Goal: Task Accomplishment & Management: Use online tool/utility

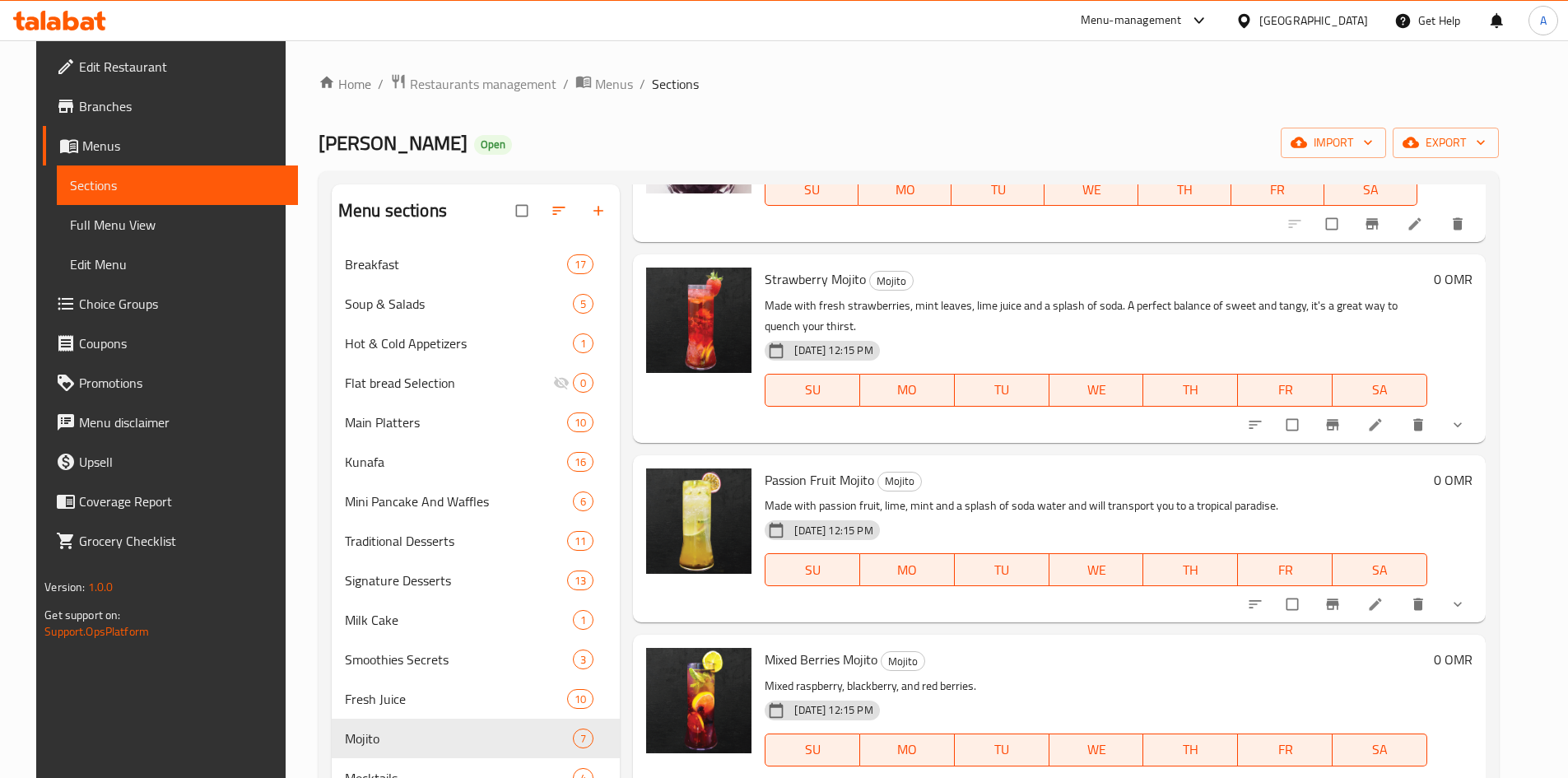
scroll to position [164, 0]
click at [1381, 426] on icon at bounding box center [1375, 423] width 12 height 12
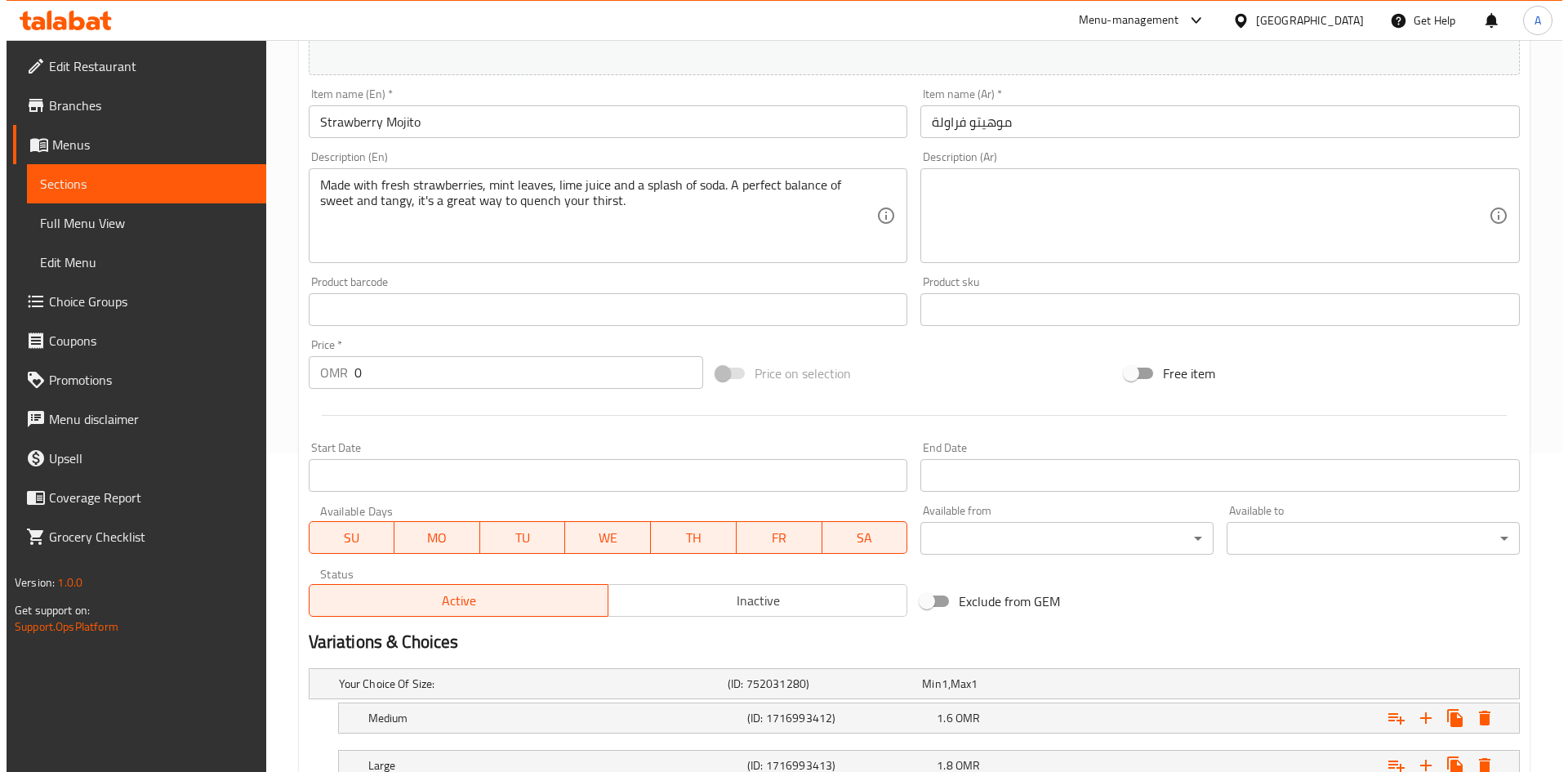
scroll to position [443, 0]
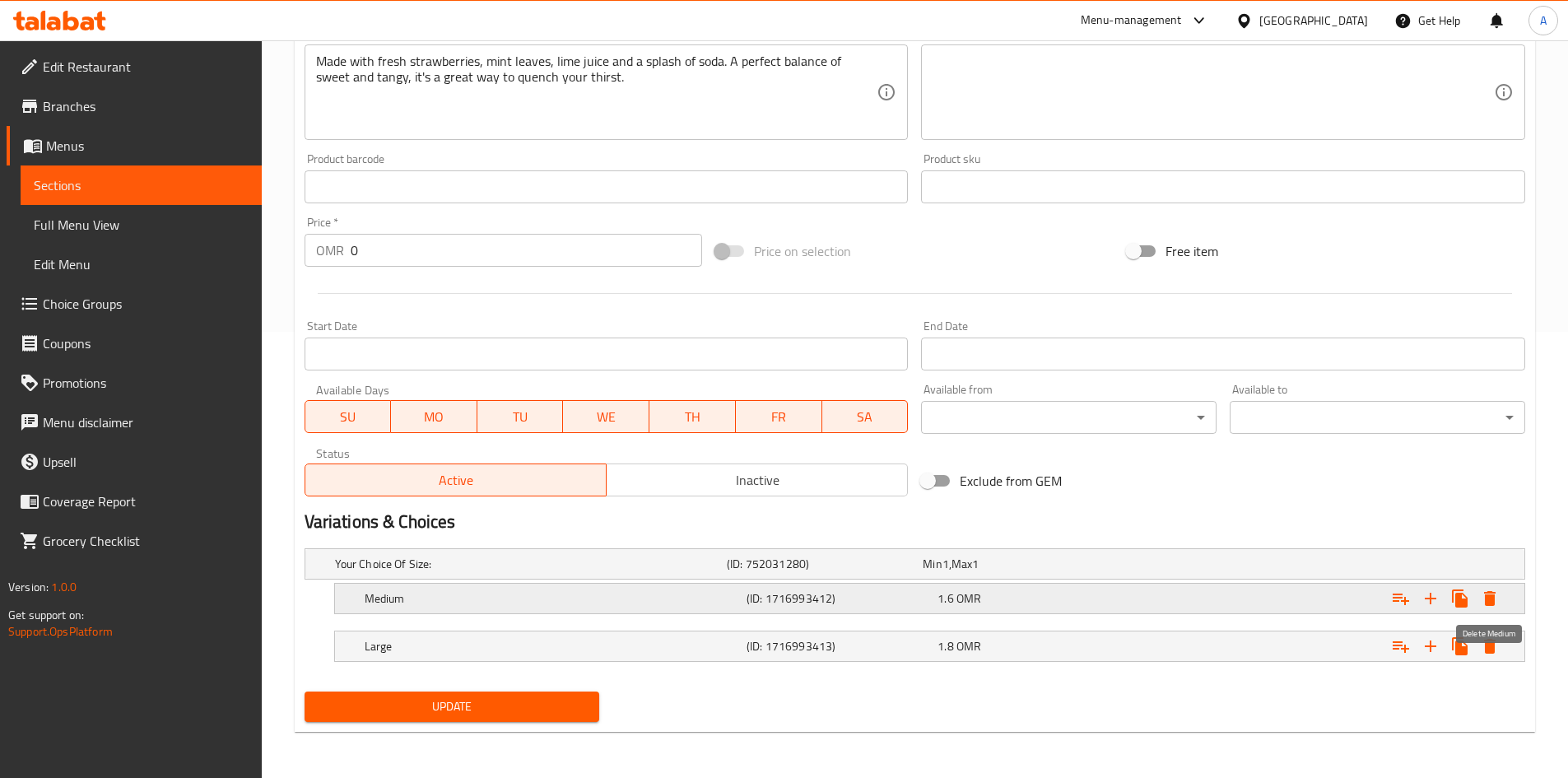
click at [1491, 599] on icon "Expand" at bounding box center [1490, 598] width 12 height 15
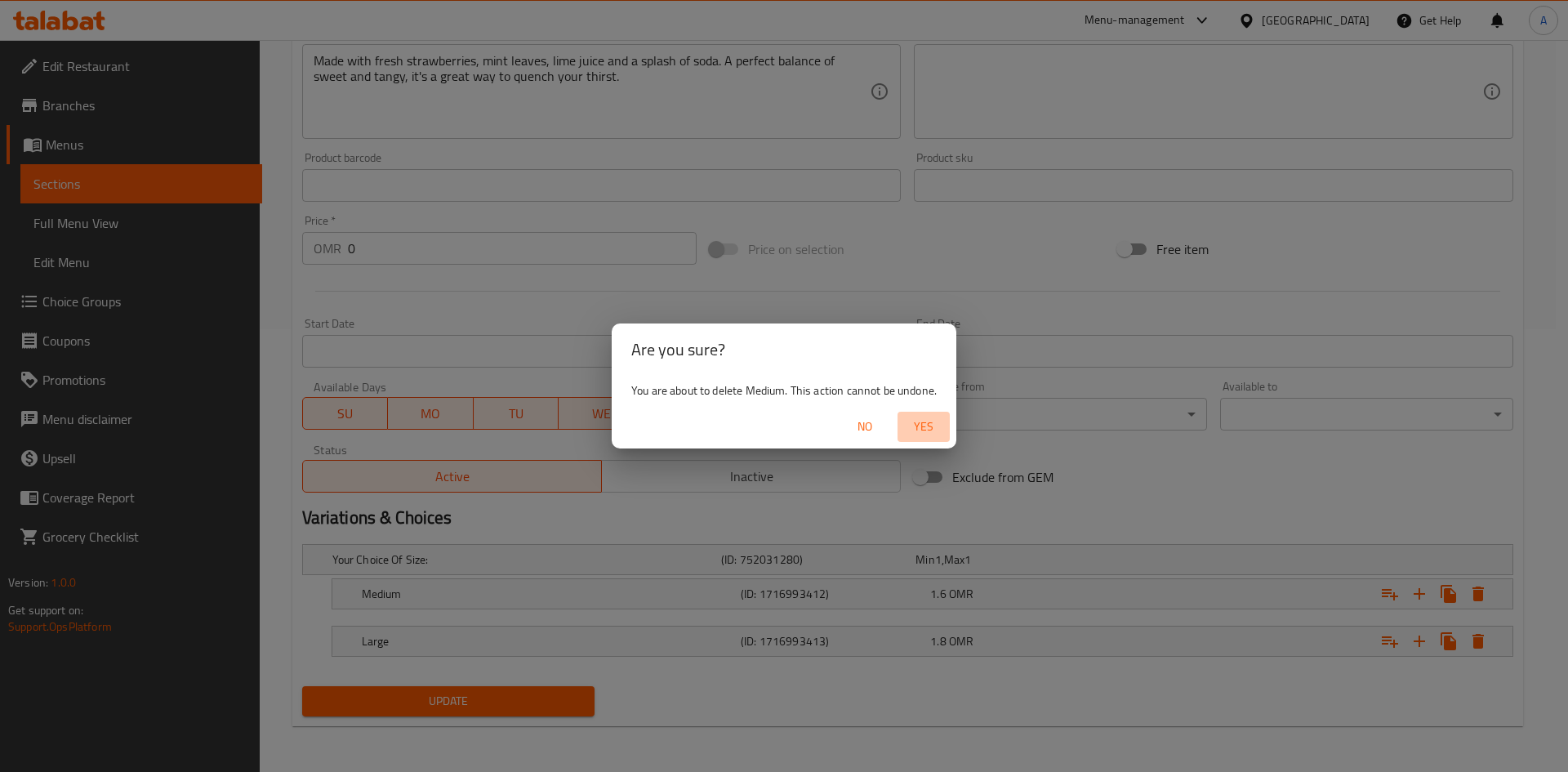
click at [936, 429] on span "Yes" at bounding box center [923, 426] width 39 height 20
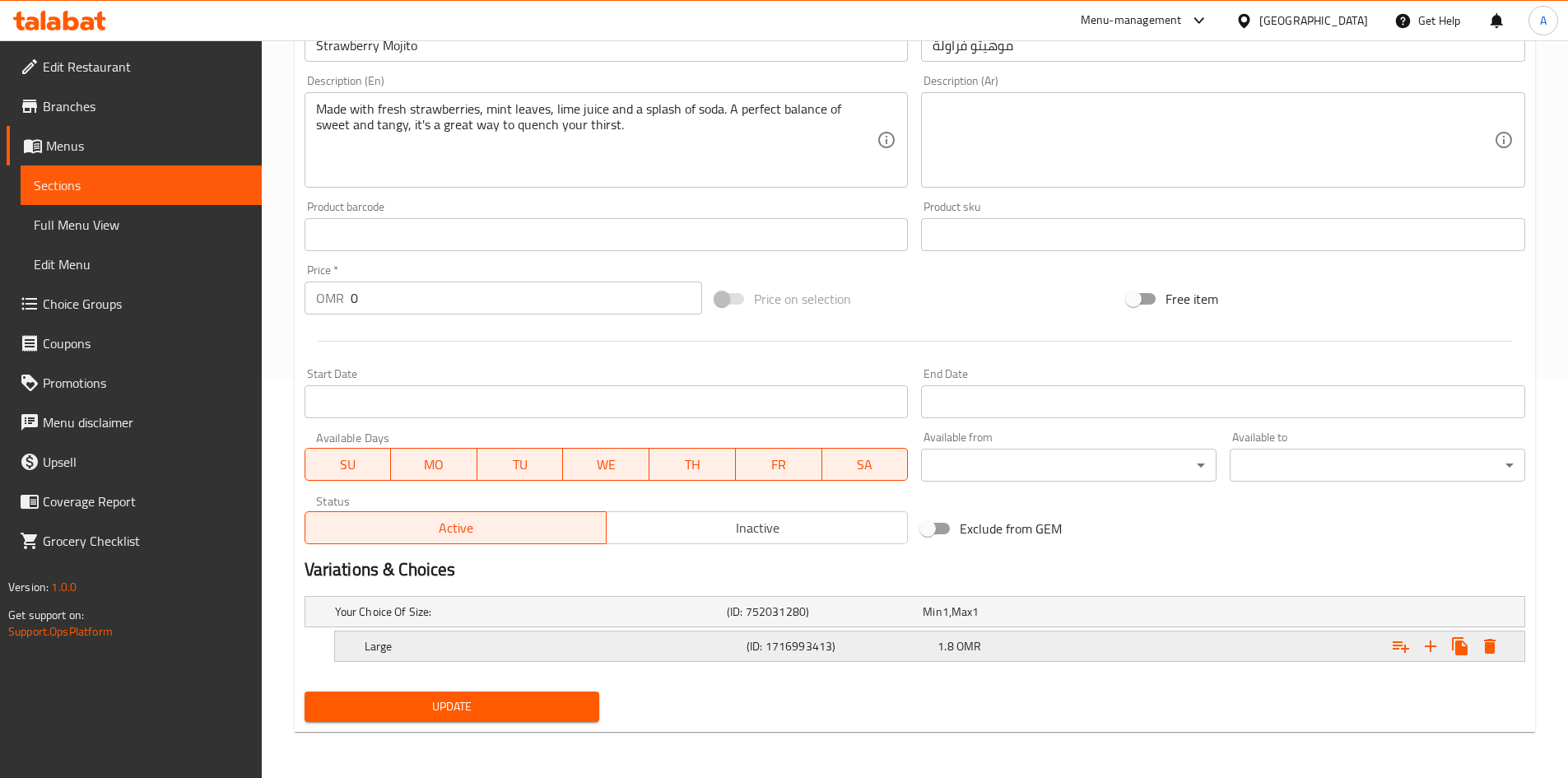
click at [1494, 646] on icon "Expand" at bounding box center [1490, 646] width 12 height 15
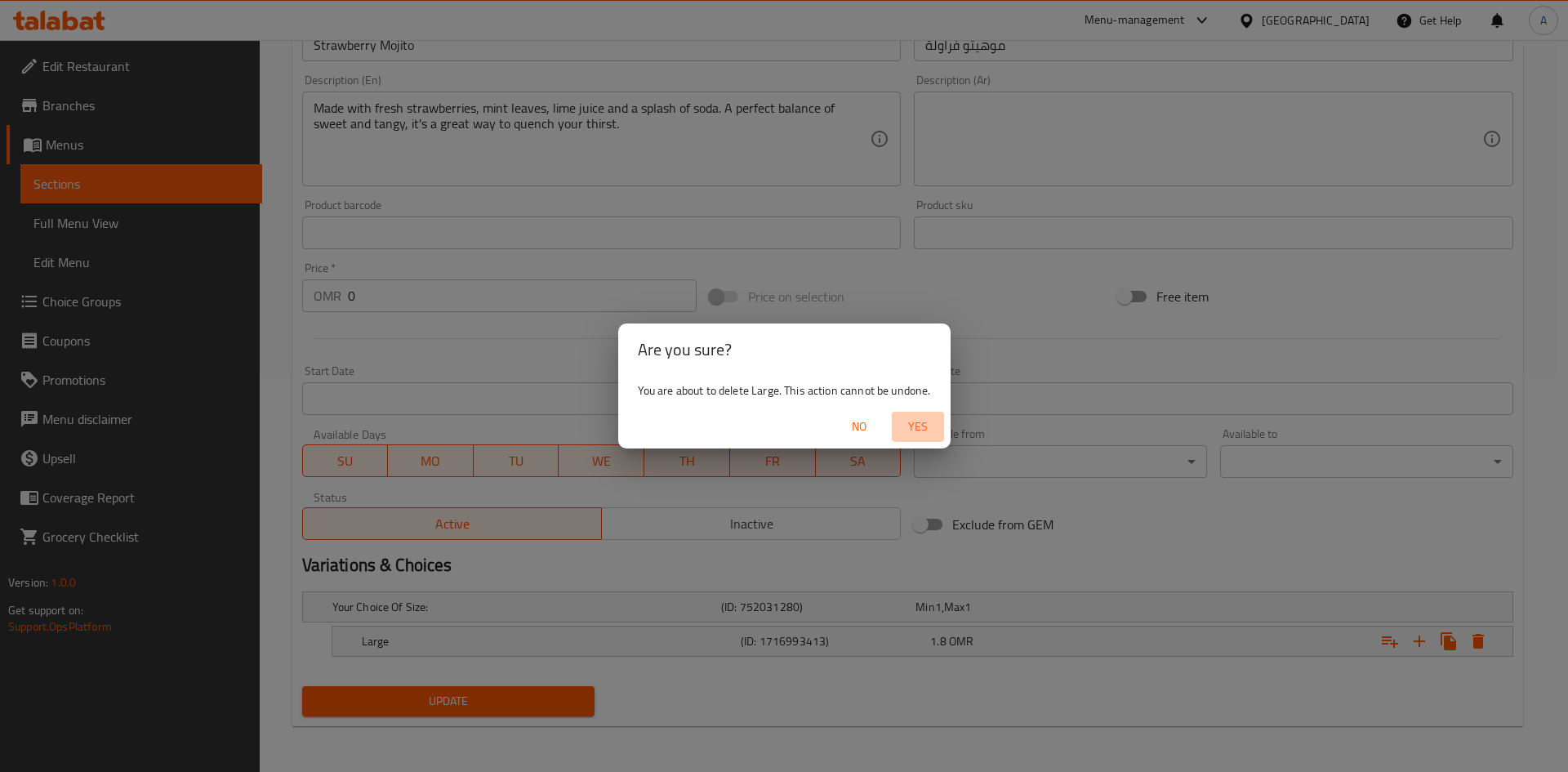
click at [924, 425] on span "Yes" at bounding box center [918, 426] width 39 height 20
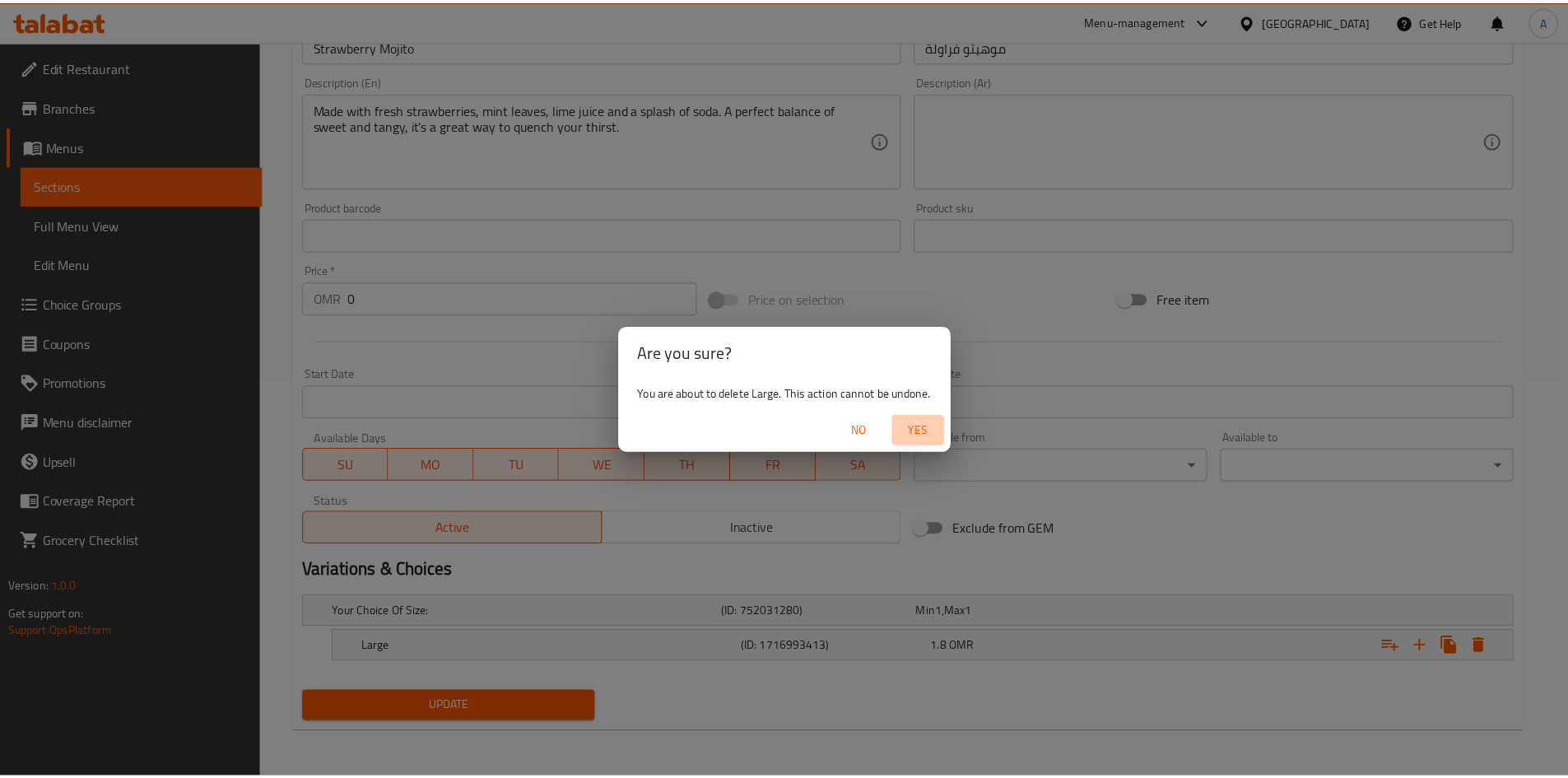
scroll to position [393, 0]
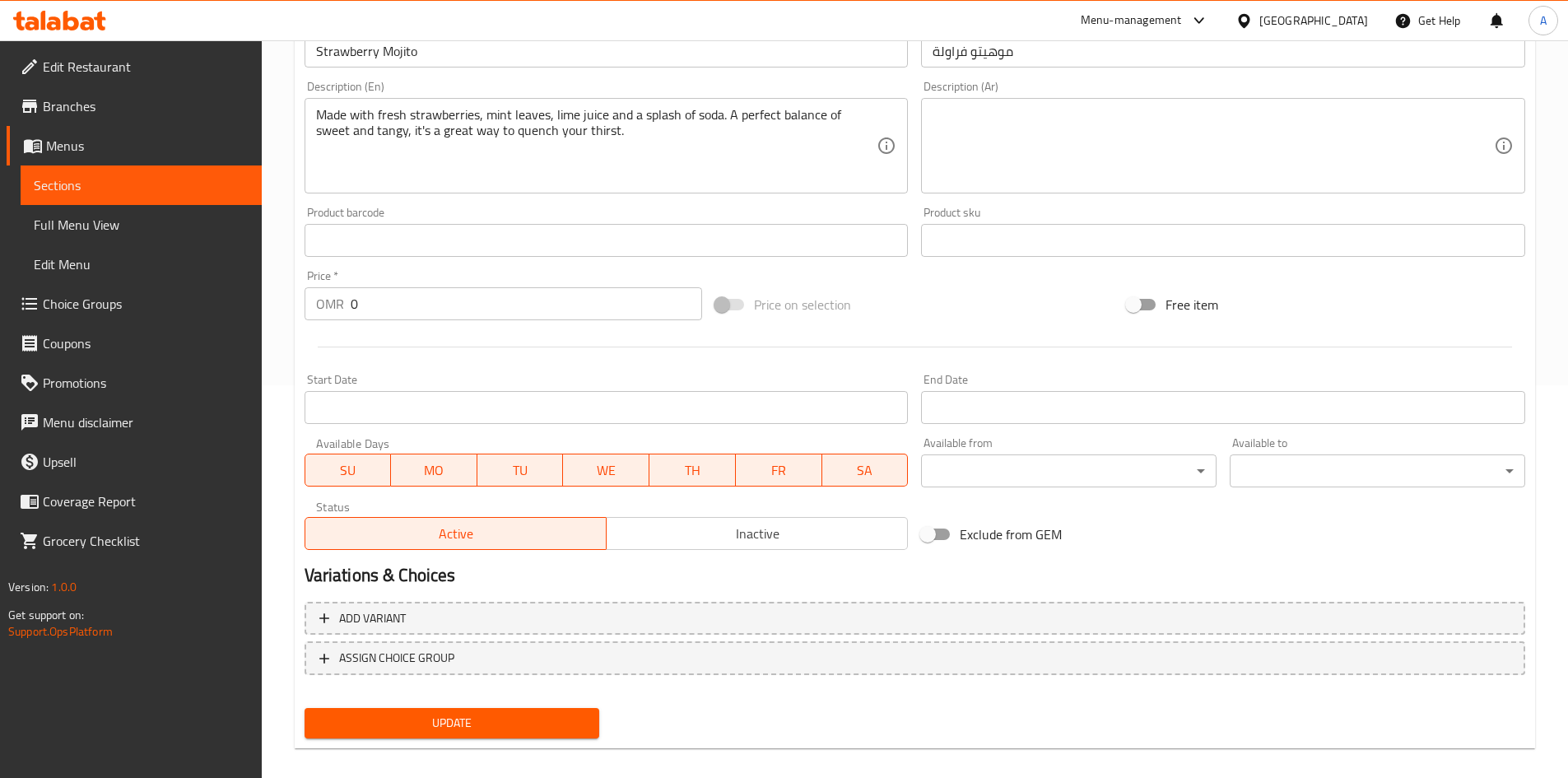
click at [396, 723] on span "Update" at bounding box center [452, 723] width 269 height 20
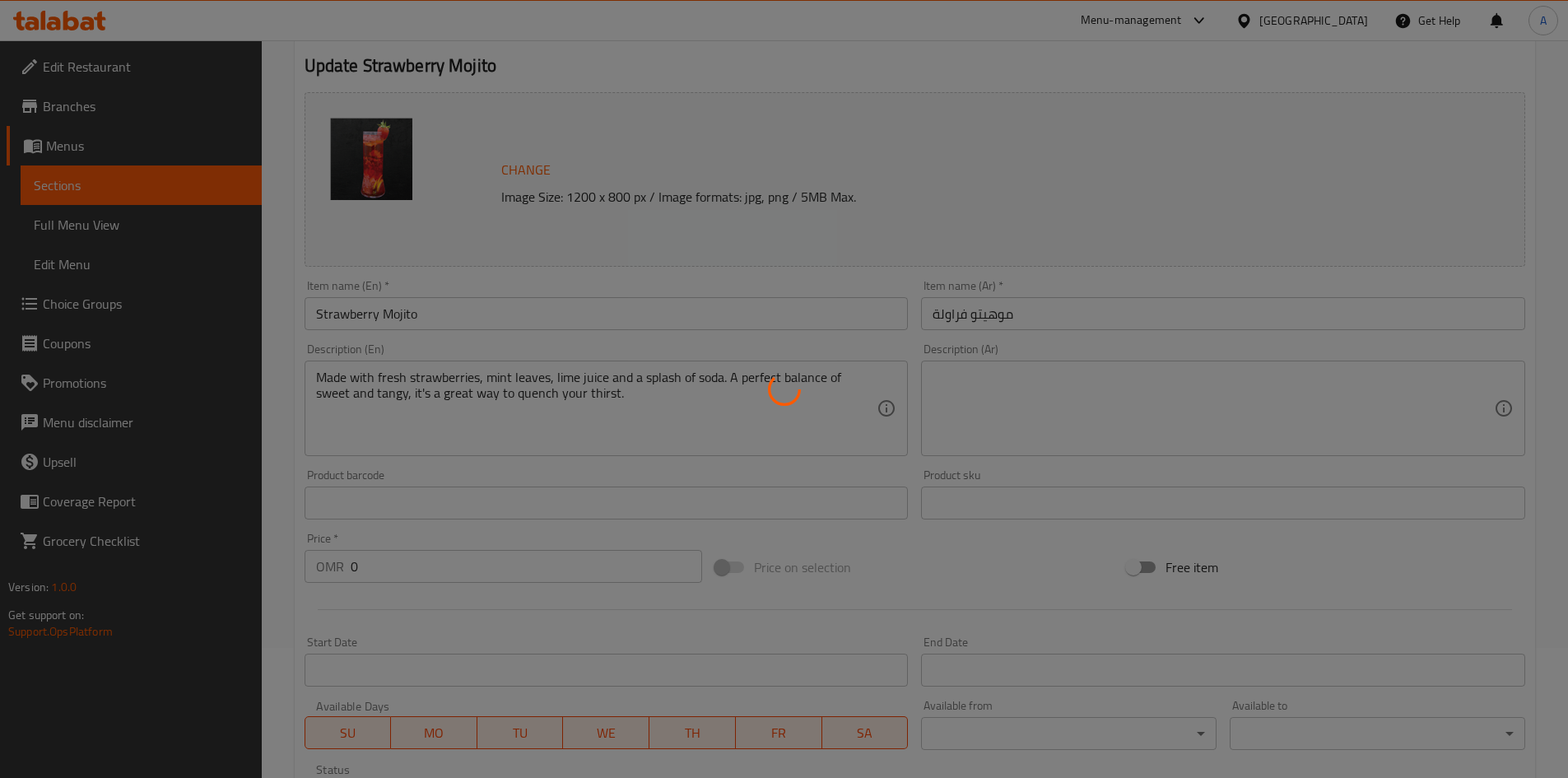
scroll to position [0, 0]
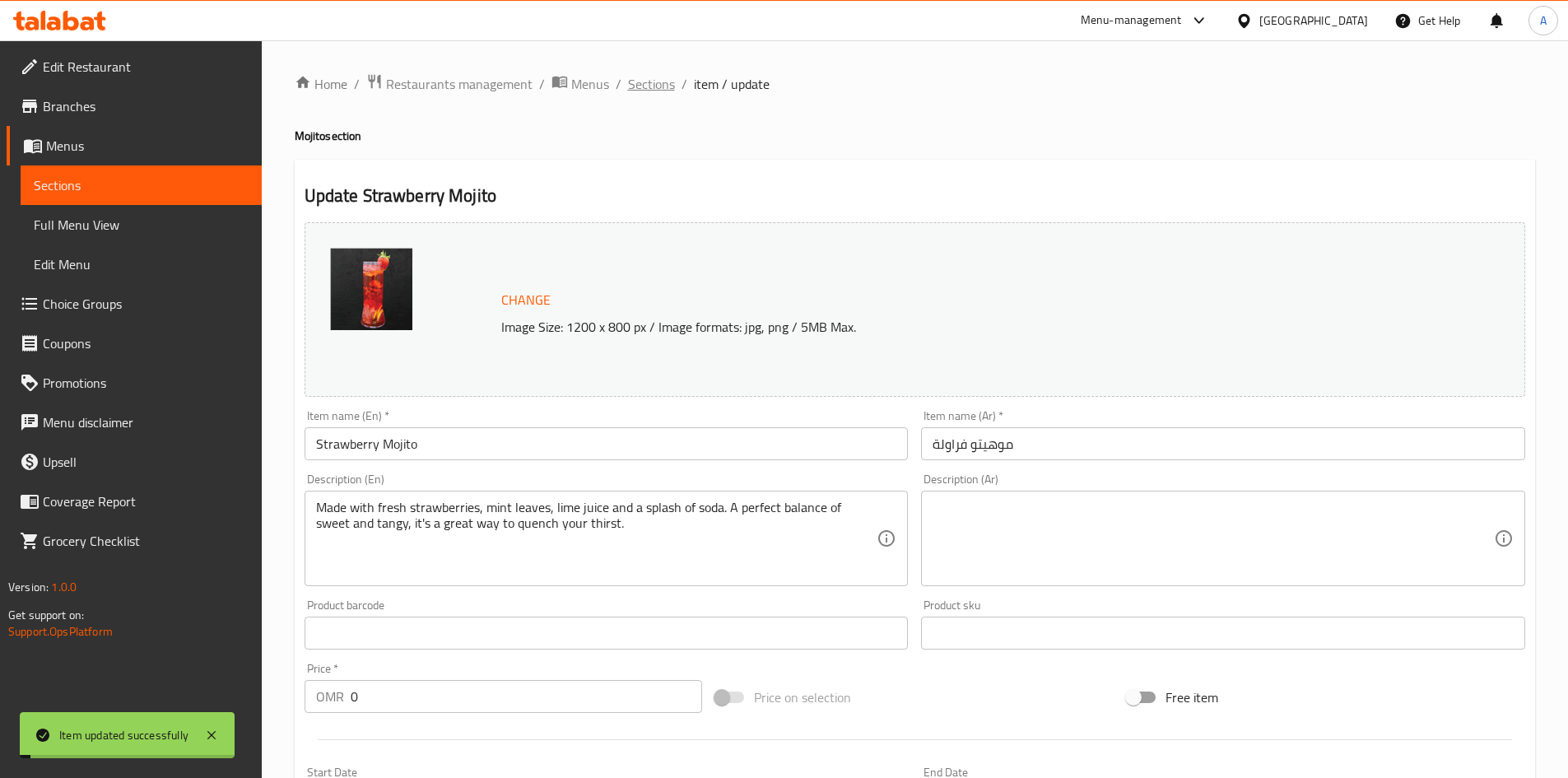
click at [628, 76] on span "Sections" at bounding box center [652, 84] width 47 height 20
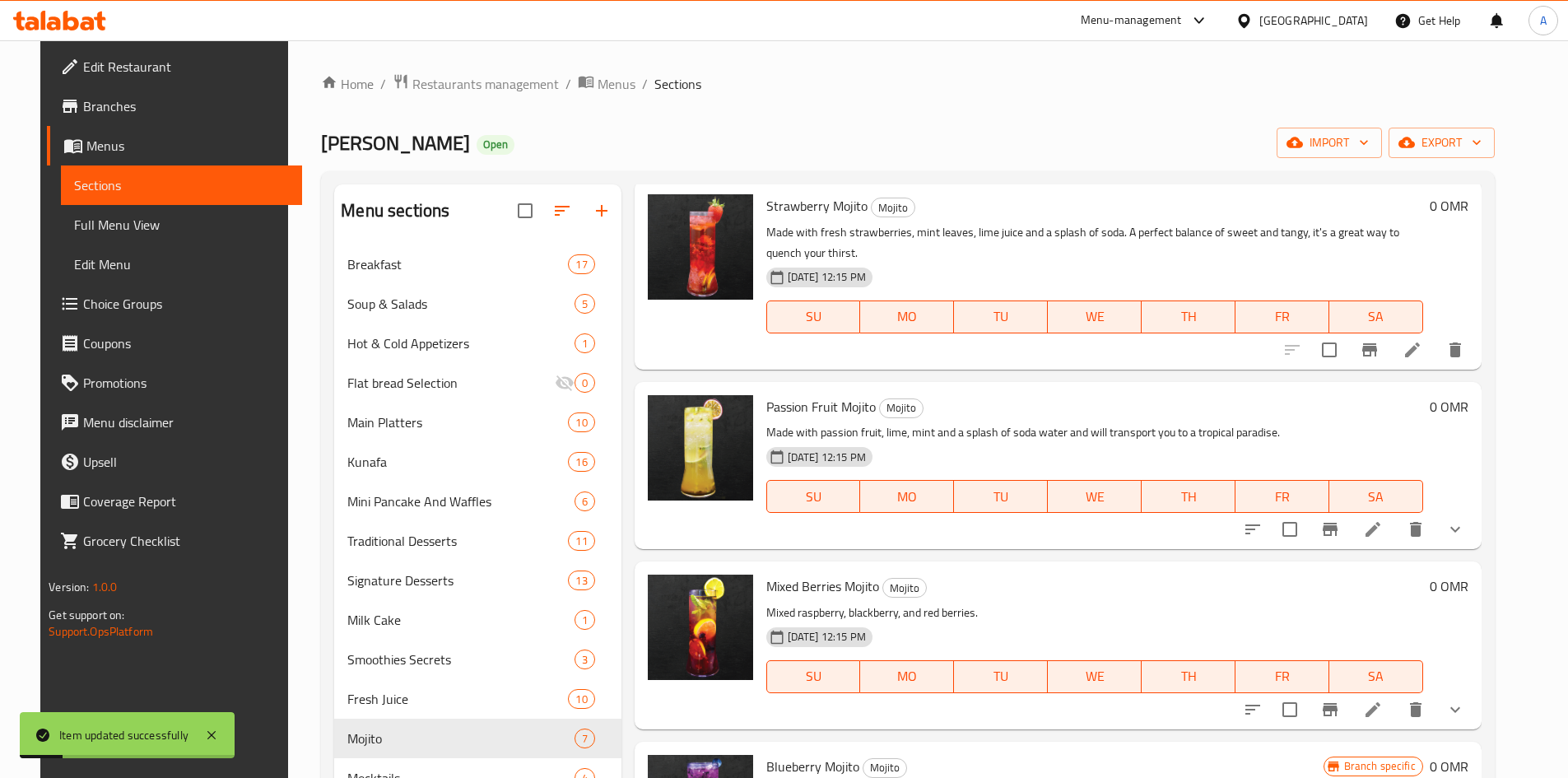
scroll to position [247, 0]
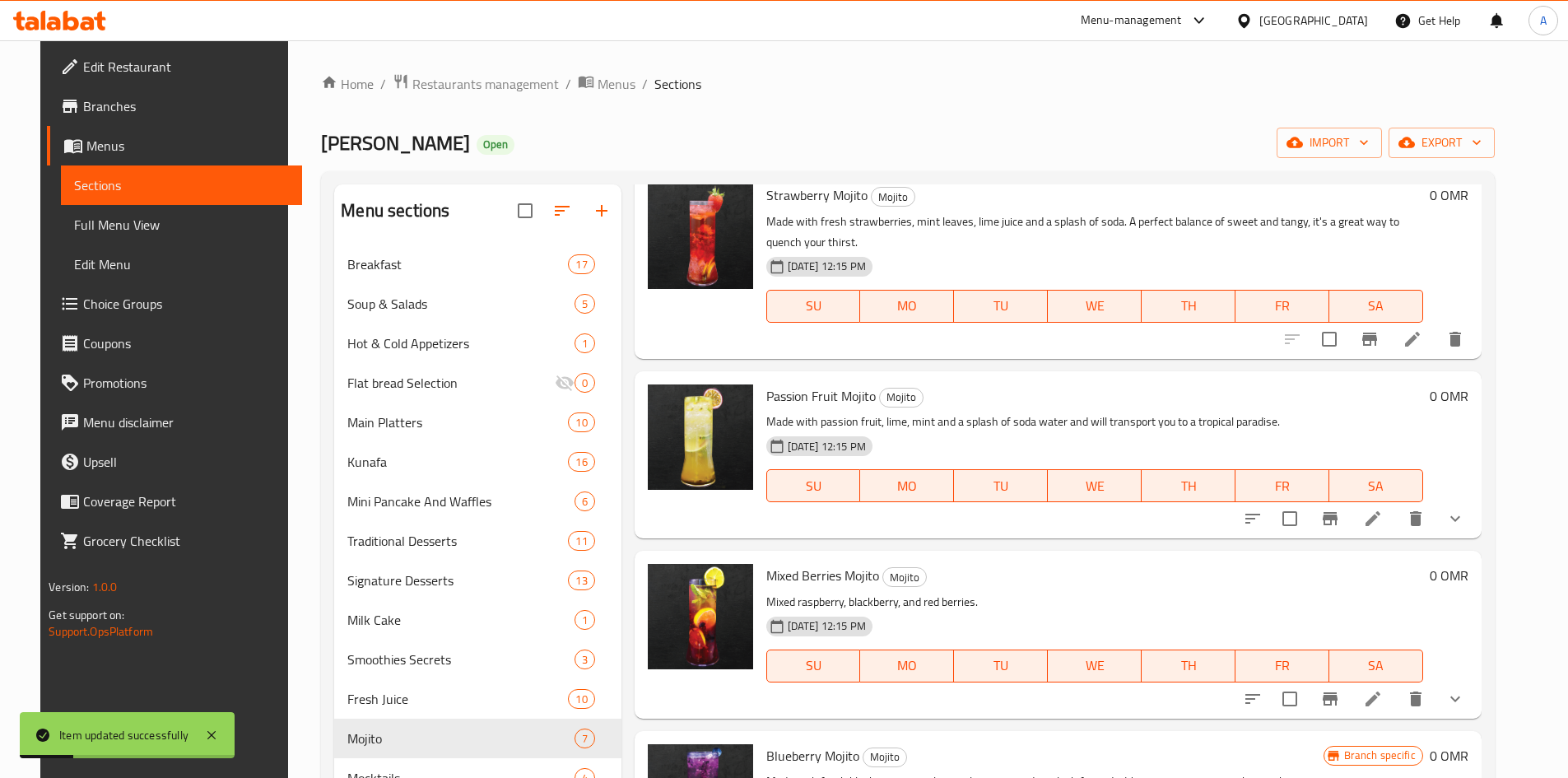
click at [1380, 521] on icon at bounding box center [1373, 518] width 15 height 15
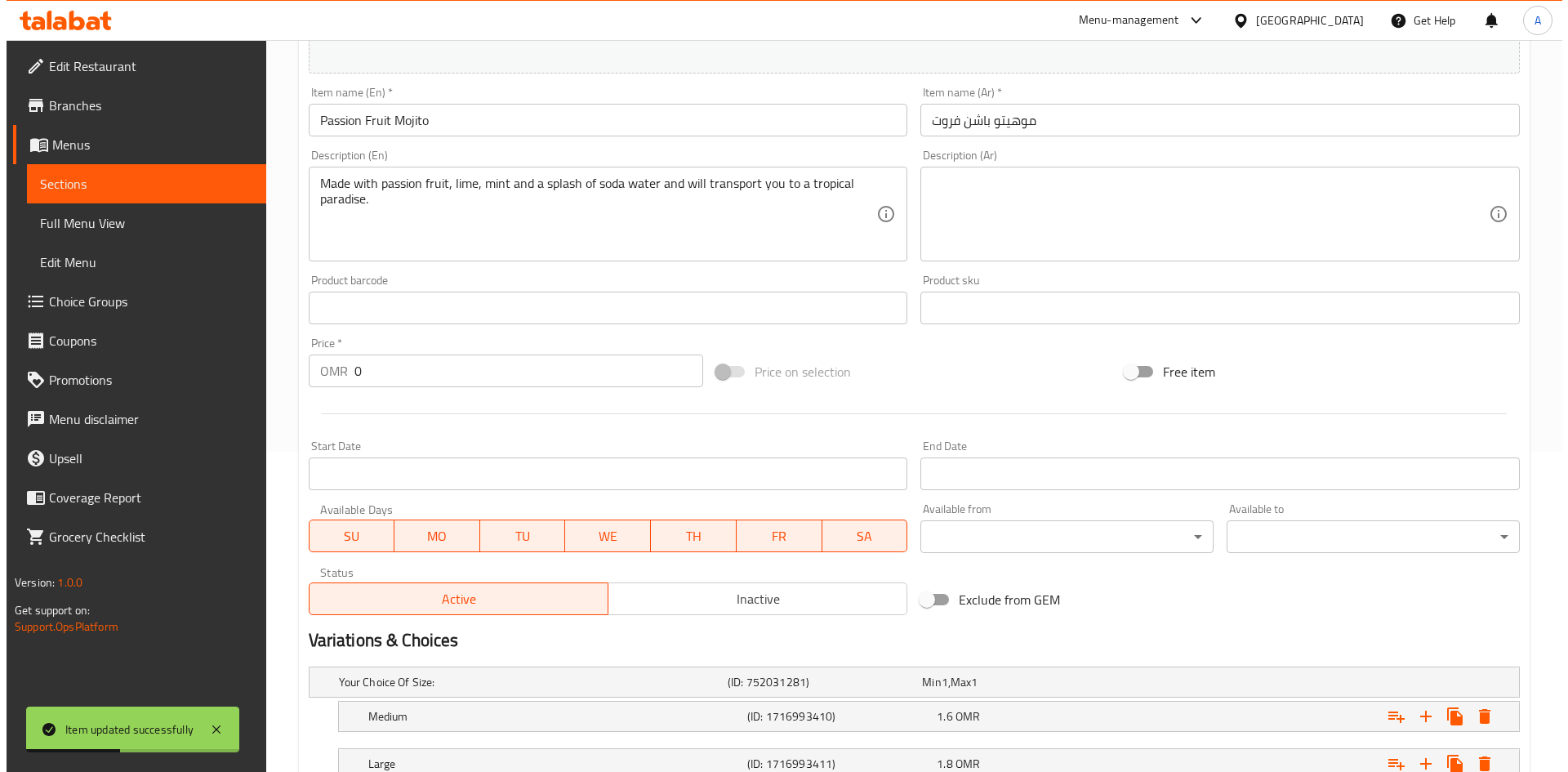
scroll to position [443, 0]
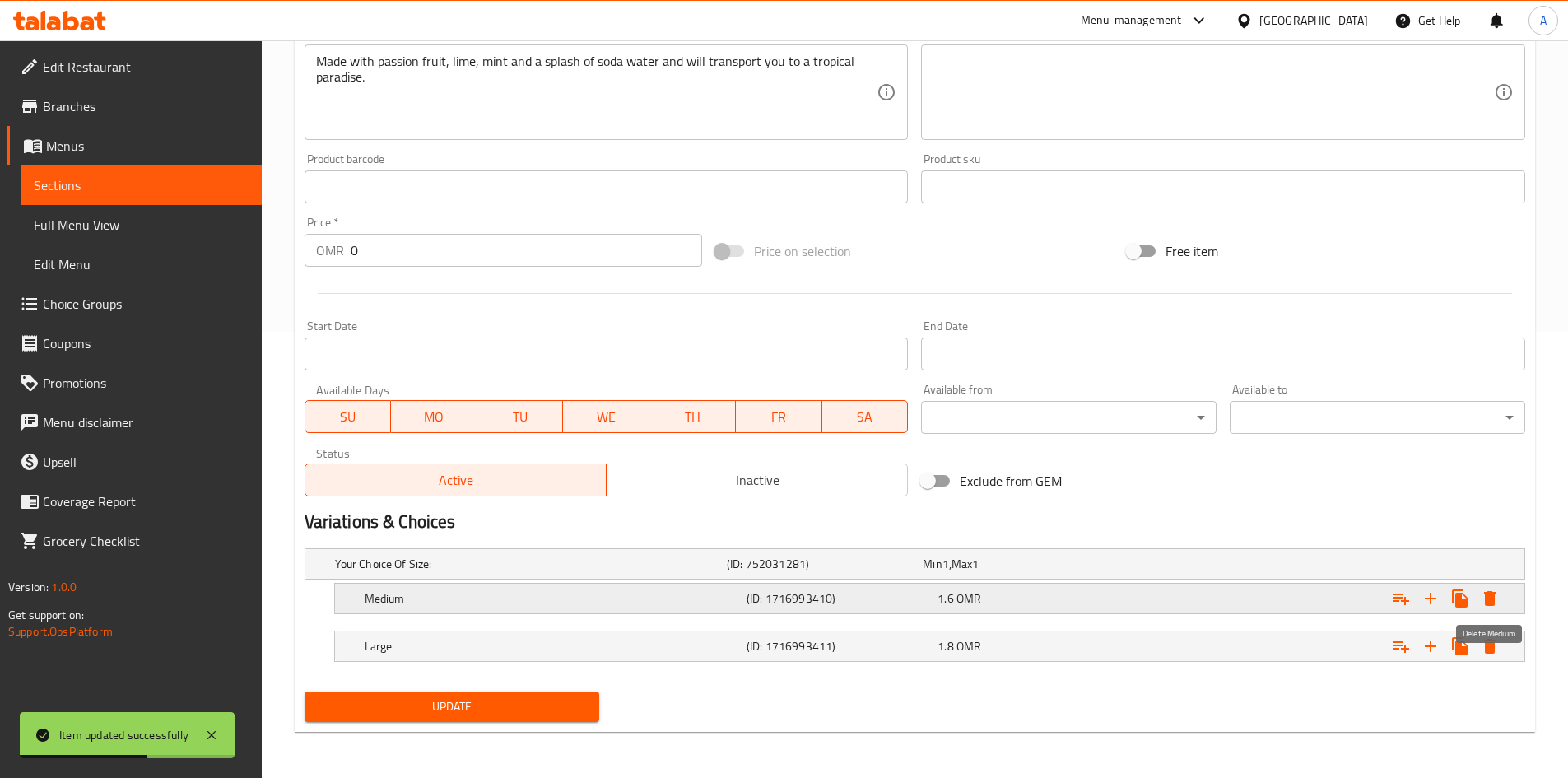
click at [1492, 598] on icon "Expand" at bounding box center [1490, 598] width 12 height 15
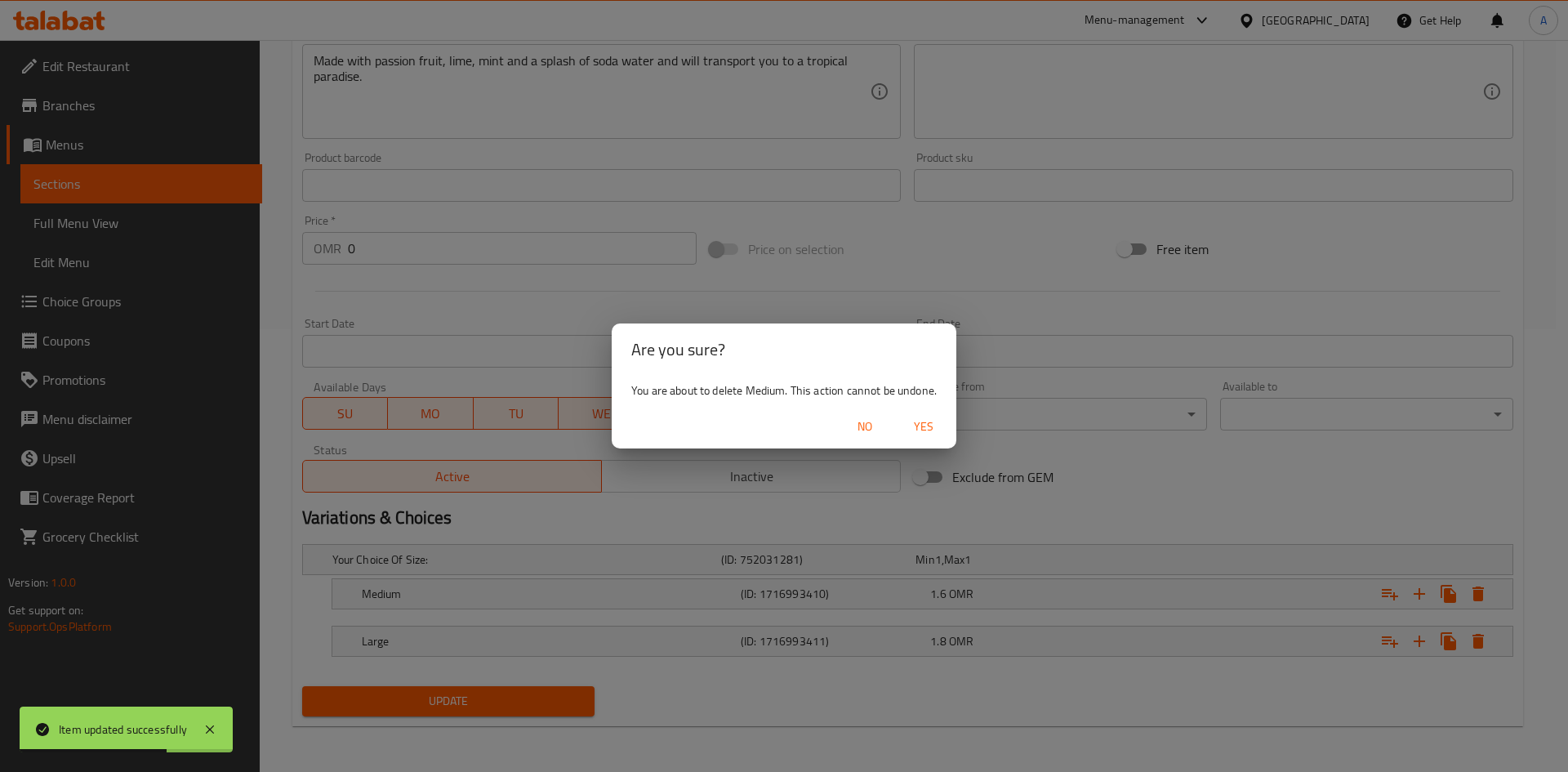
click at [922, 436] on span "Yes" at bounding box center [923, 426] width 39 height 20
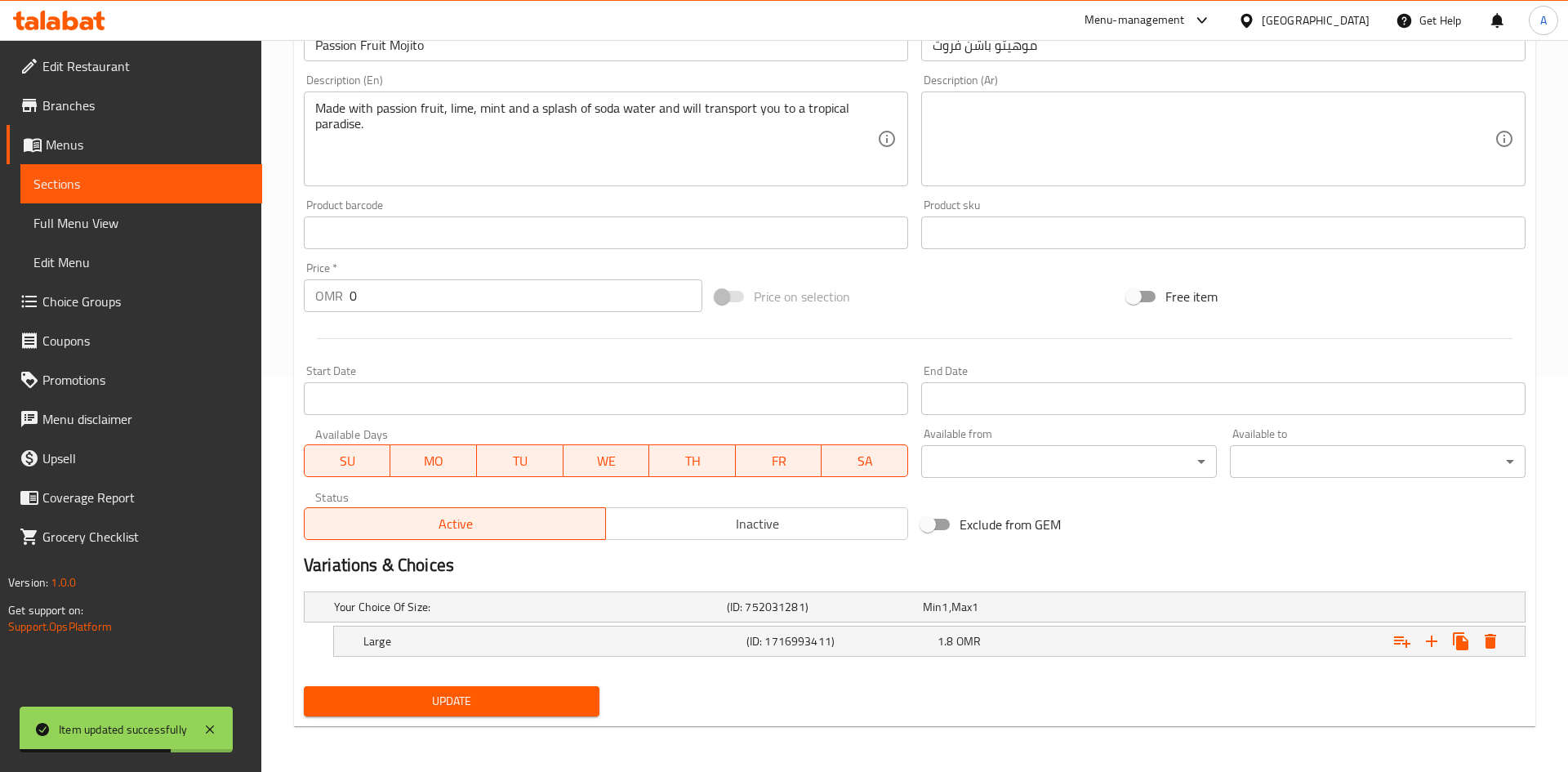
scroll to position [395, 0]
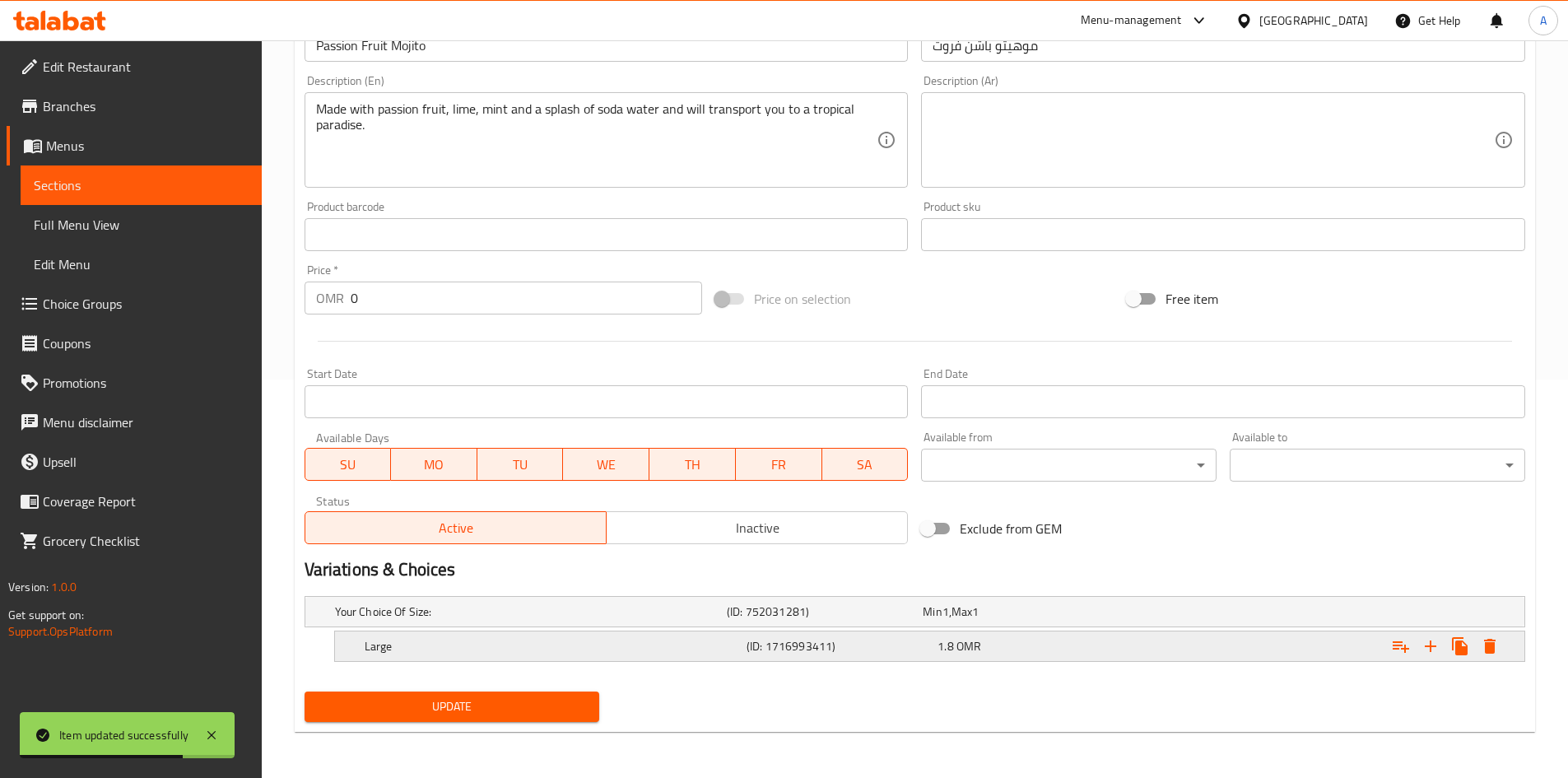
click at [1500, 642] on icon "Expand" at bounding box center [1490, 646] width 20 height 20
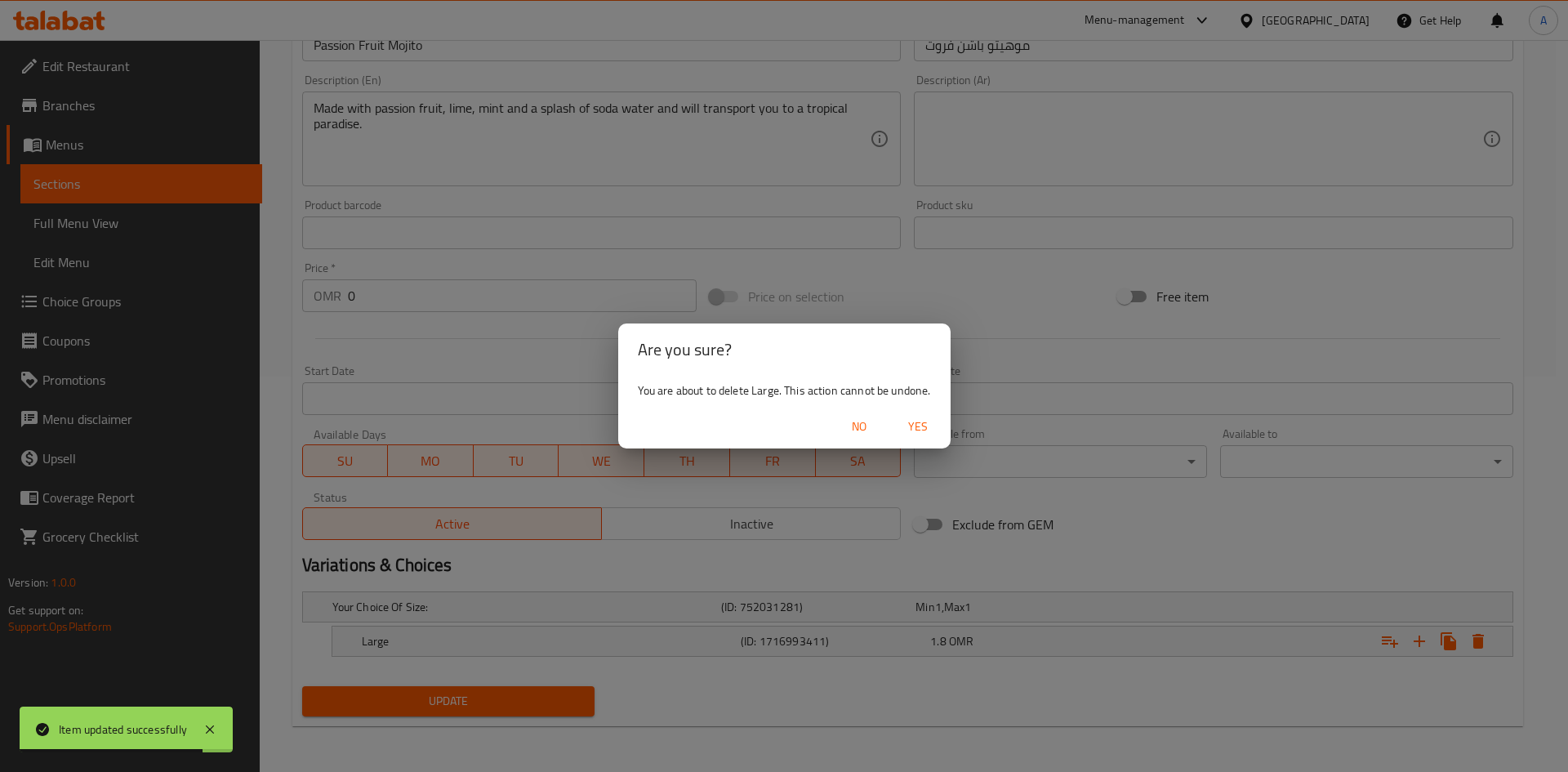
click at [914, 428] on span "Yes" at bounding box center [918, 426] width 39 height 20
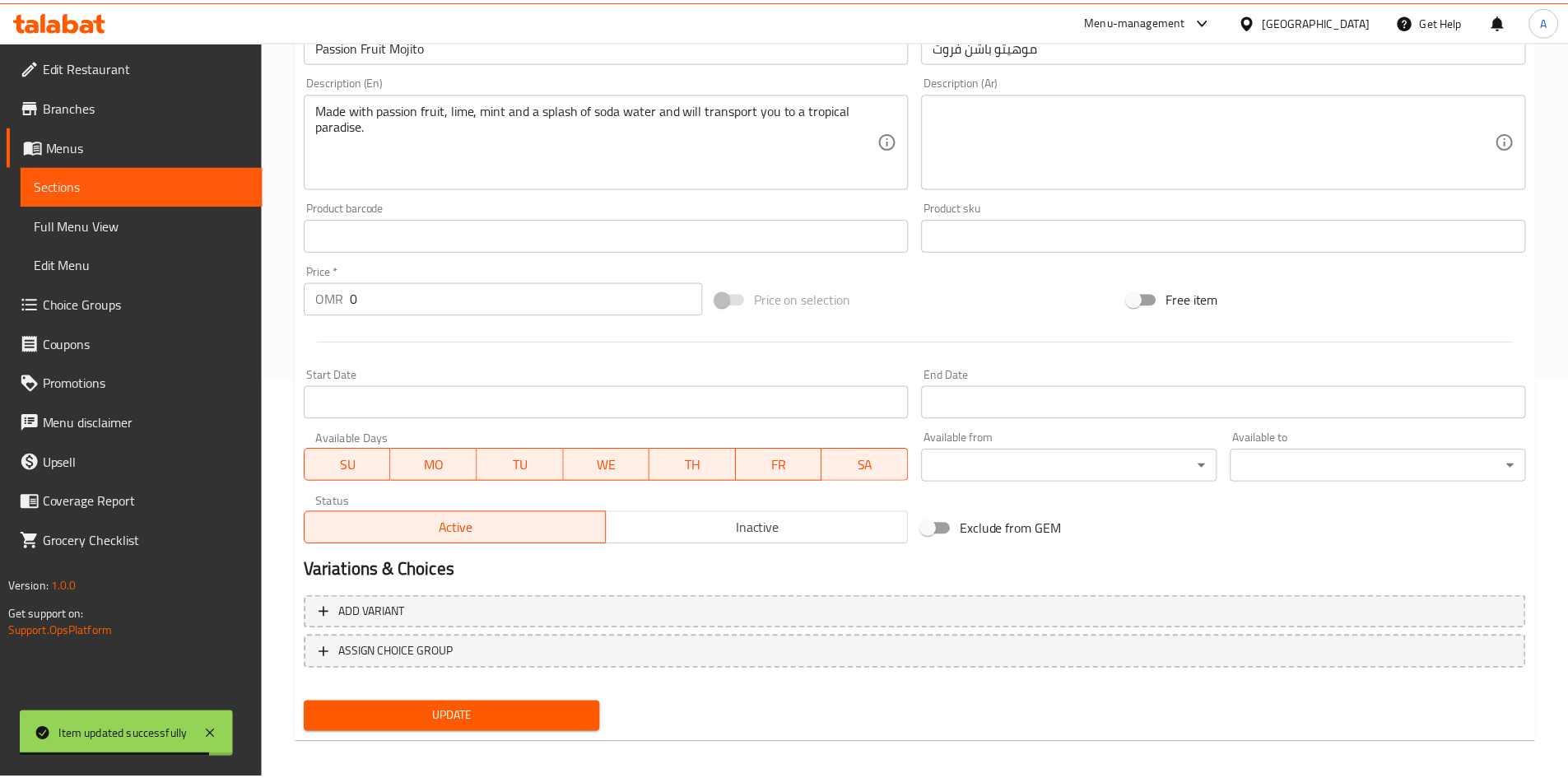
scroll to position [393, 0]
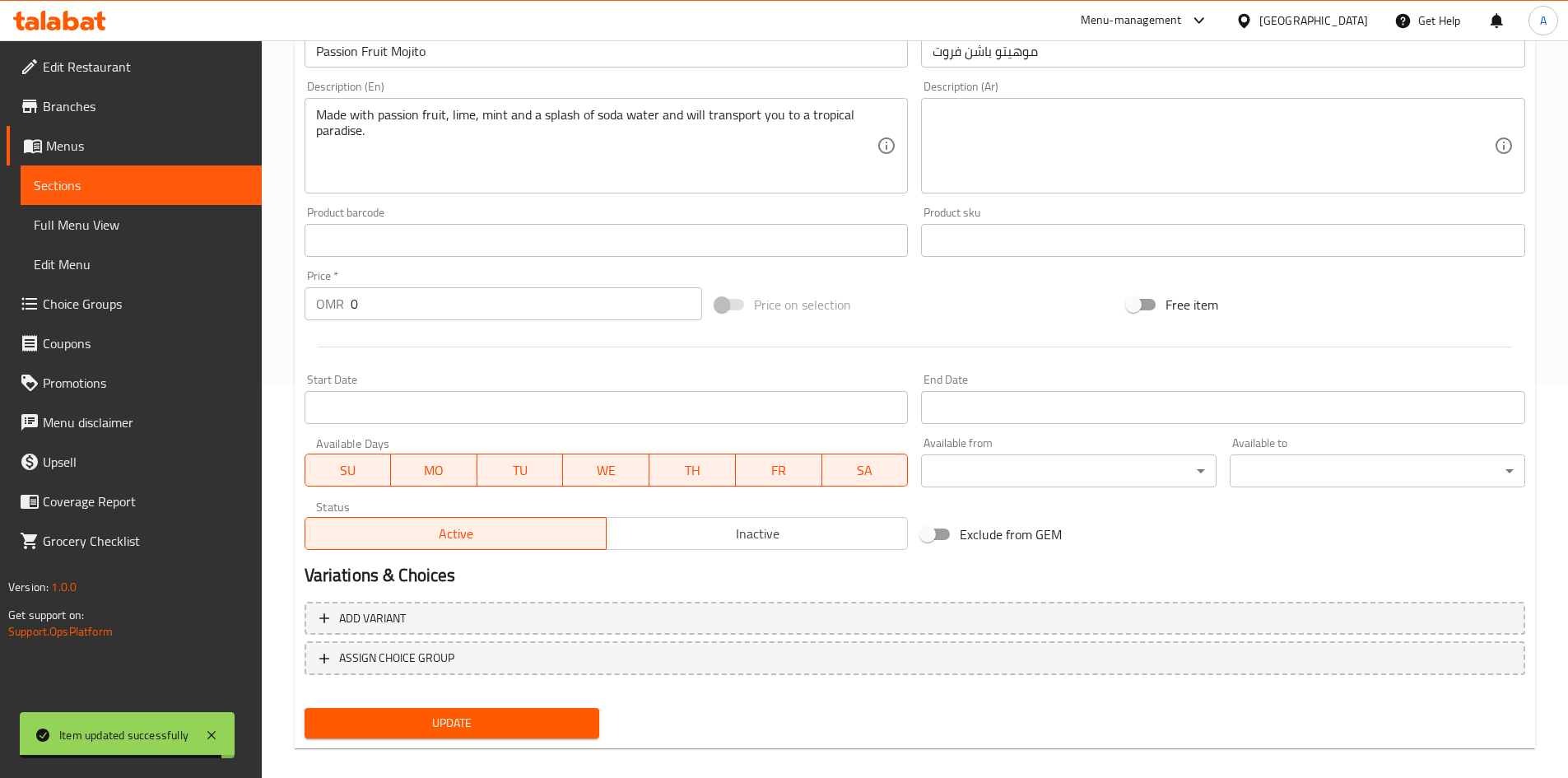
click at [534, 717] on span "Update" at bounding box center [452, 723] width 269 height 20
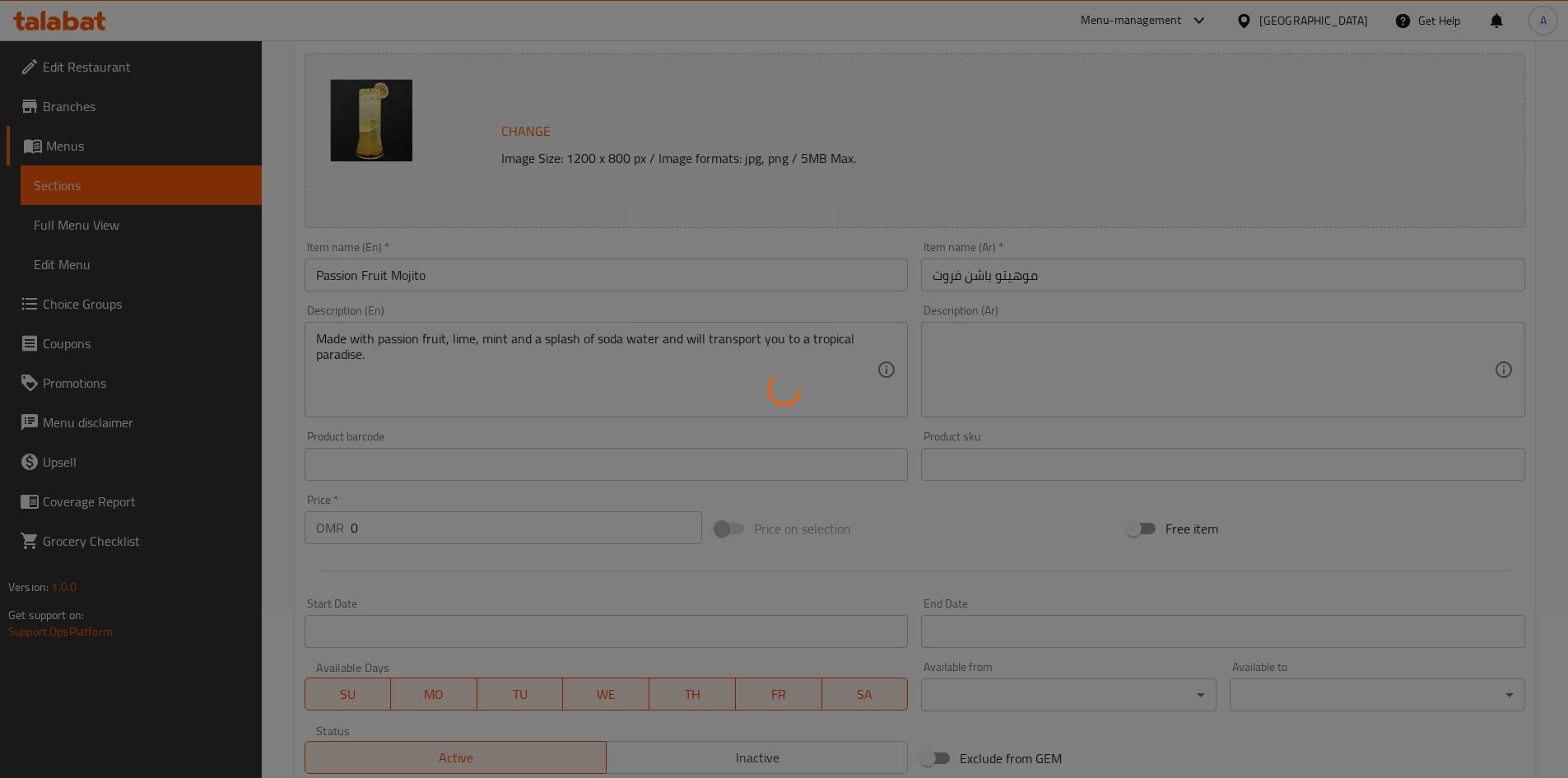
scroll to position [0, 0]
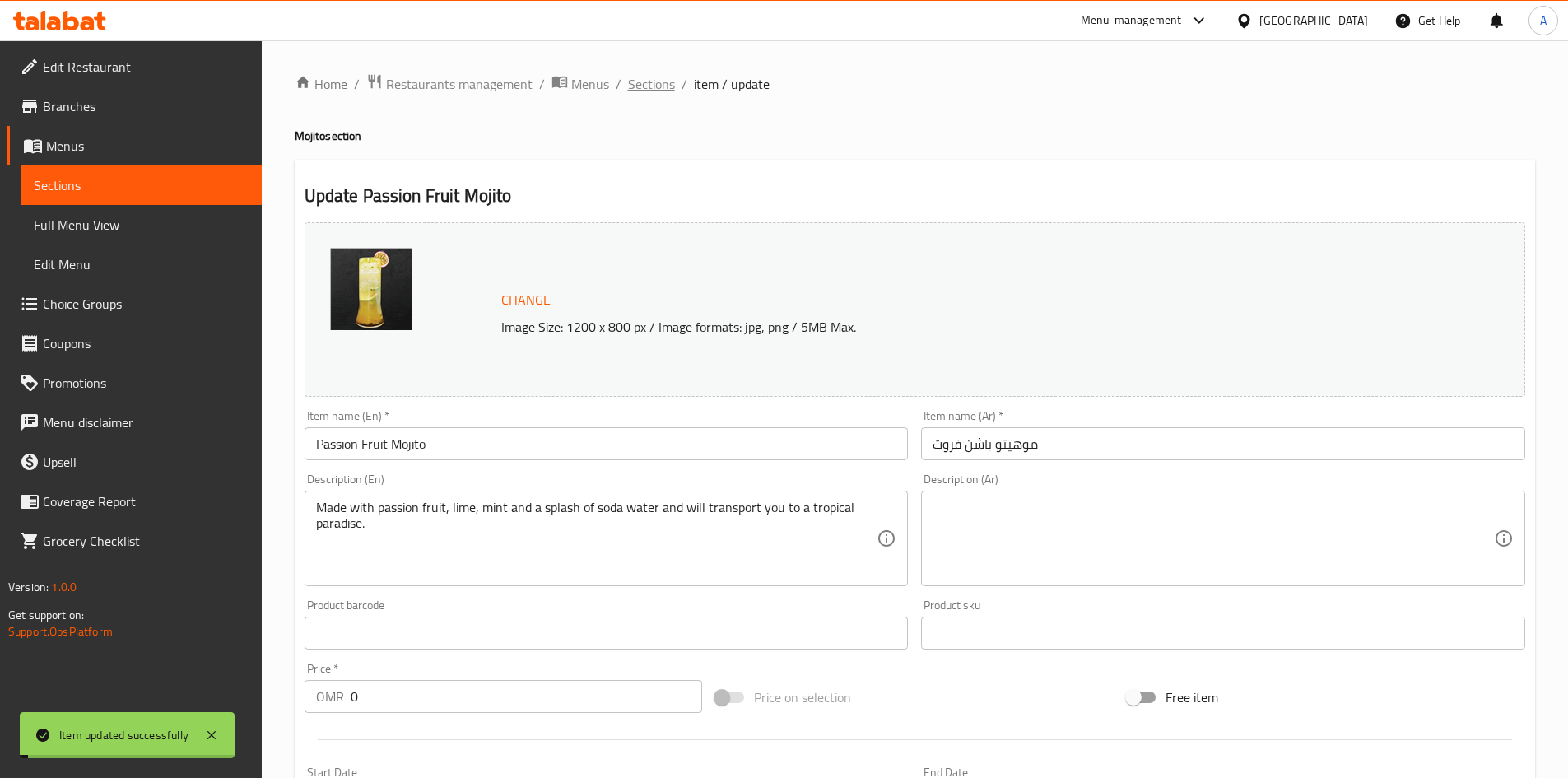
click at [646, 84] on span "Sections" at bounding box center [652, 84] width 47 height 20
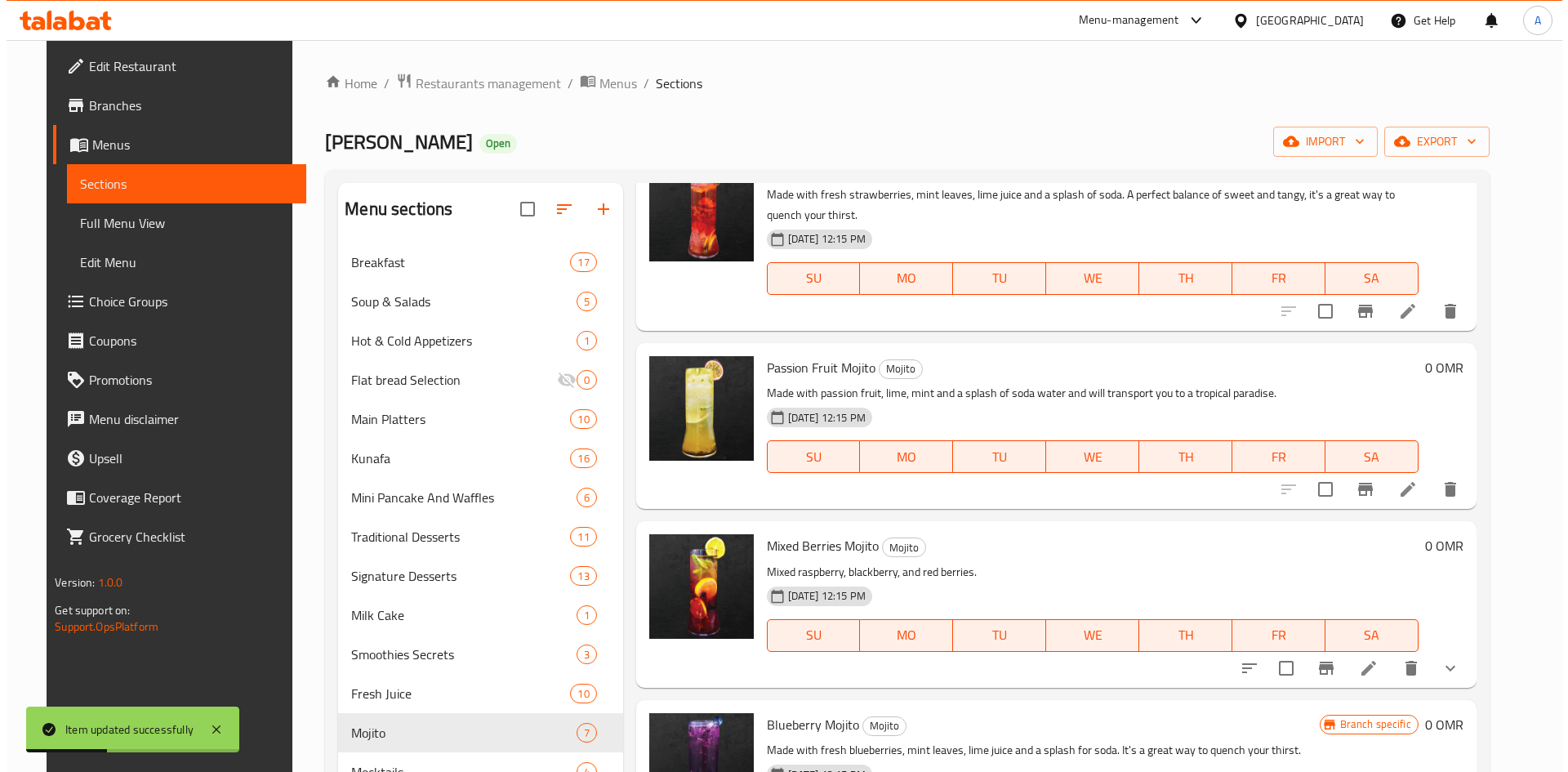
scroll to position [284, 0]
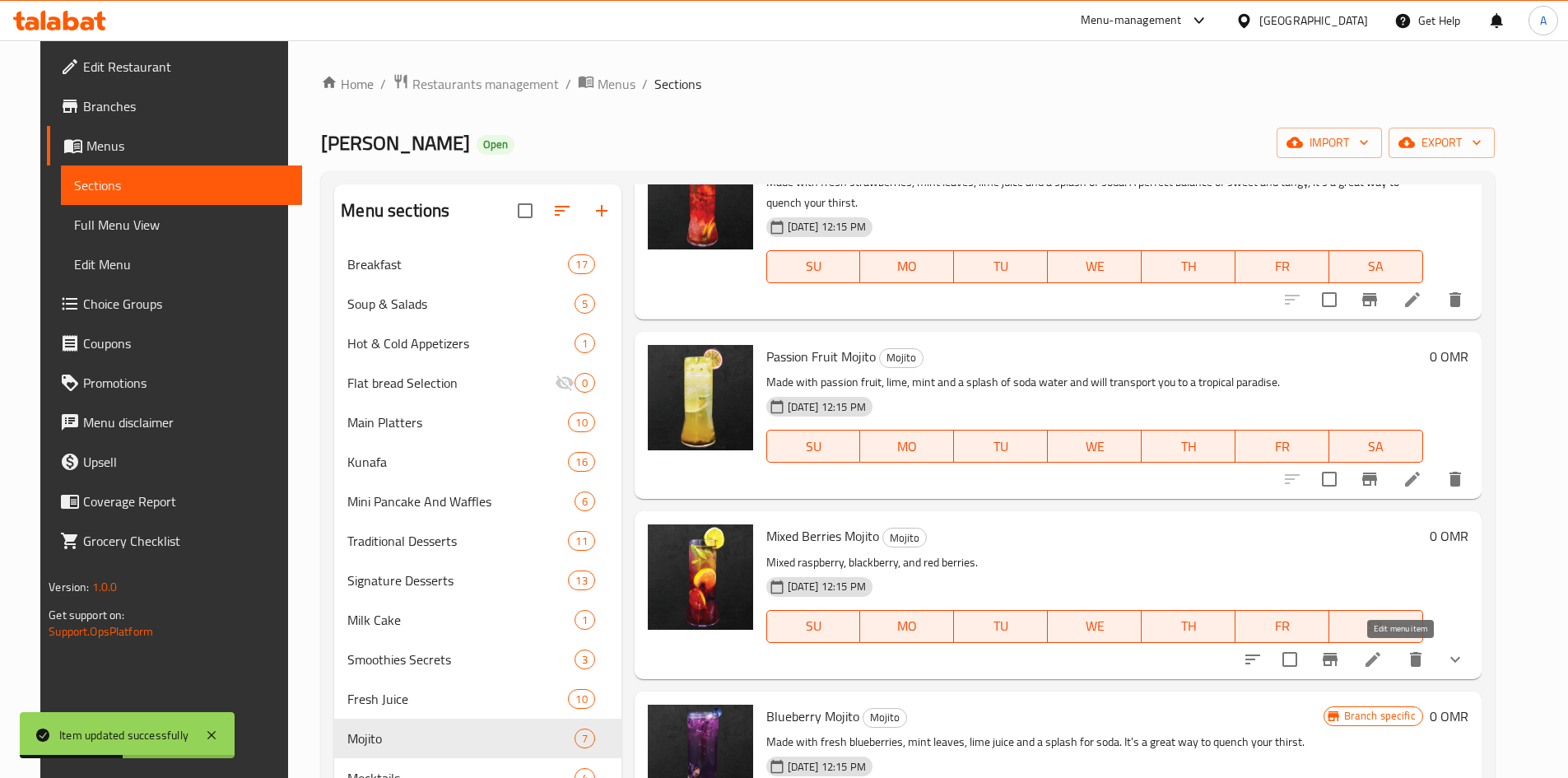
click at [1383, 656] on icon at bounding box center [1373, 660] width 20 height 20
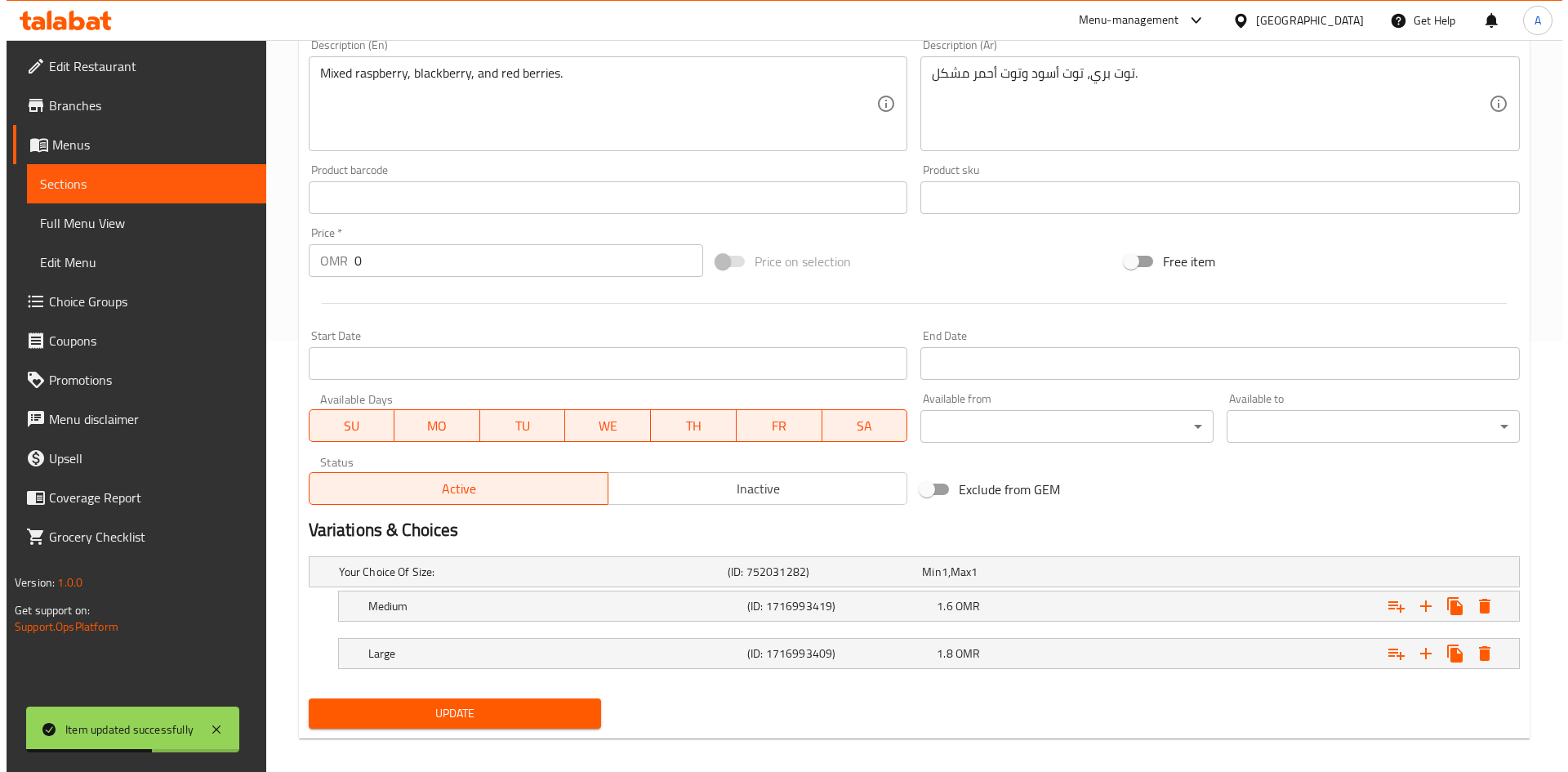
scroll to position [443, 0]
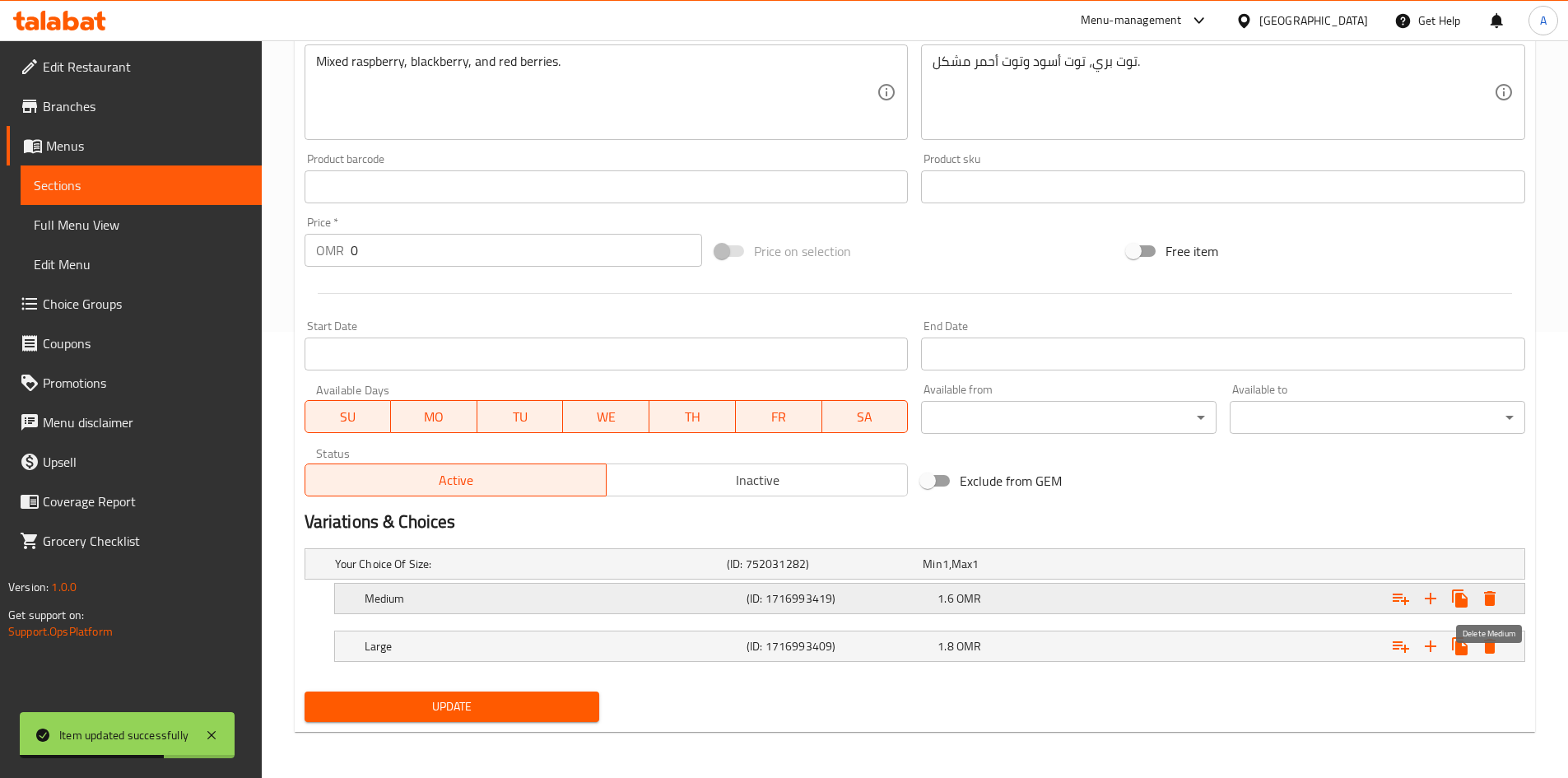
click at [1489, 598] on icon "Expand" at bounding box center [1490, 598] width 12 height 15
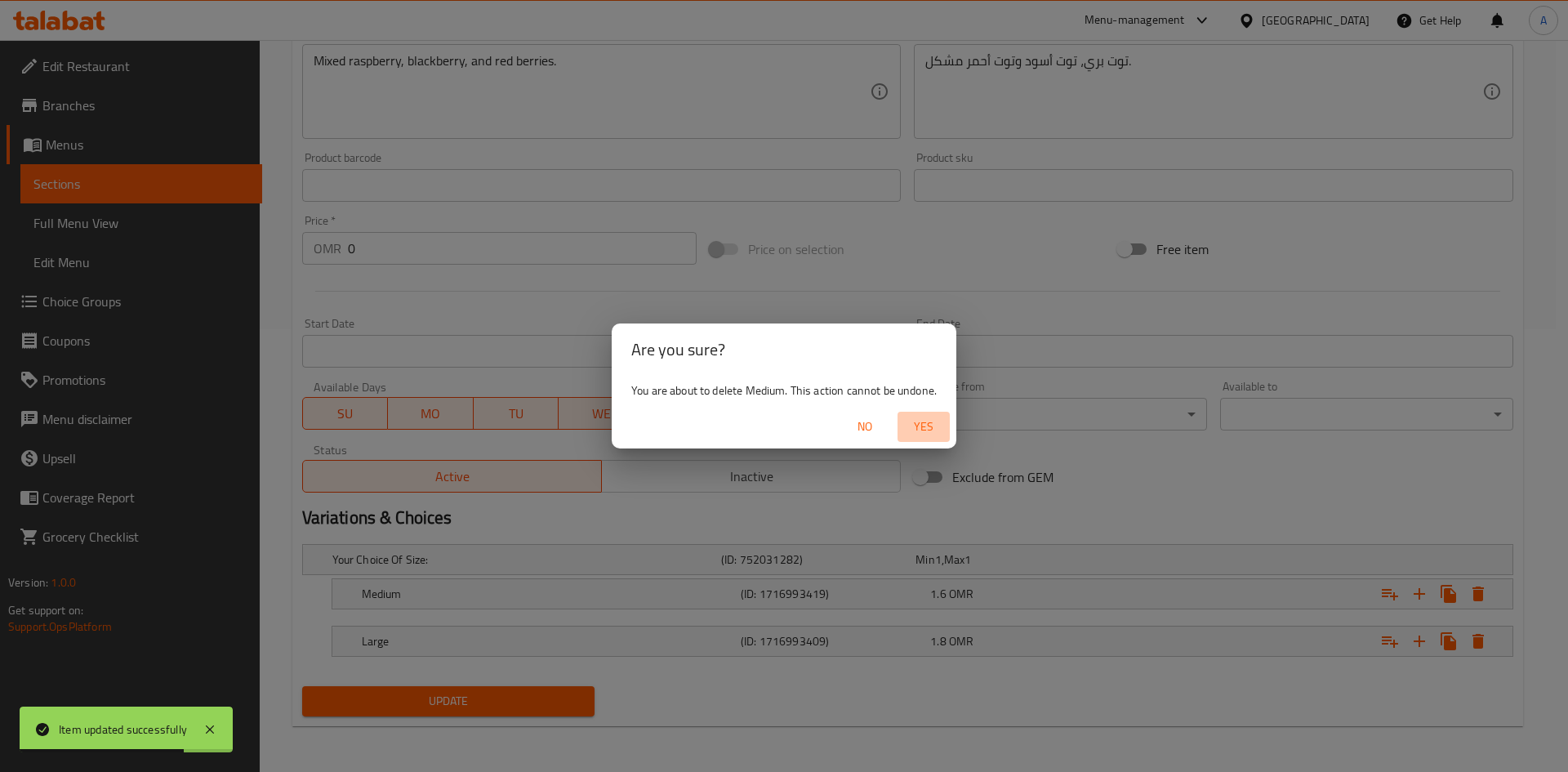
click at [910, 424] on span "Yes" at bounding box center [923, 426] width 39 height 20
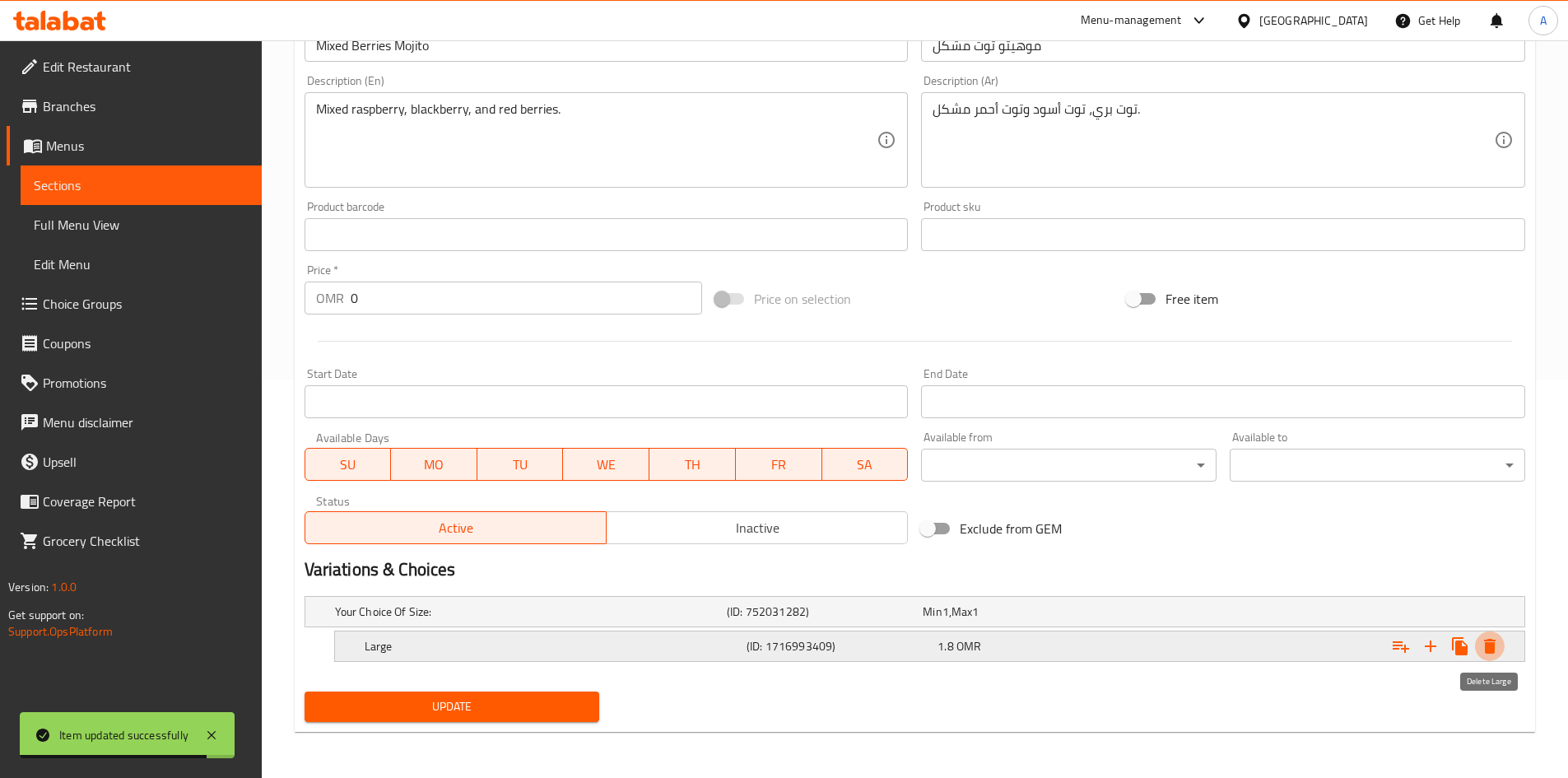
click at [1493, 652] on icon "Expand" at bounding box center [1490, 646] width 12 height 15
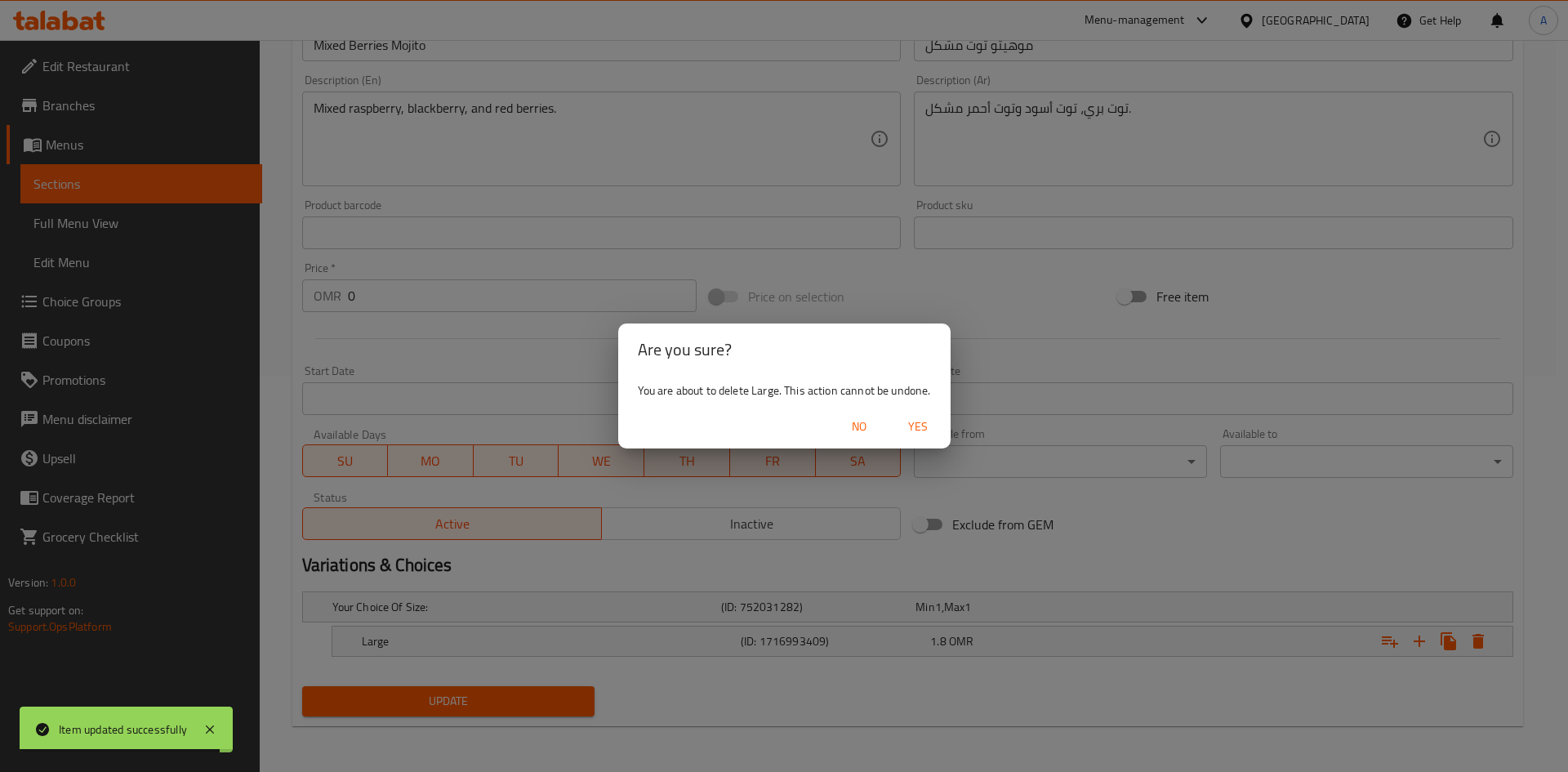
click at [924, 423] on span "Yes" at bounding box center [918, 426] width 39 height 20
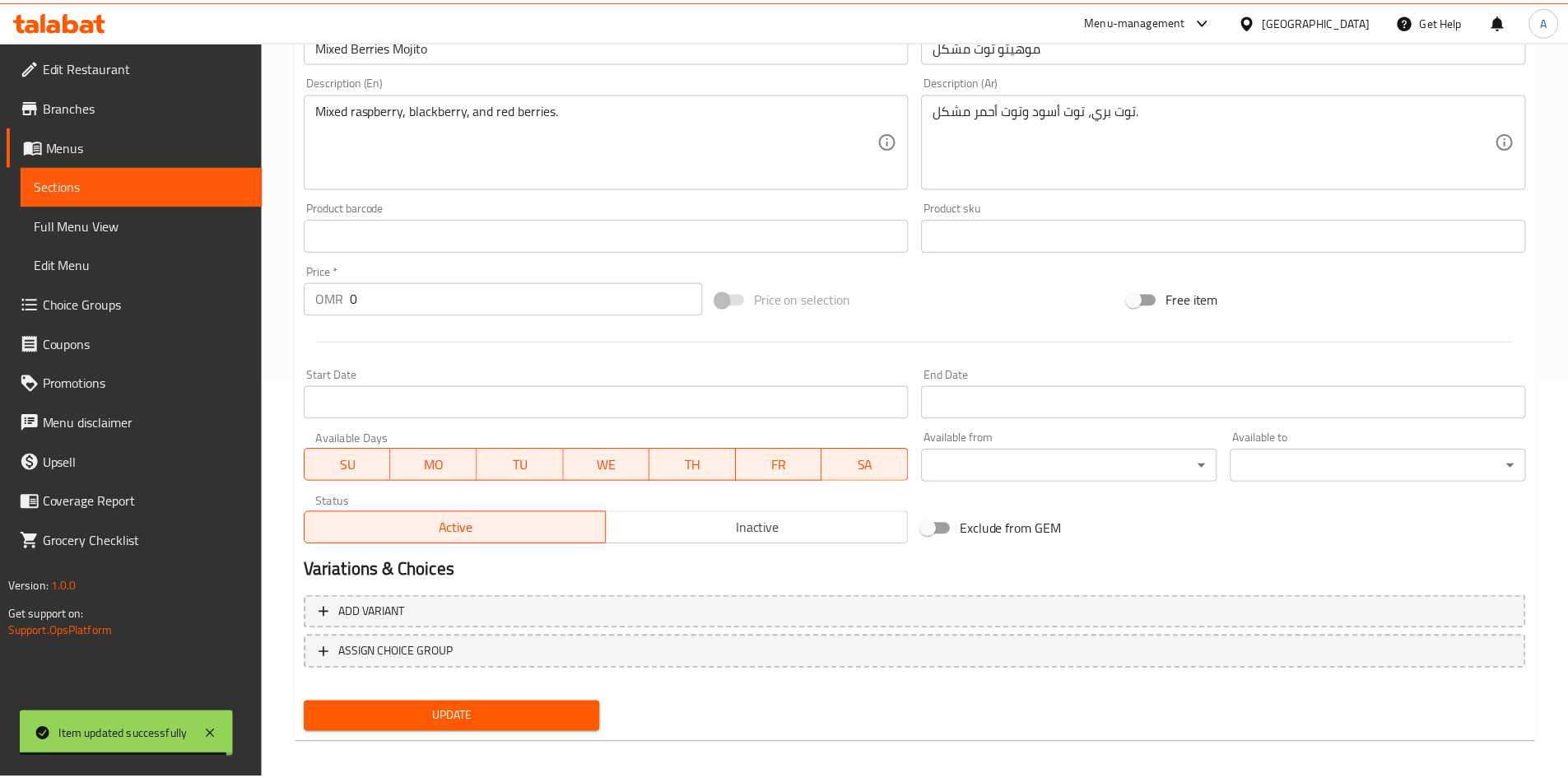
scroll to position [393, 0]
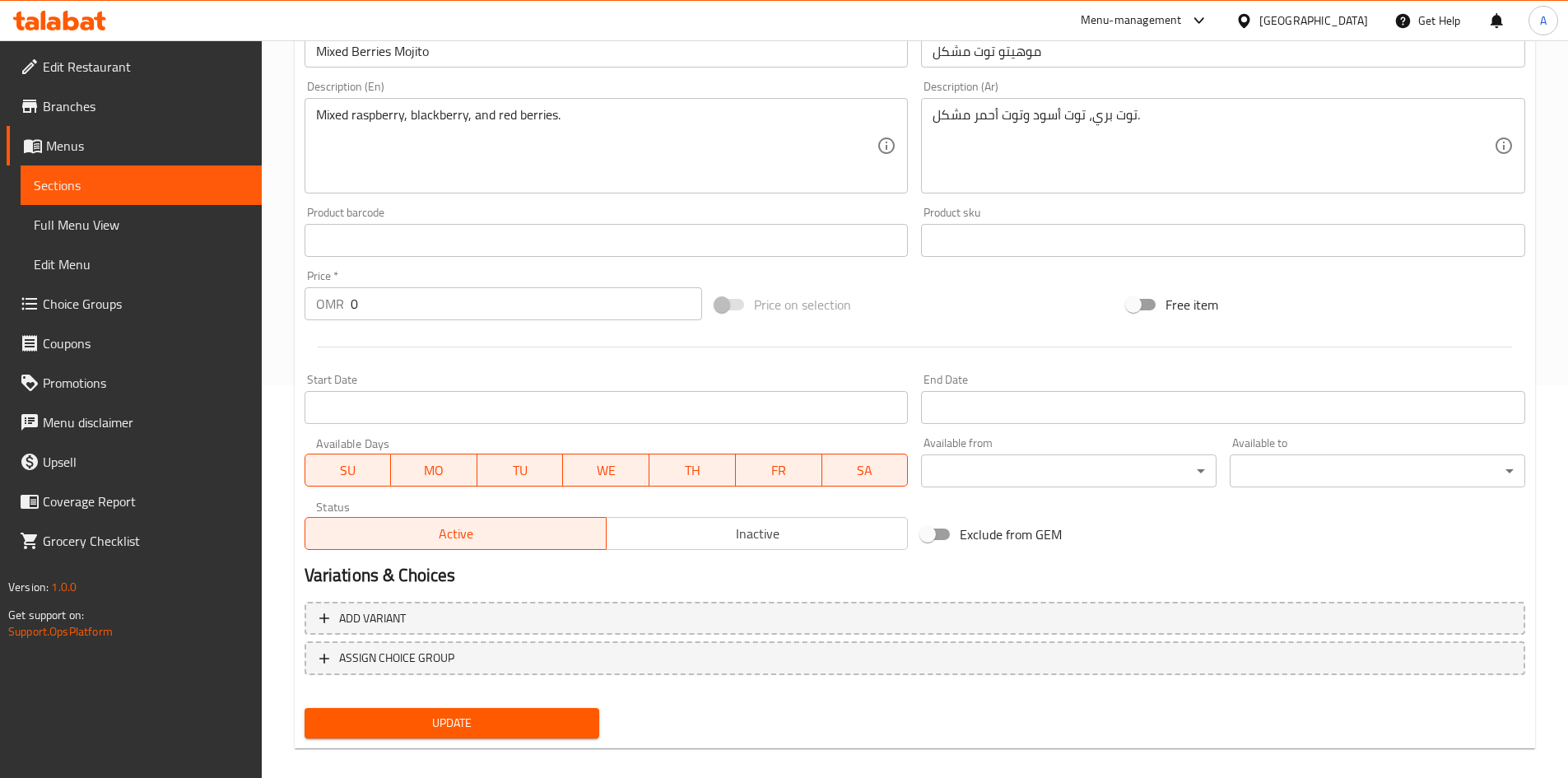
click at [541, 719] on span "Update" at bounding box center [452, 723] width 269 height 20
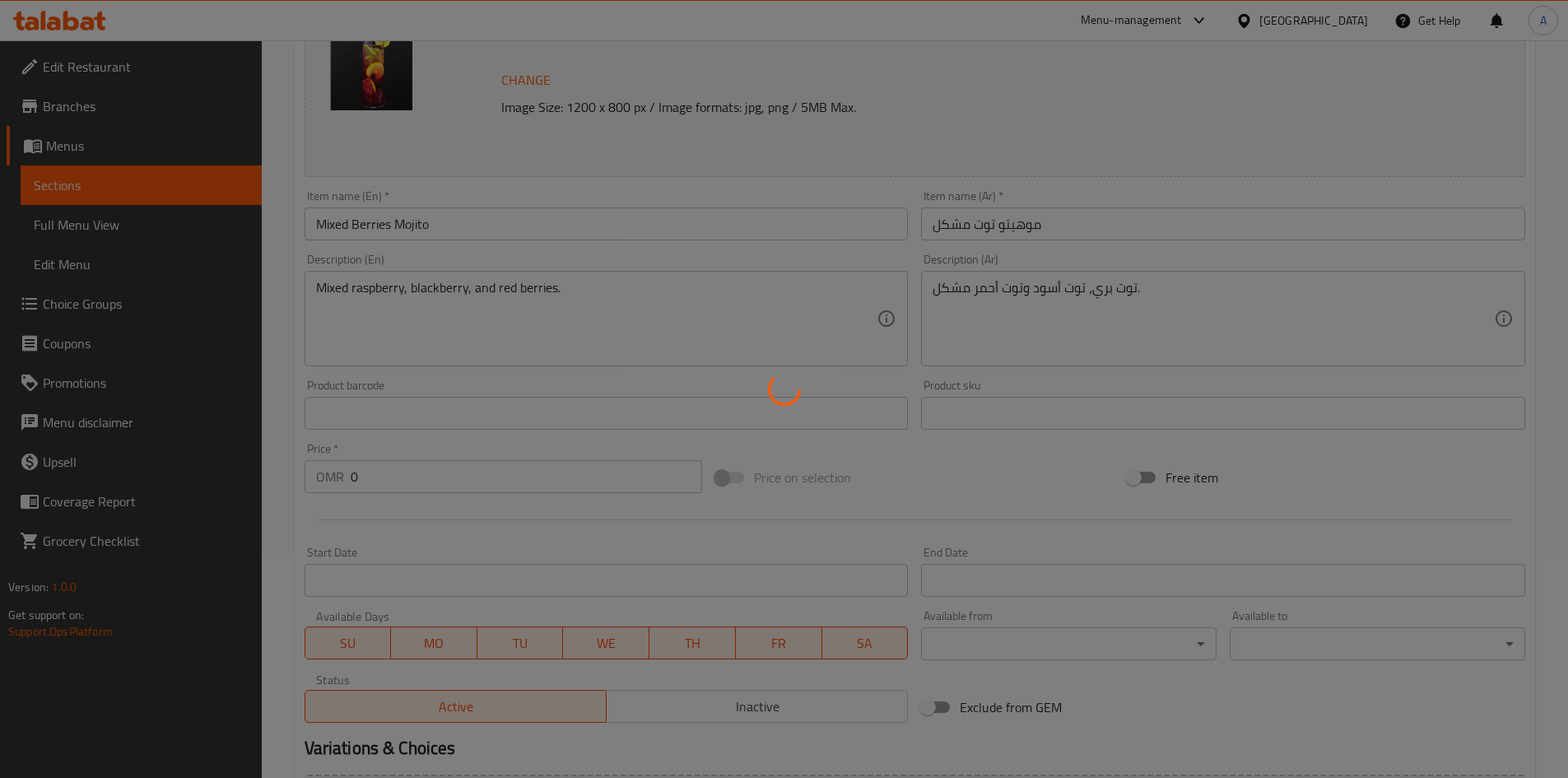
scroll to position [0, 0]
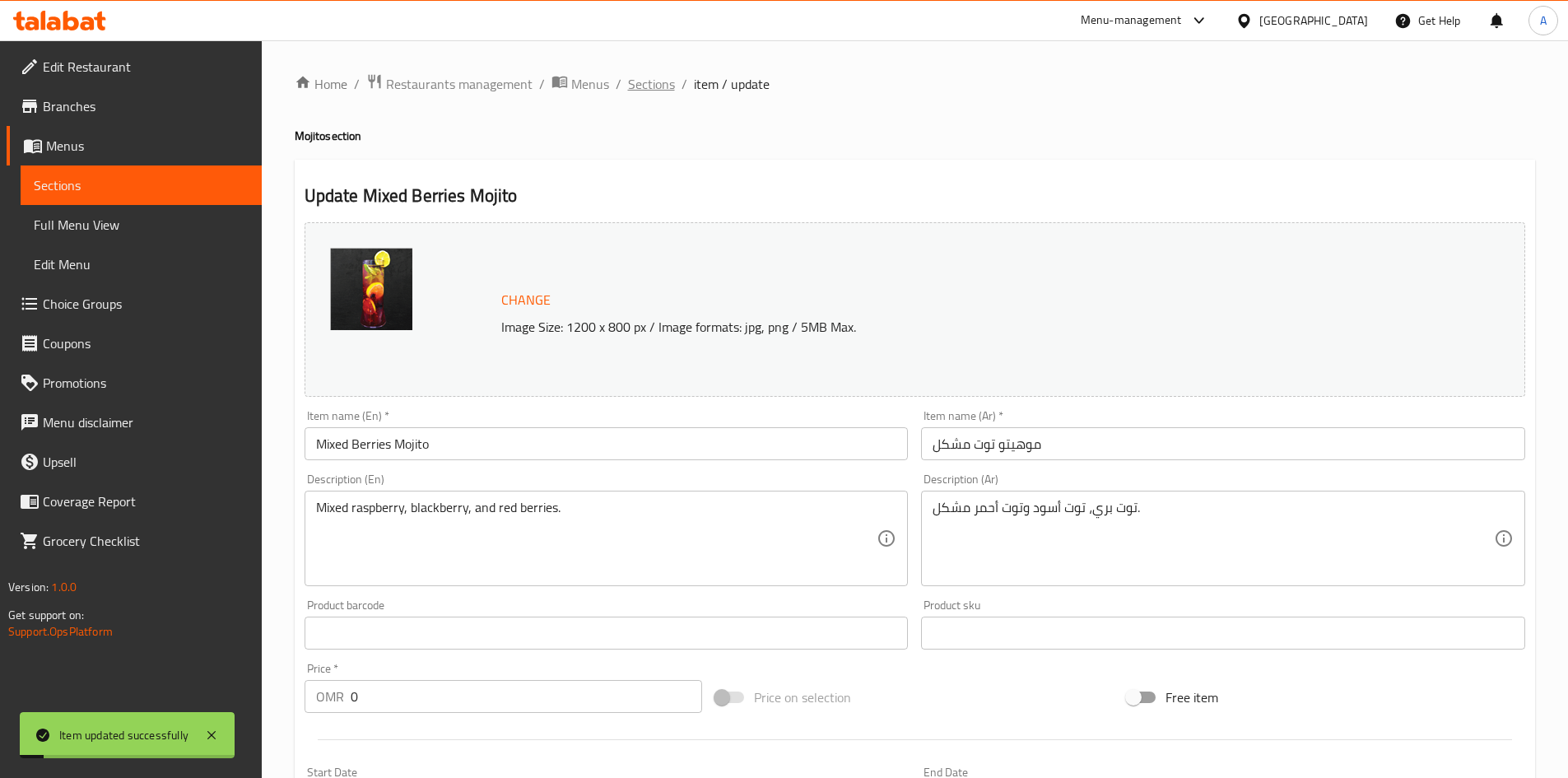
click at [654, 83] on span "Sections" at bounding box center [652, 84] width 47 height 20
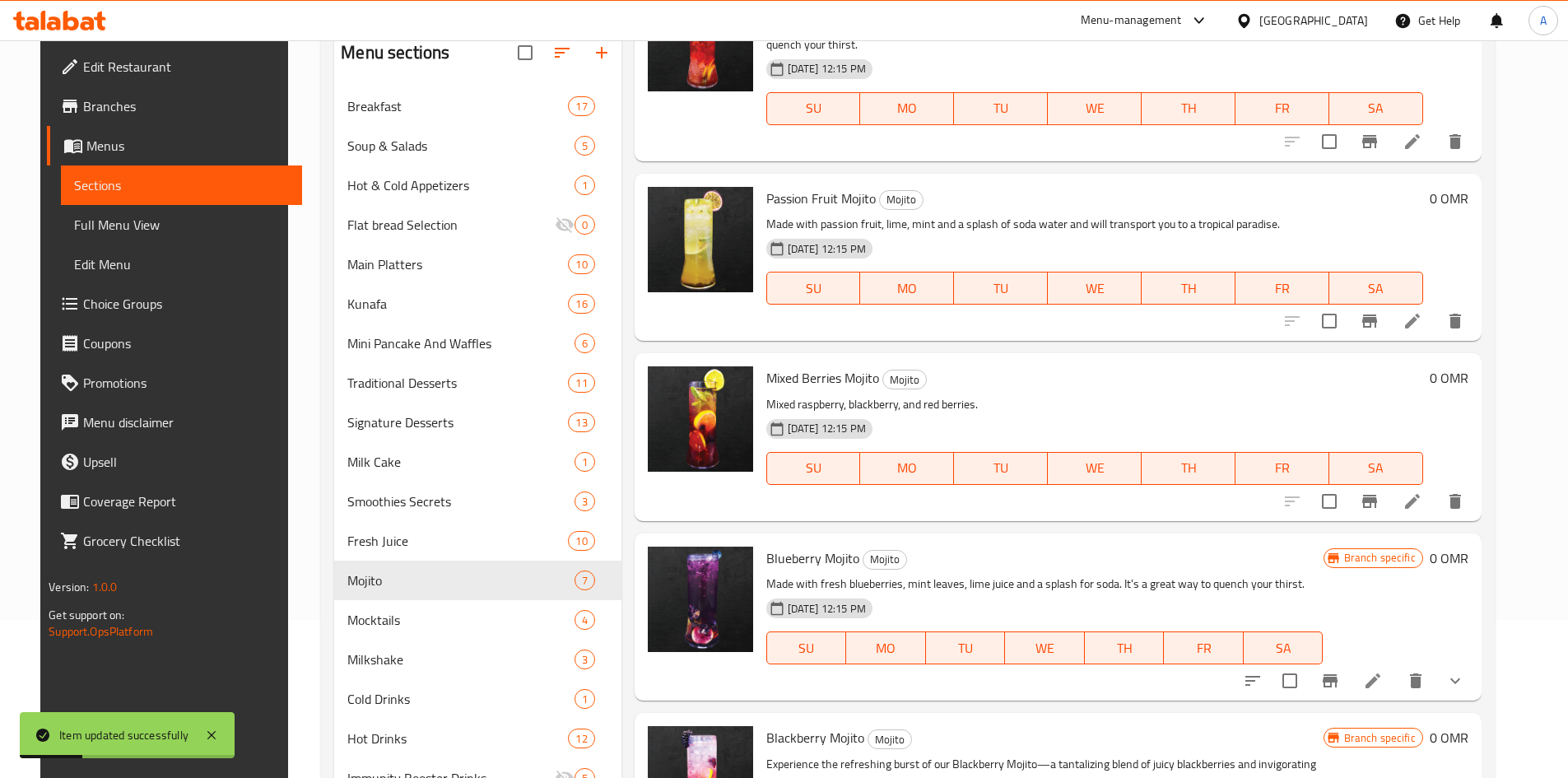
scroll to position [164, 0]
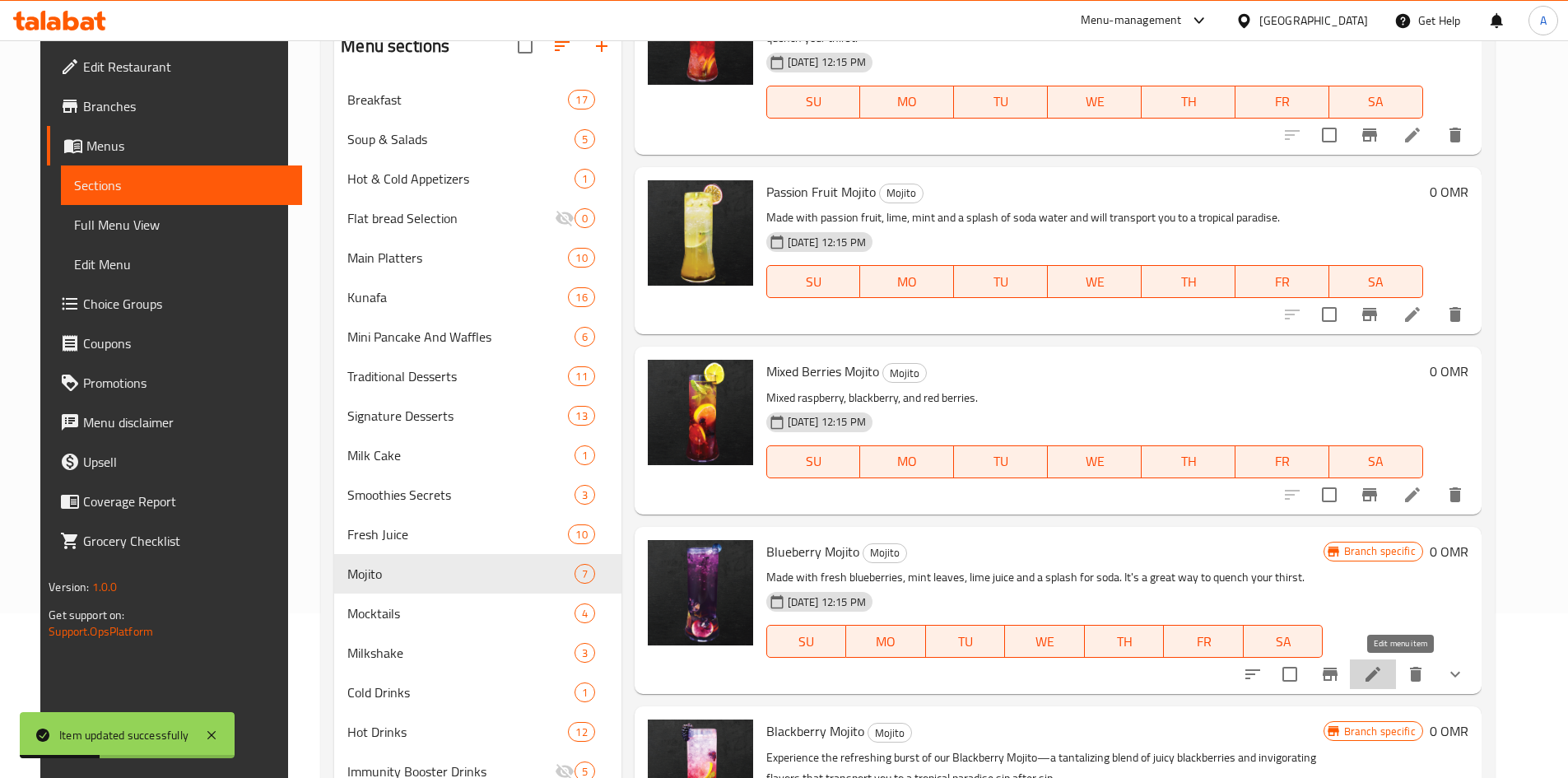
click at [1383, 683] on icon at bounding box center [1373, 674] width 20 height 20
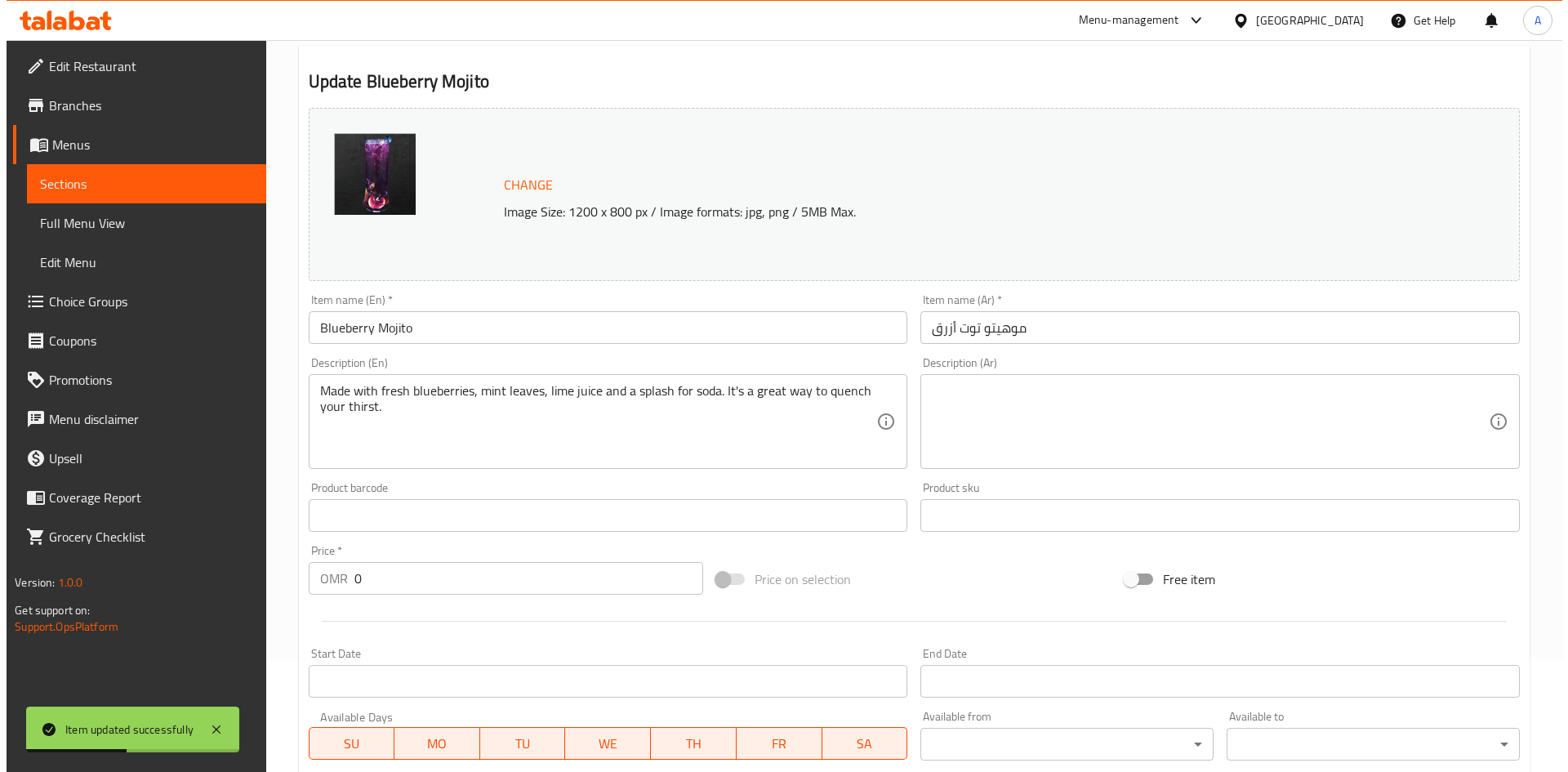
scroll to position [443, 0]
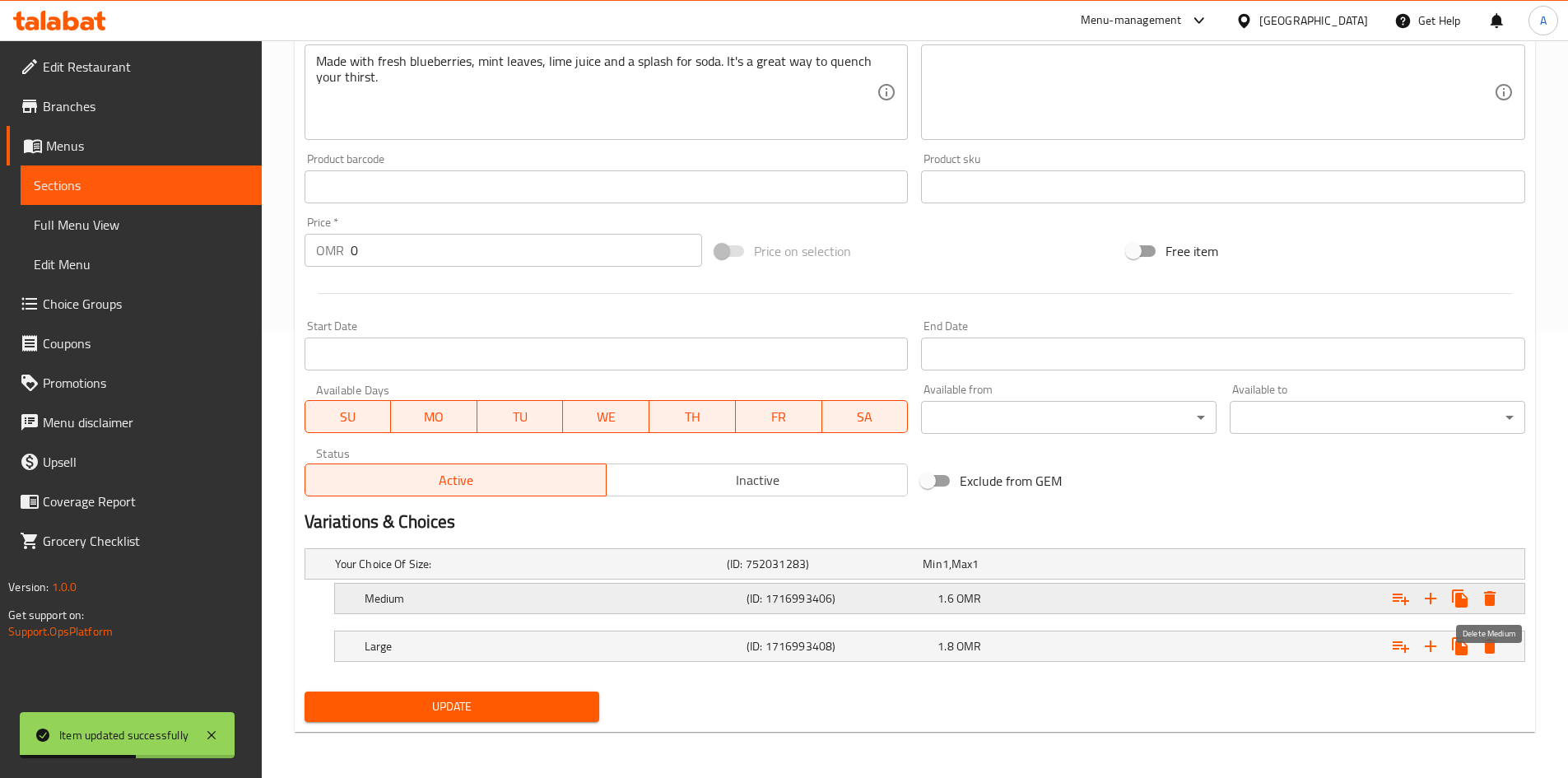
click at [1484, 612] on button "Expand" at bounding box center [1490, 598] width 29 height 29
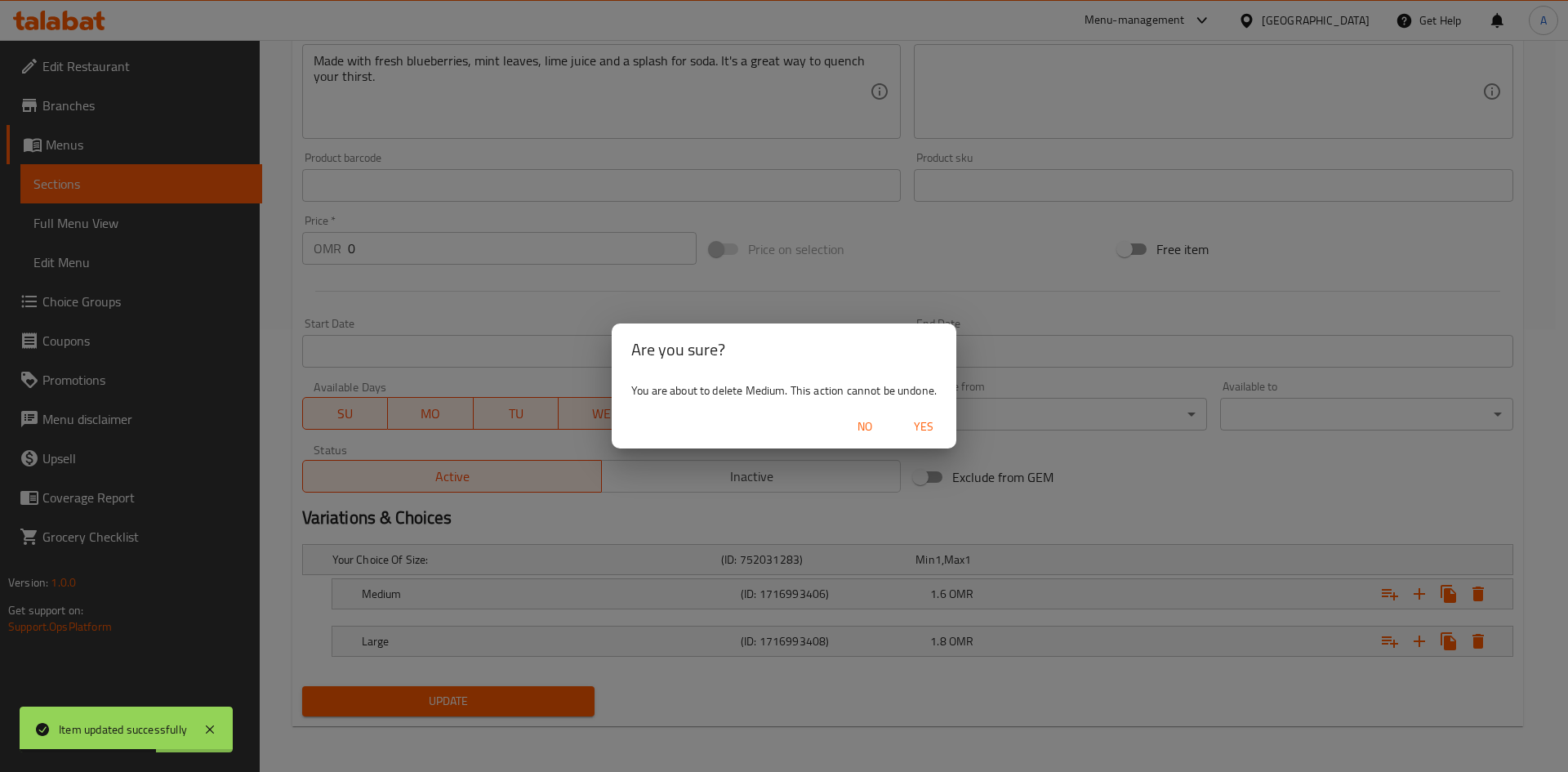
click at [915, 435] on span "Yes" at bounding box center [923, 426] width 39 height 20
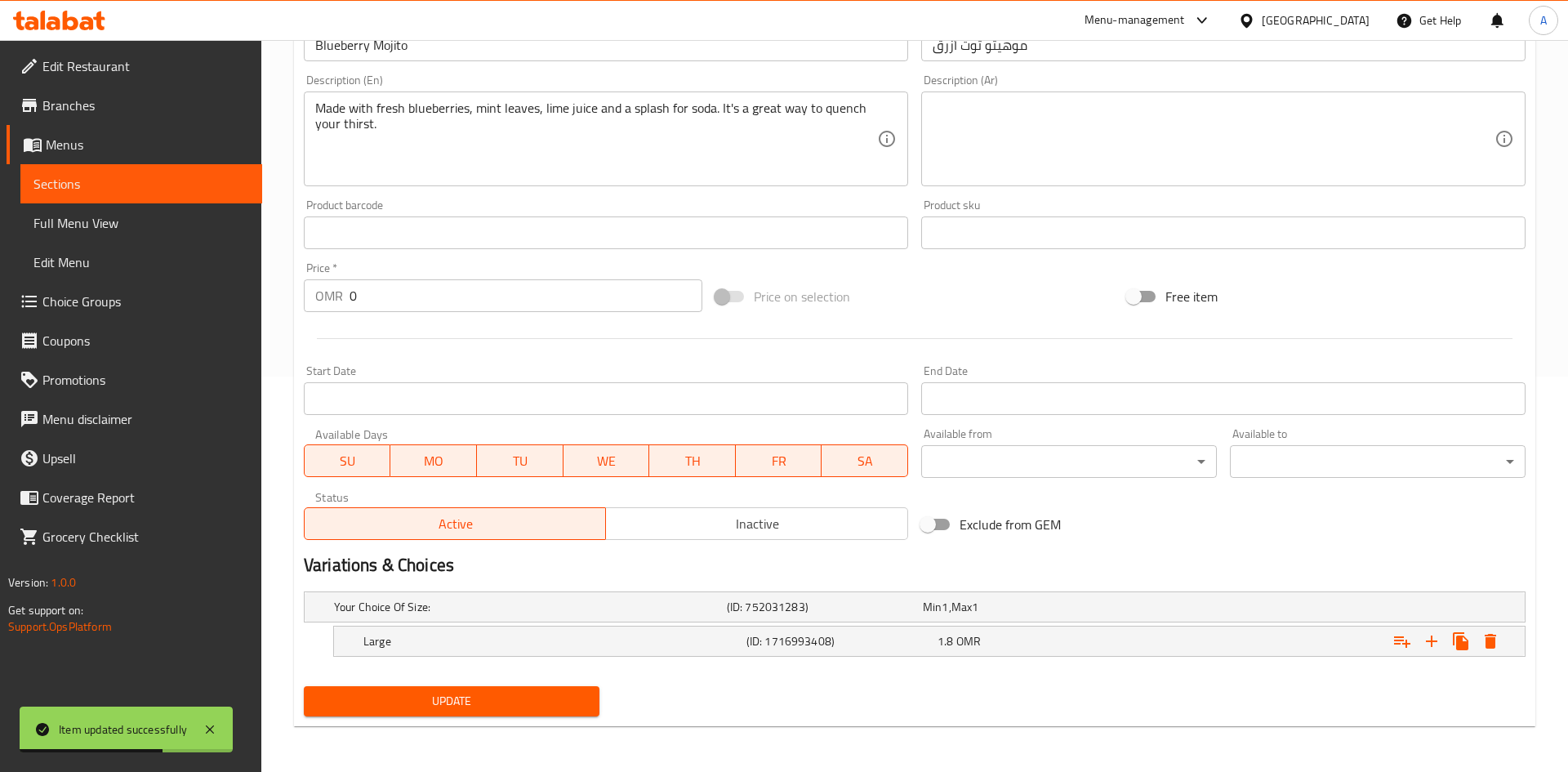
scroll to position [395, 0]
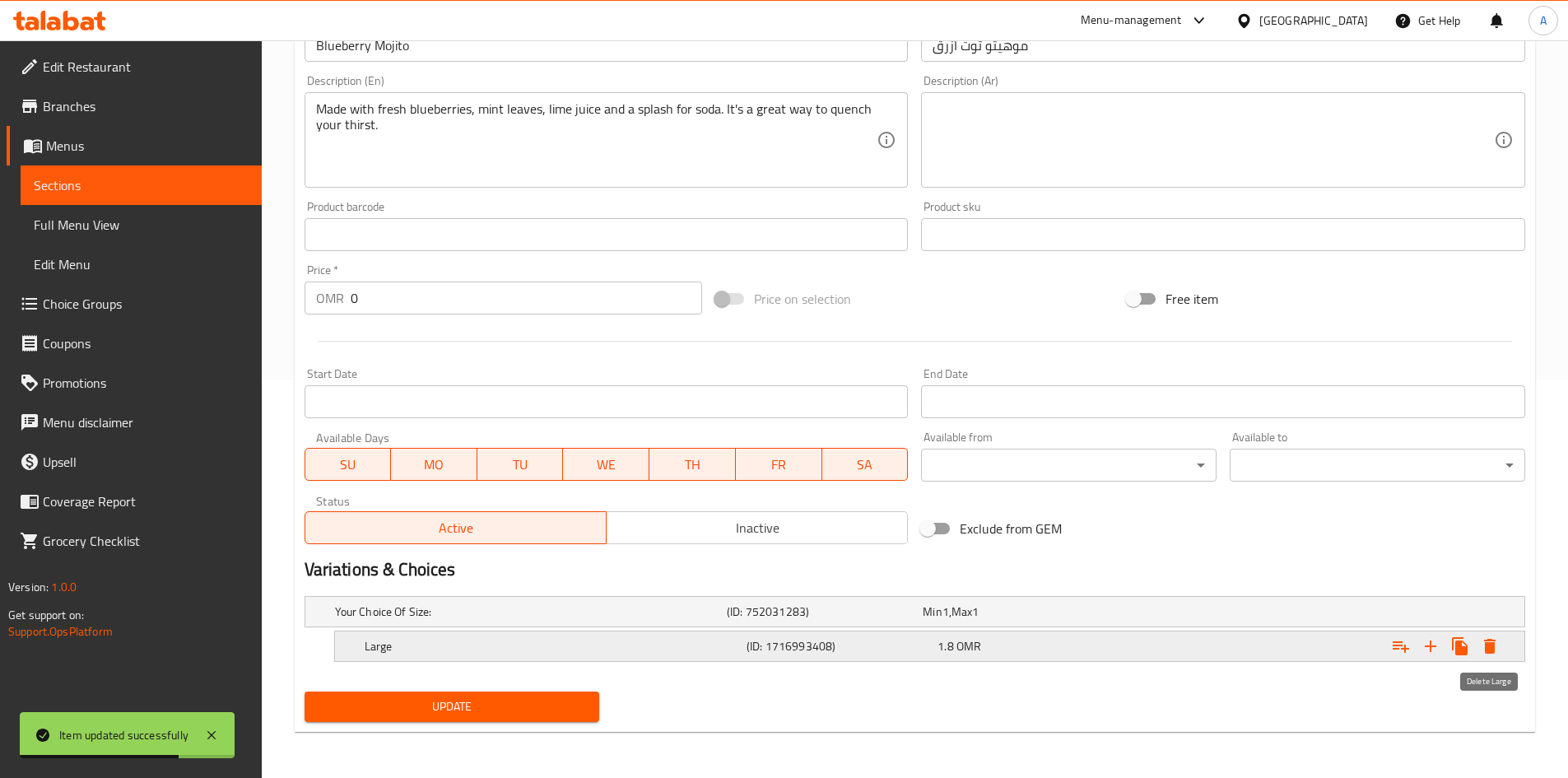
click at [1486, 653] on icon "Expand" at bounding box center [1490, 646] width 12 height 15
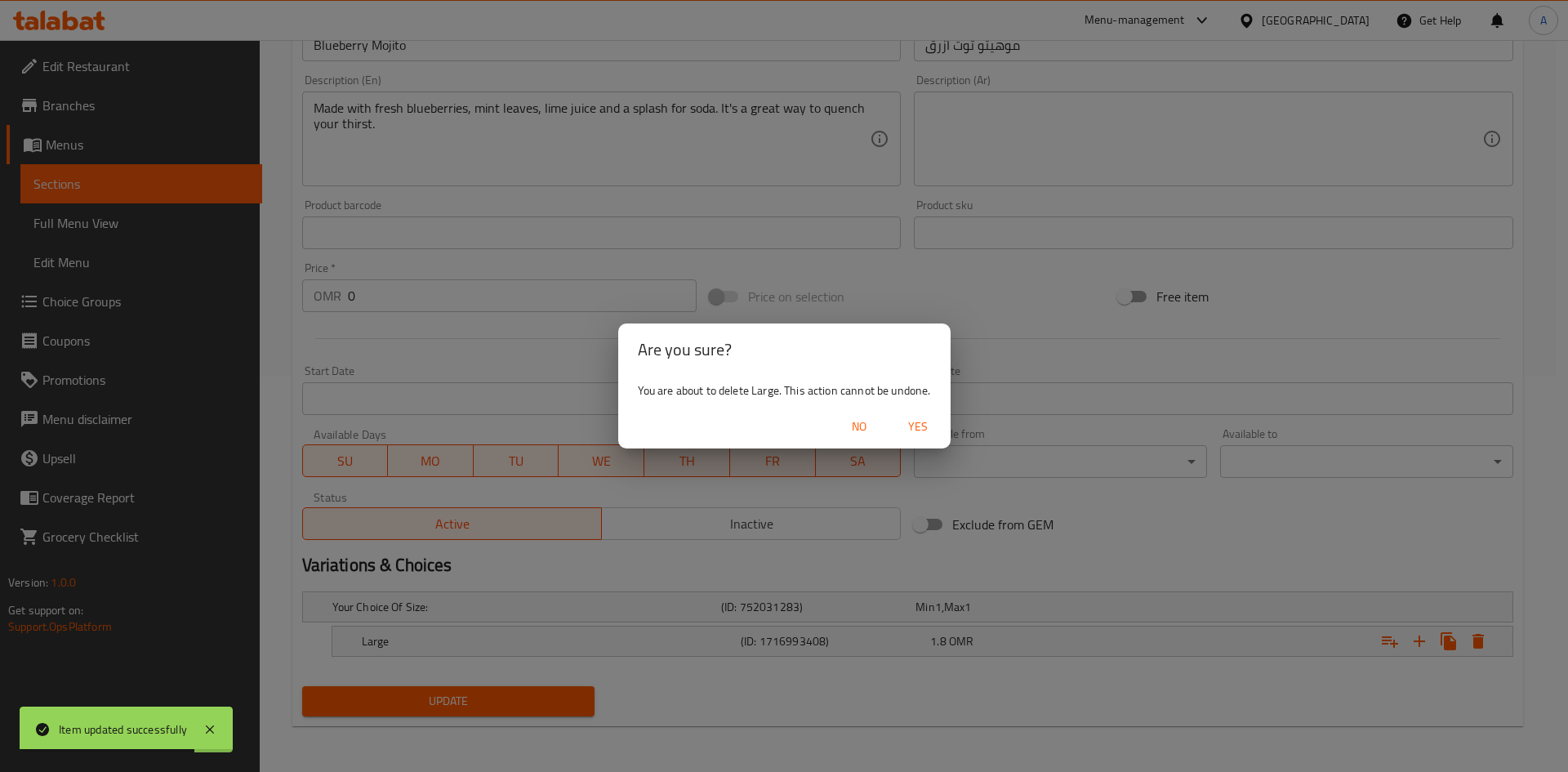
click at [919, 431] on span "Yes" at bounding box center [918, 426] width 39 height 20
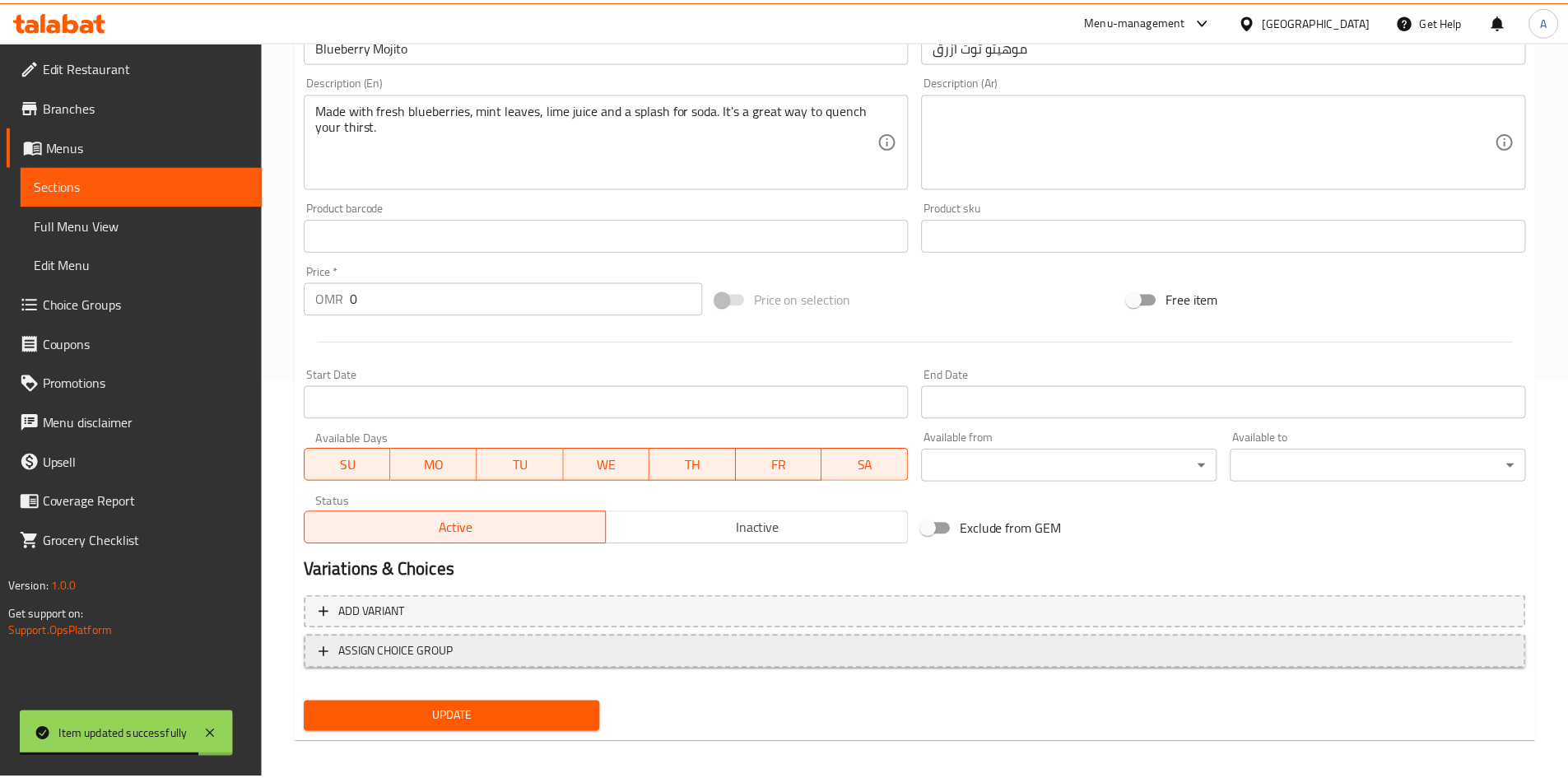
scroll to position [393, 0]
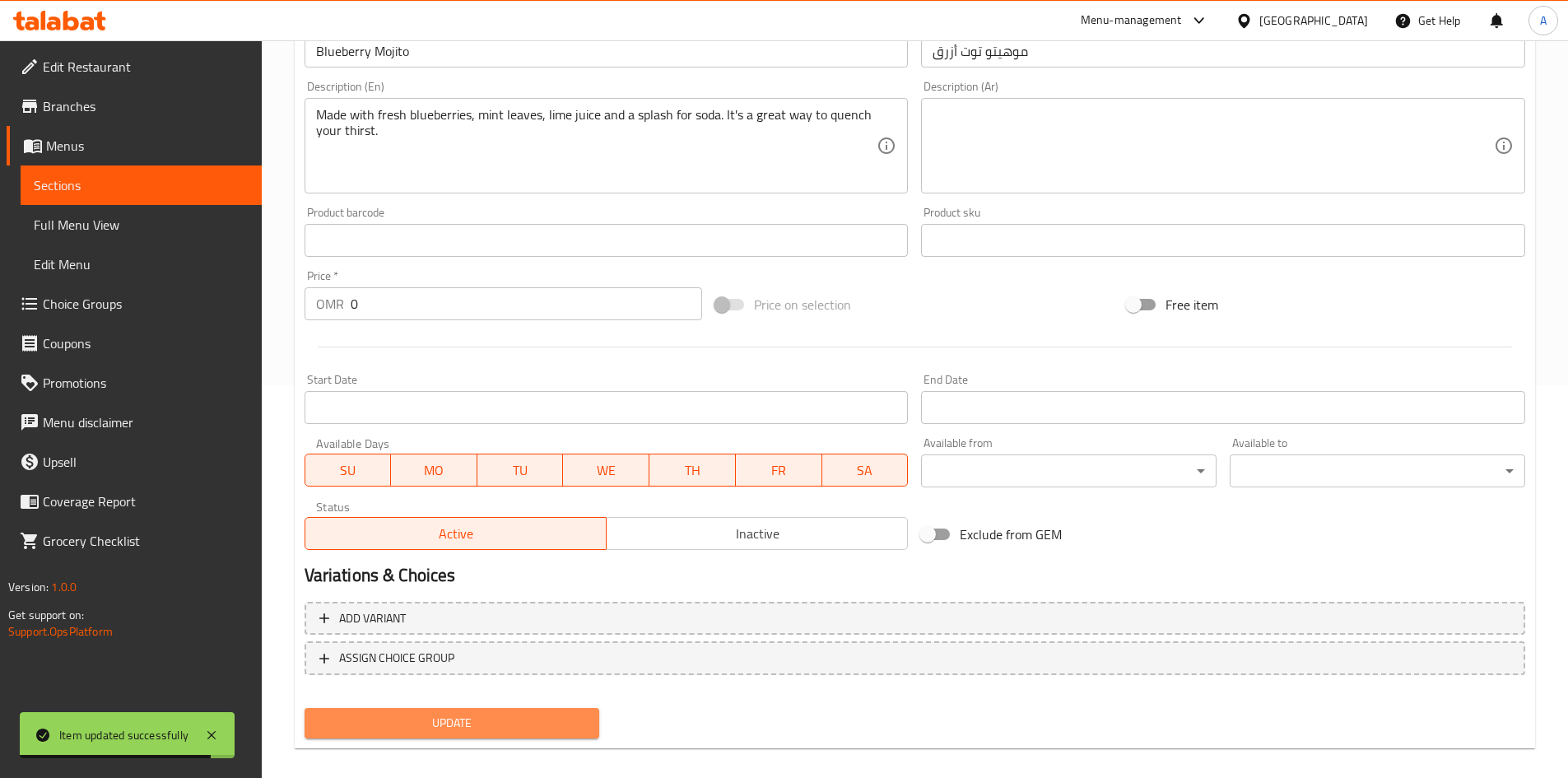
click at [556, 722] on span "Update" at bounding box center [452, 723] width 269 height 20
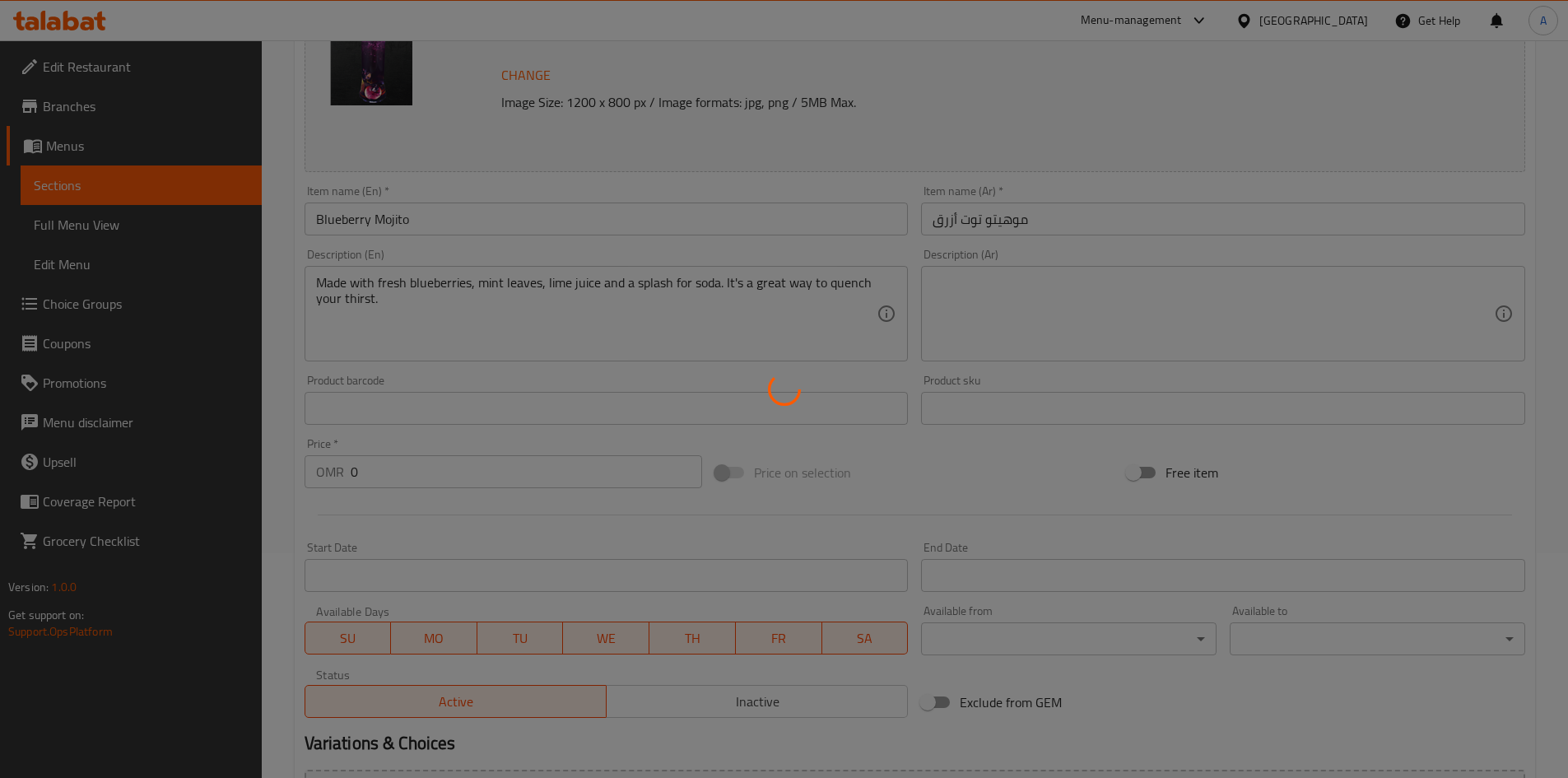
scroll to position [0, 0]
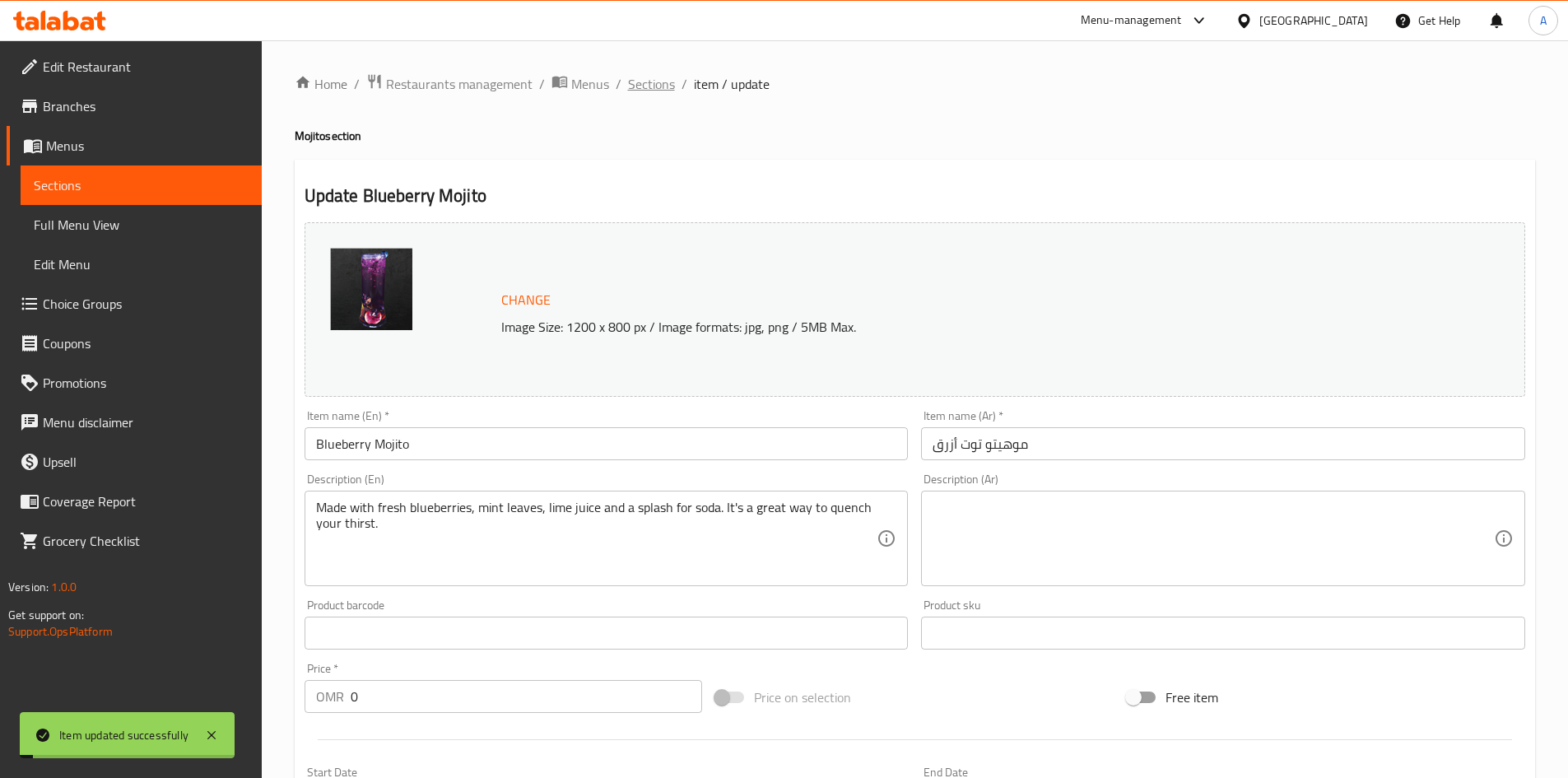
click at [636, 84] on span "Sections" at bounding box center [652, 84] width 47 height 20
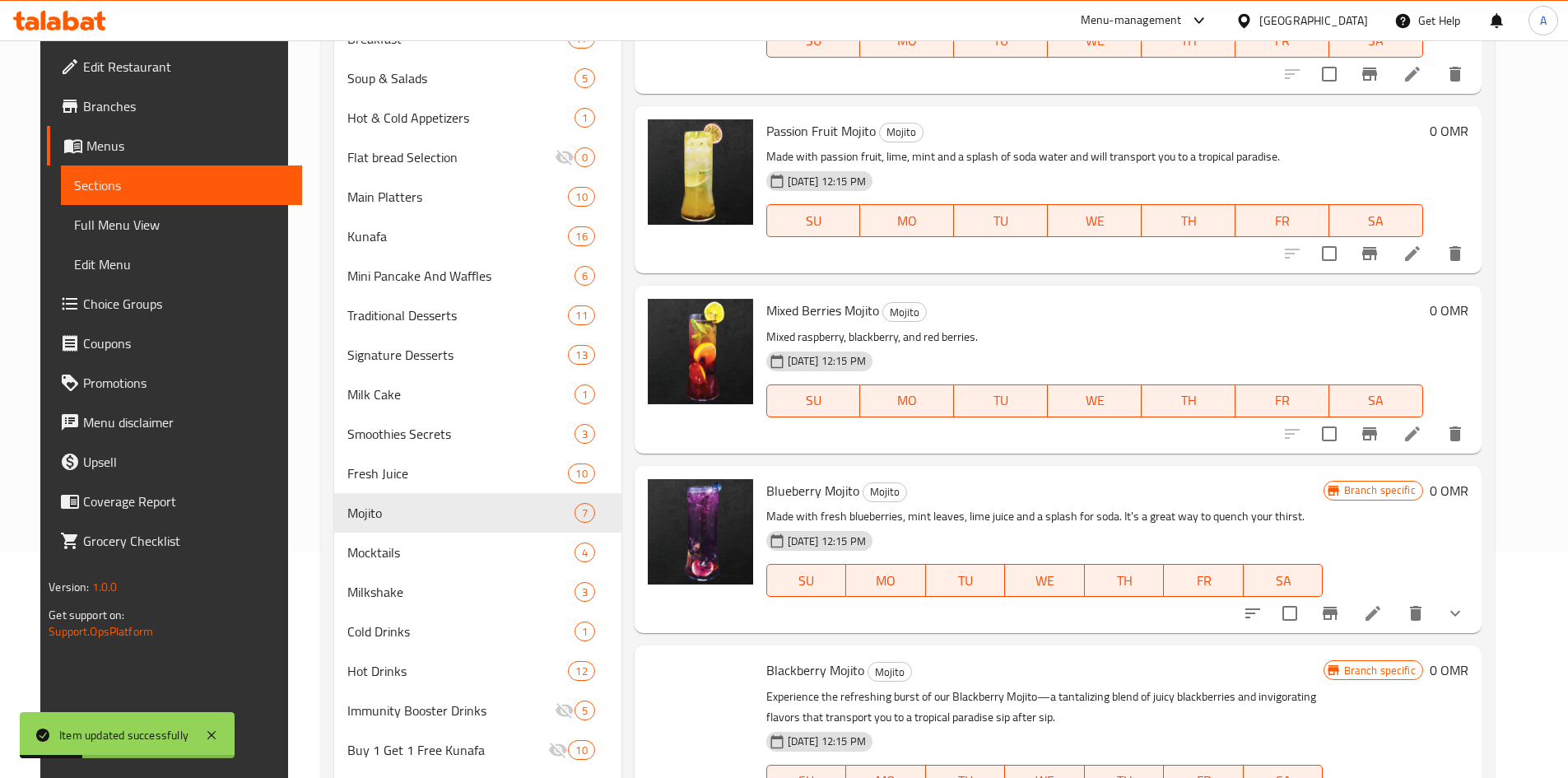
scroll to position [329, 0]
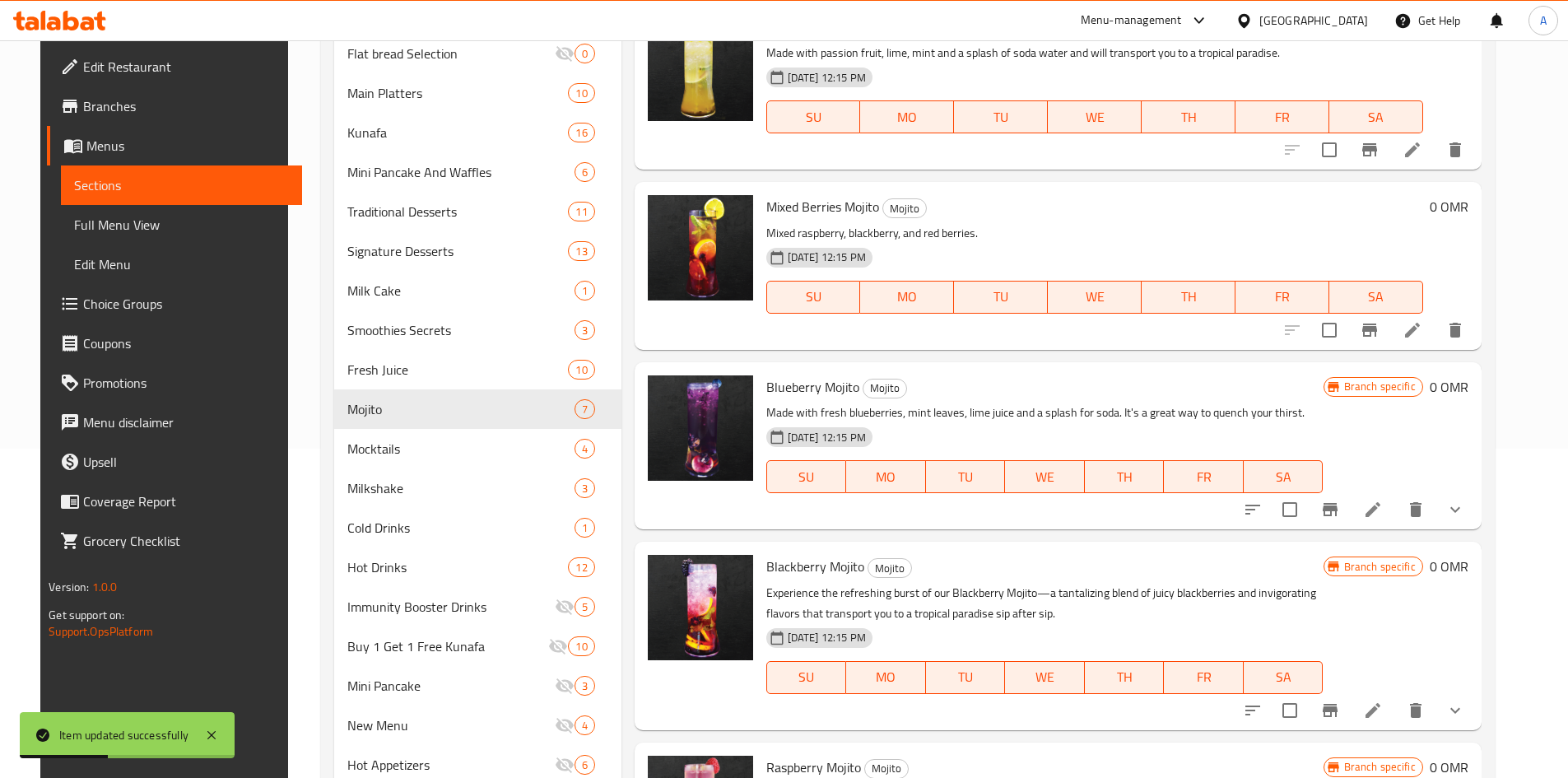
click at [1383, 515] on icon at bounding box center [1373, 509] width 20 height 20
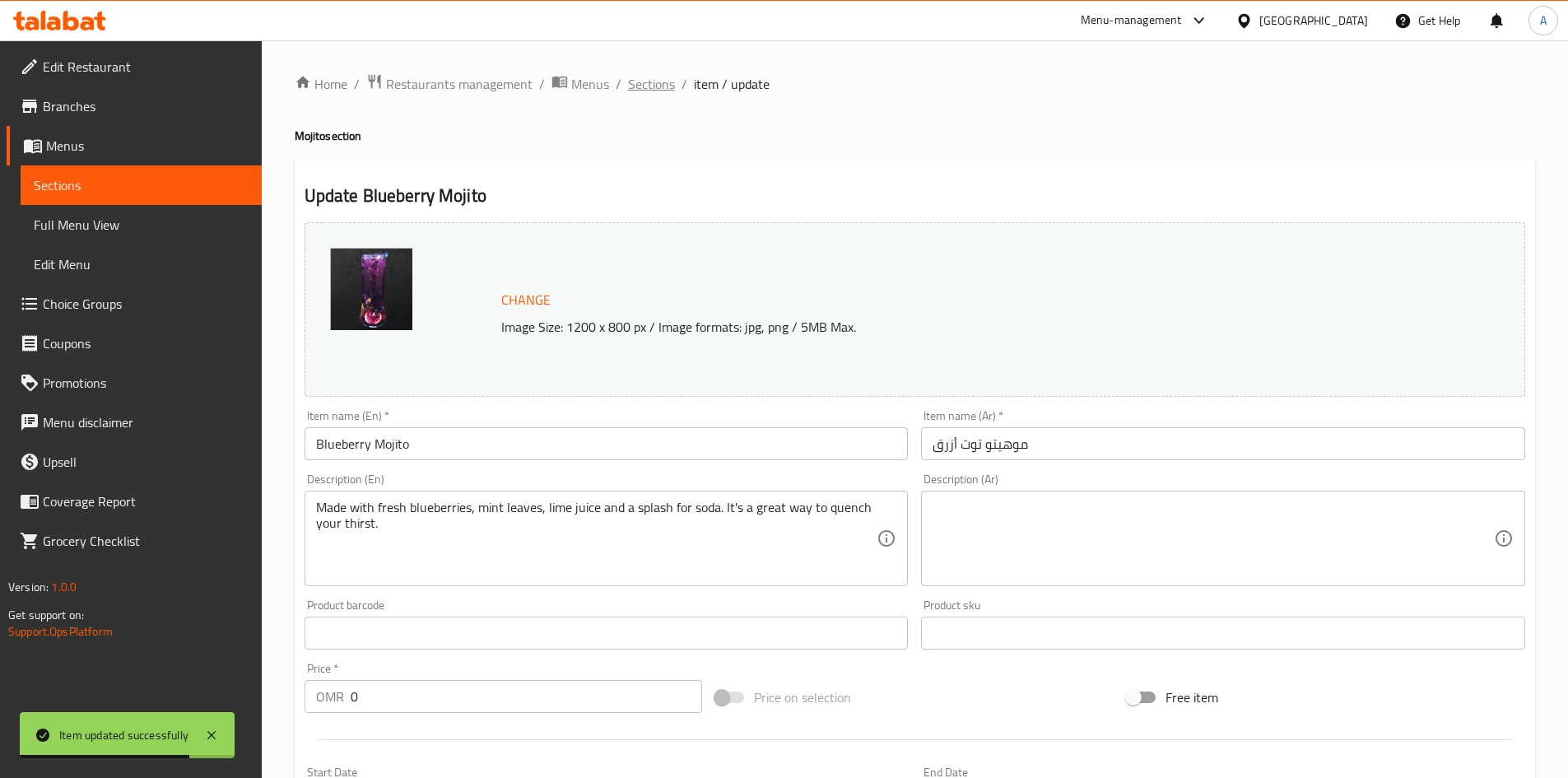
click at [660, 84] on span "Sections" at bounding box center [652, 84] width 47 height 20
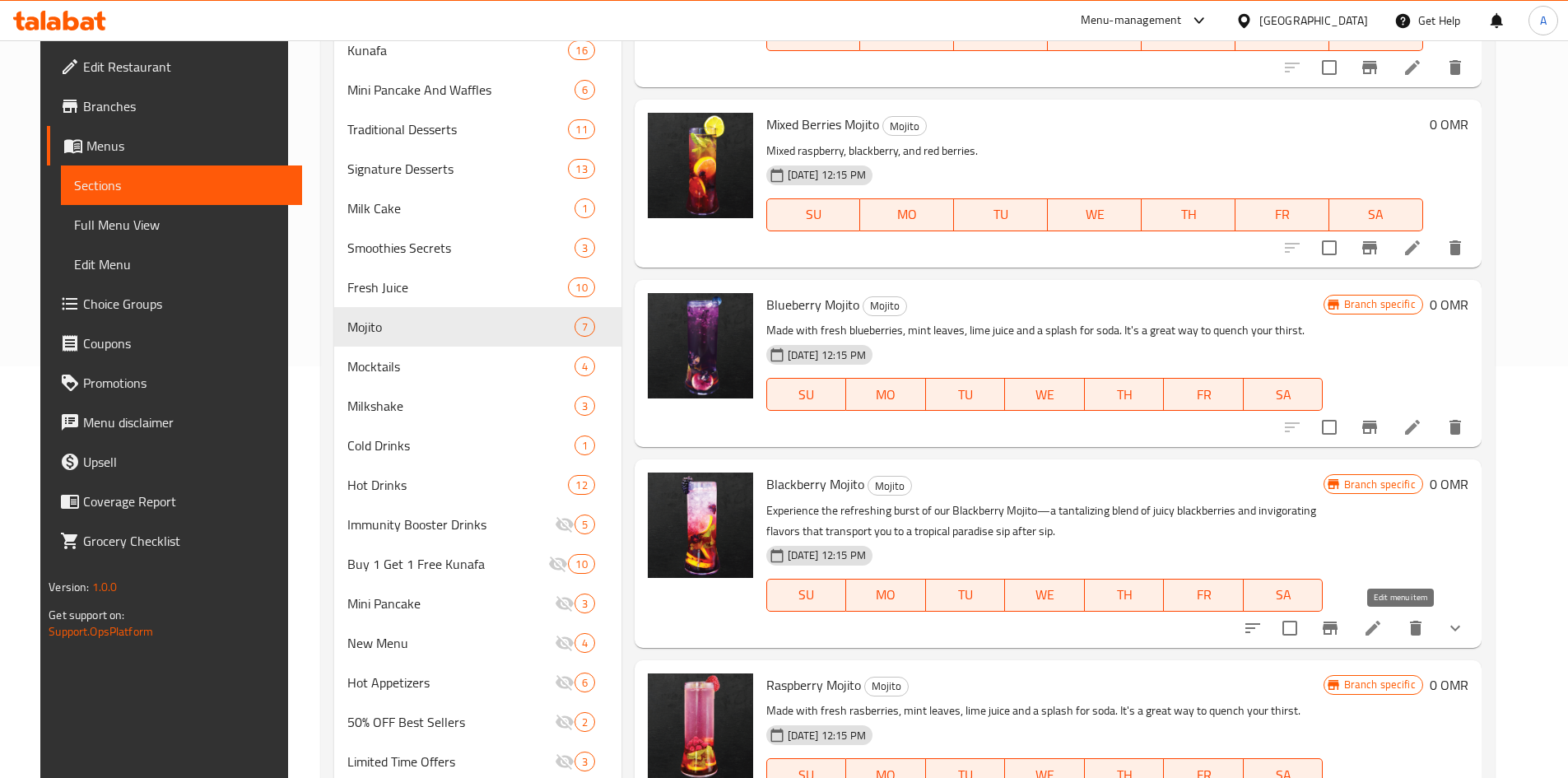
click at [1383, 627] on icon at bounding box center [1373, 629] width 20 height 20
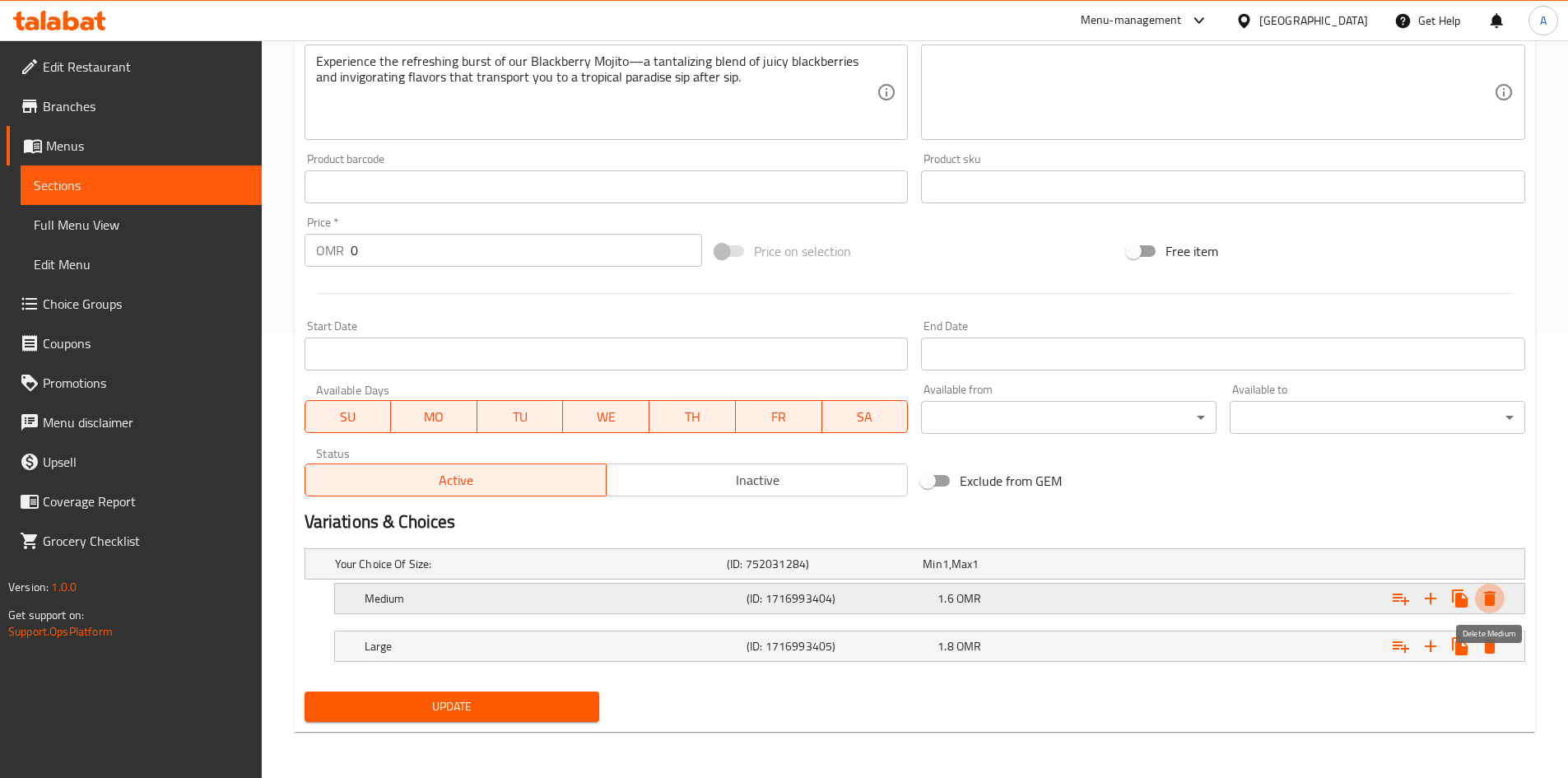
click at [1485, 601] on icon "Expand" at bounding box center [1490, 598] width 12 height 15
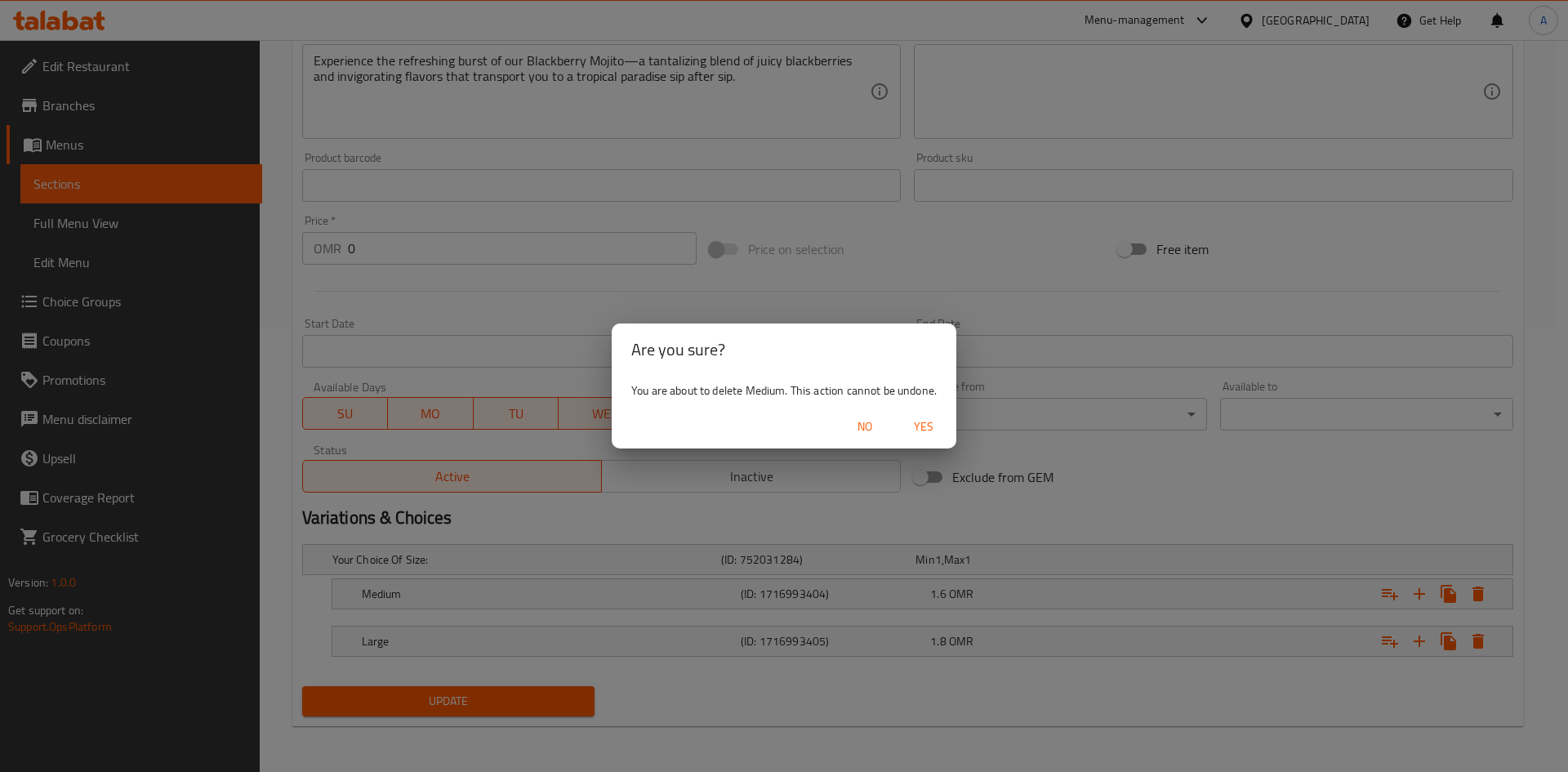
click at [910, 418] on span "Yes" at bounding box center [923, 426] width 39 height 20
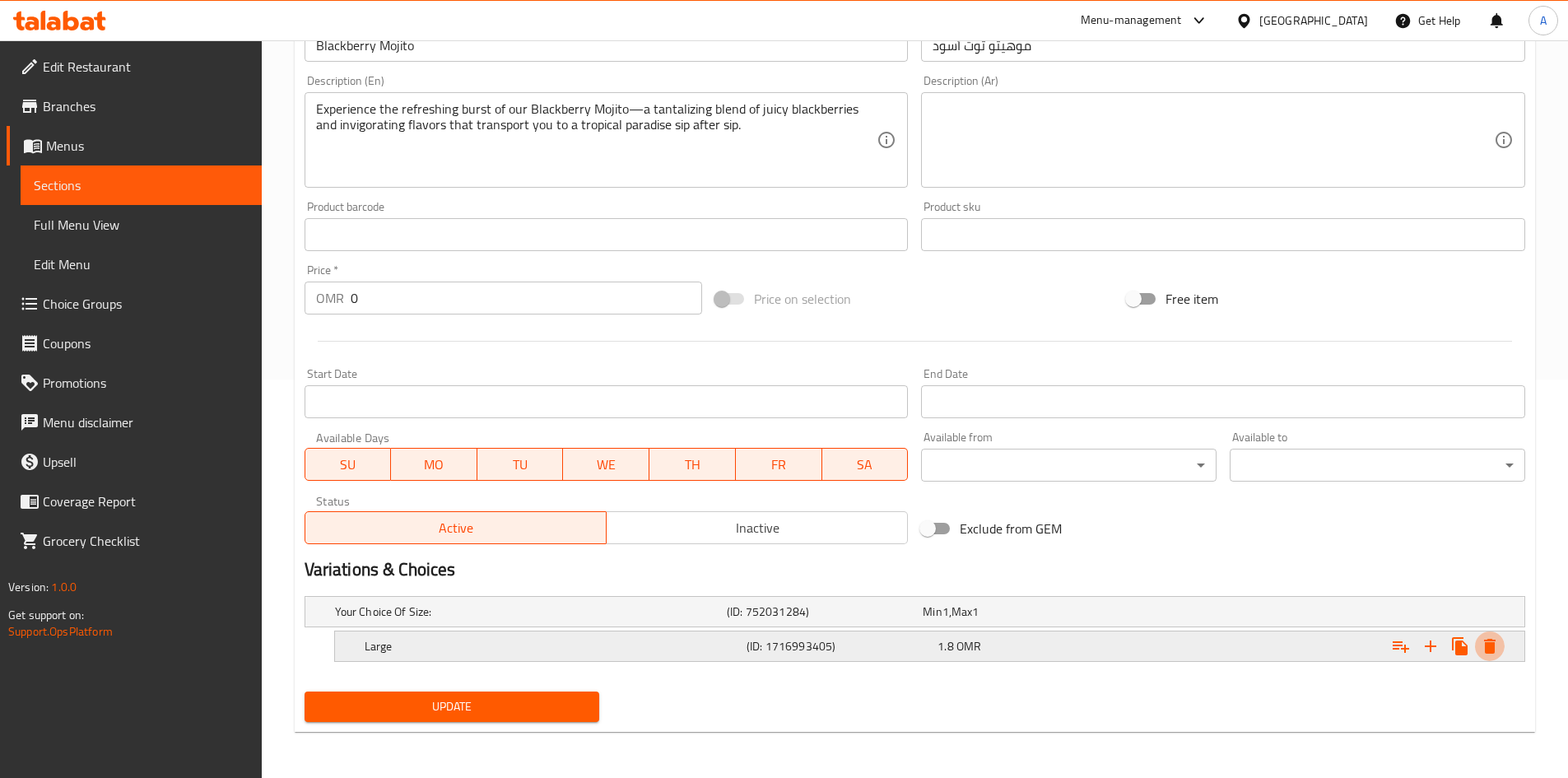
click at [1497, 656] on button "Expand" at bounding box center [1490, 646] width 29 height 29
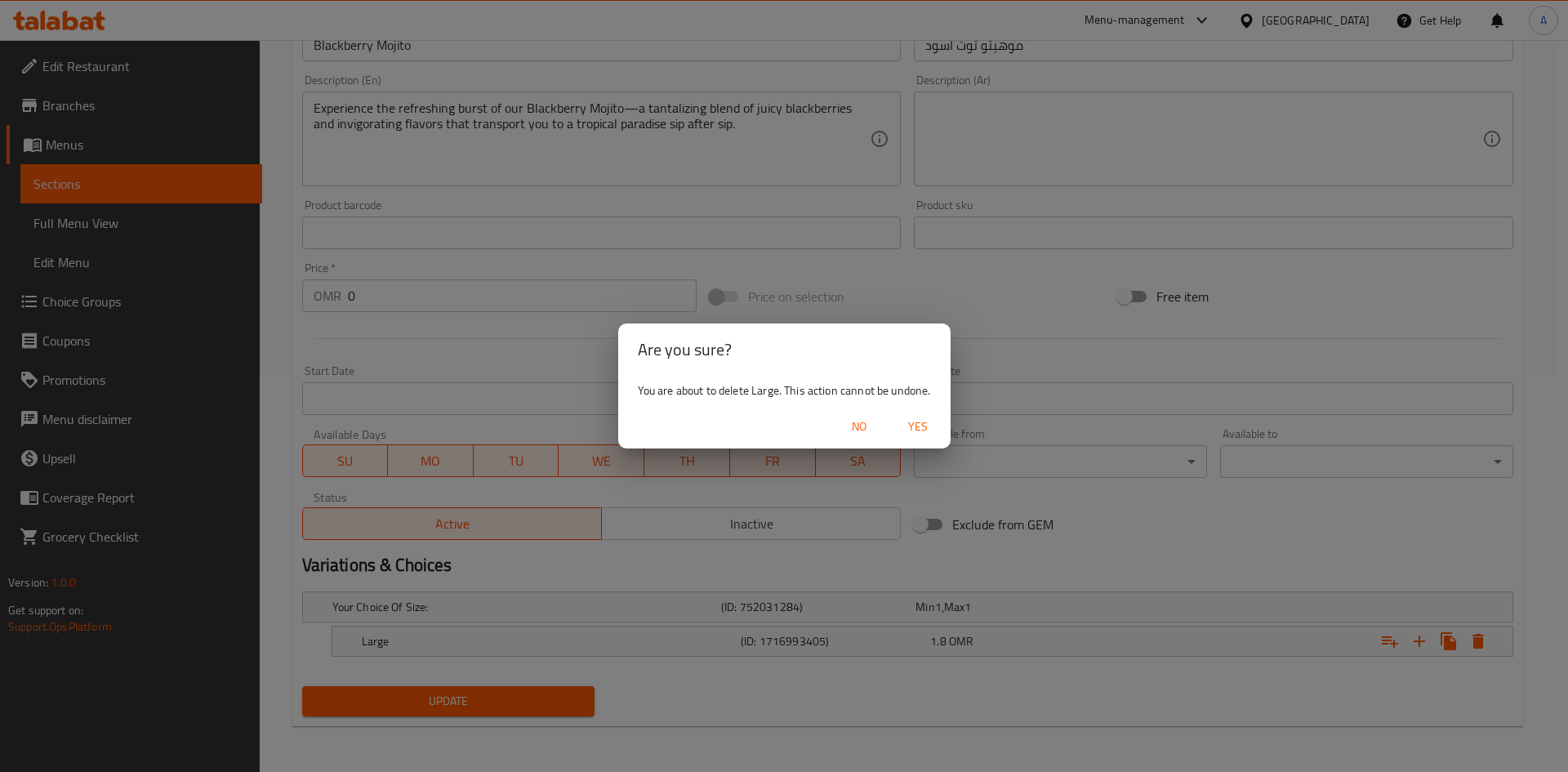
click at [914, 416] on span "Yes" at bounding box center [918, 426] width 39 height 20
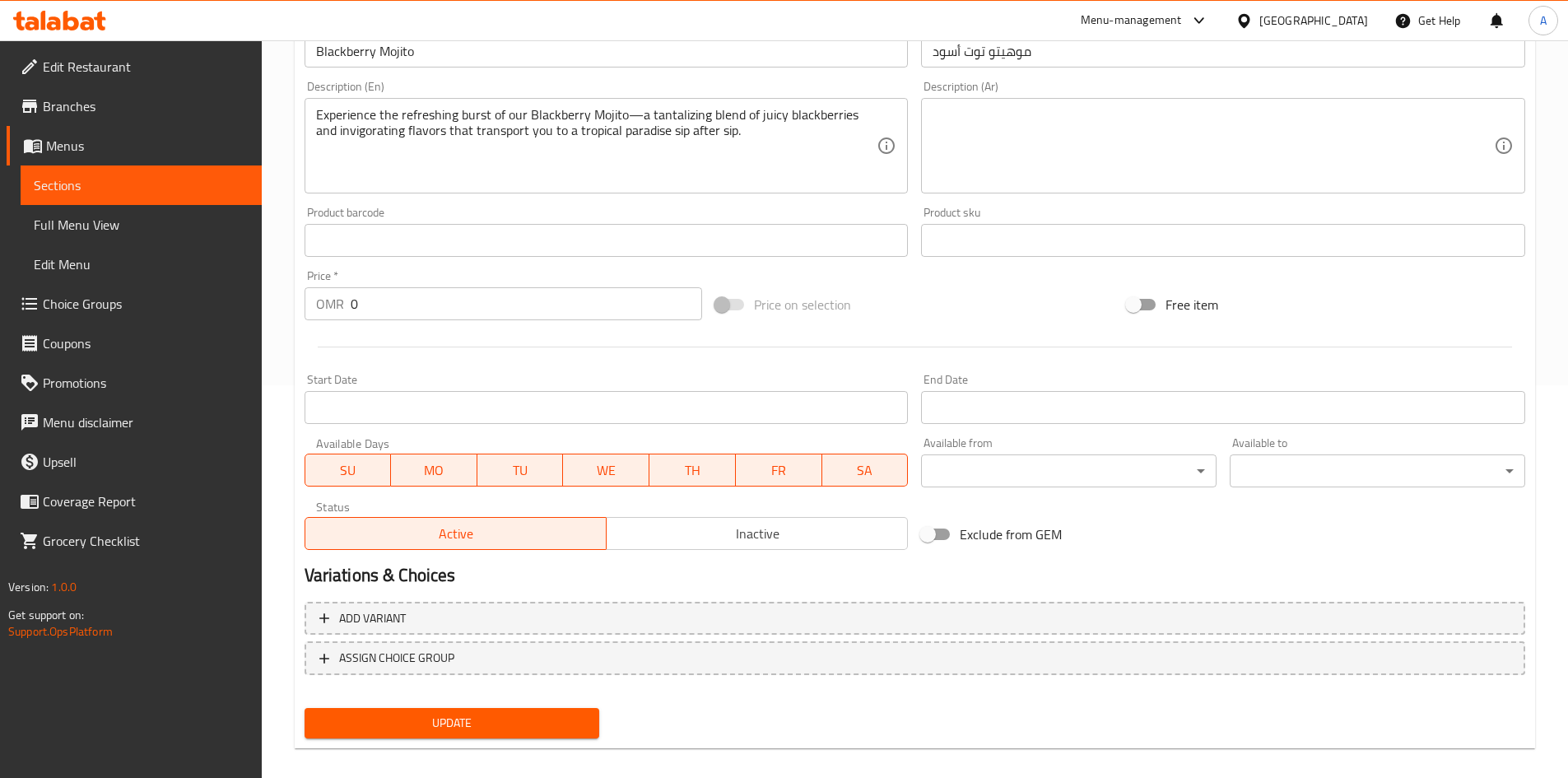
click at [514, 710] on button "Update" at bounding box center [452, 724] width 296 height 30
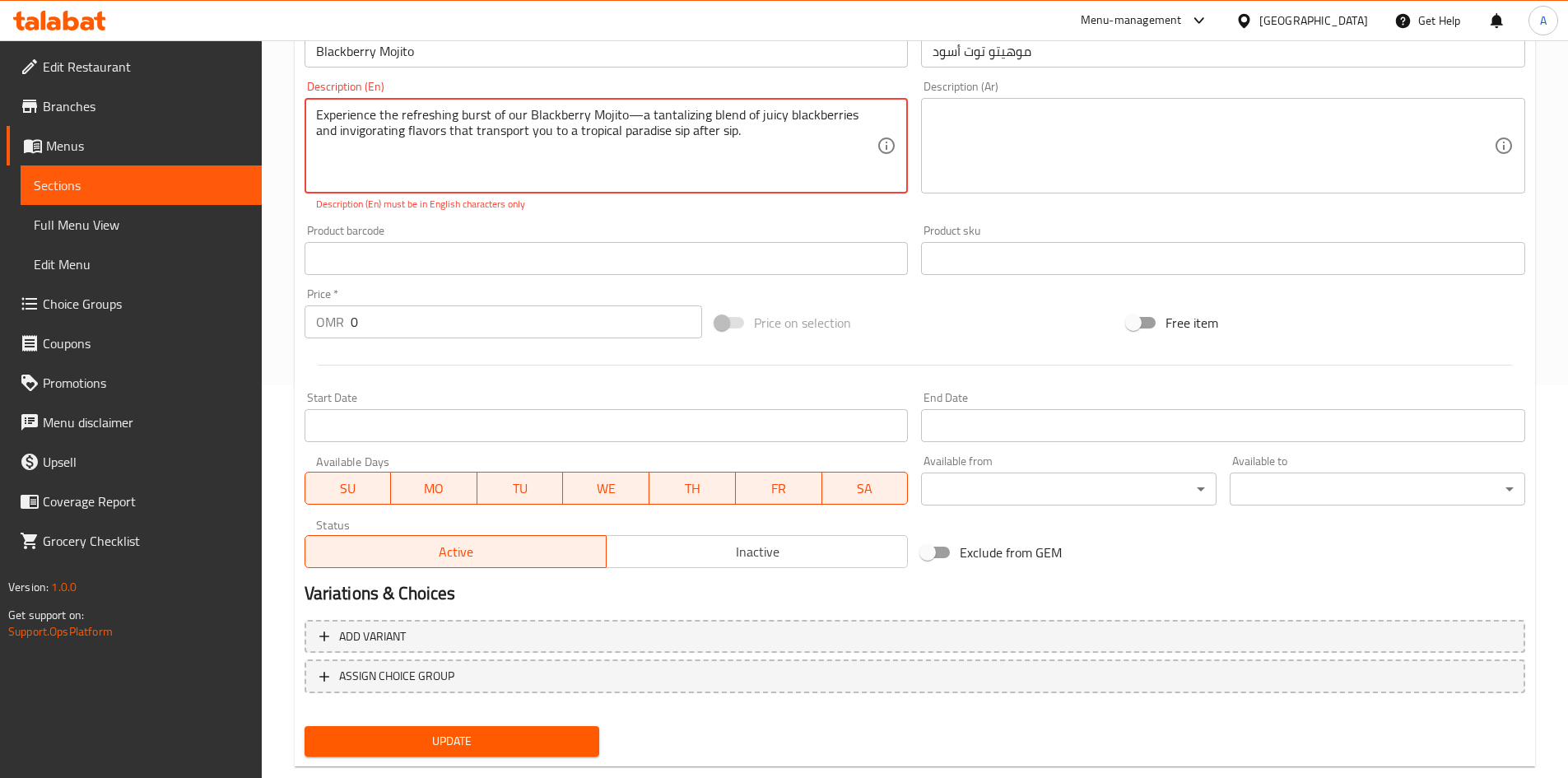
click at [516, 718] on div "Add variant ASSIGN CHOICE GROUP" at bounding box center [915, 667] width 1234 height 107
click at [518, 749] on span "Update" at bounding box center [452, 741] width 269 height 20
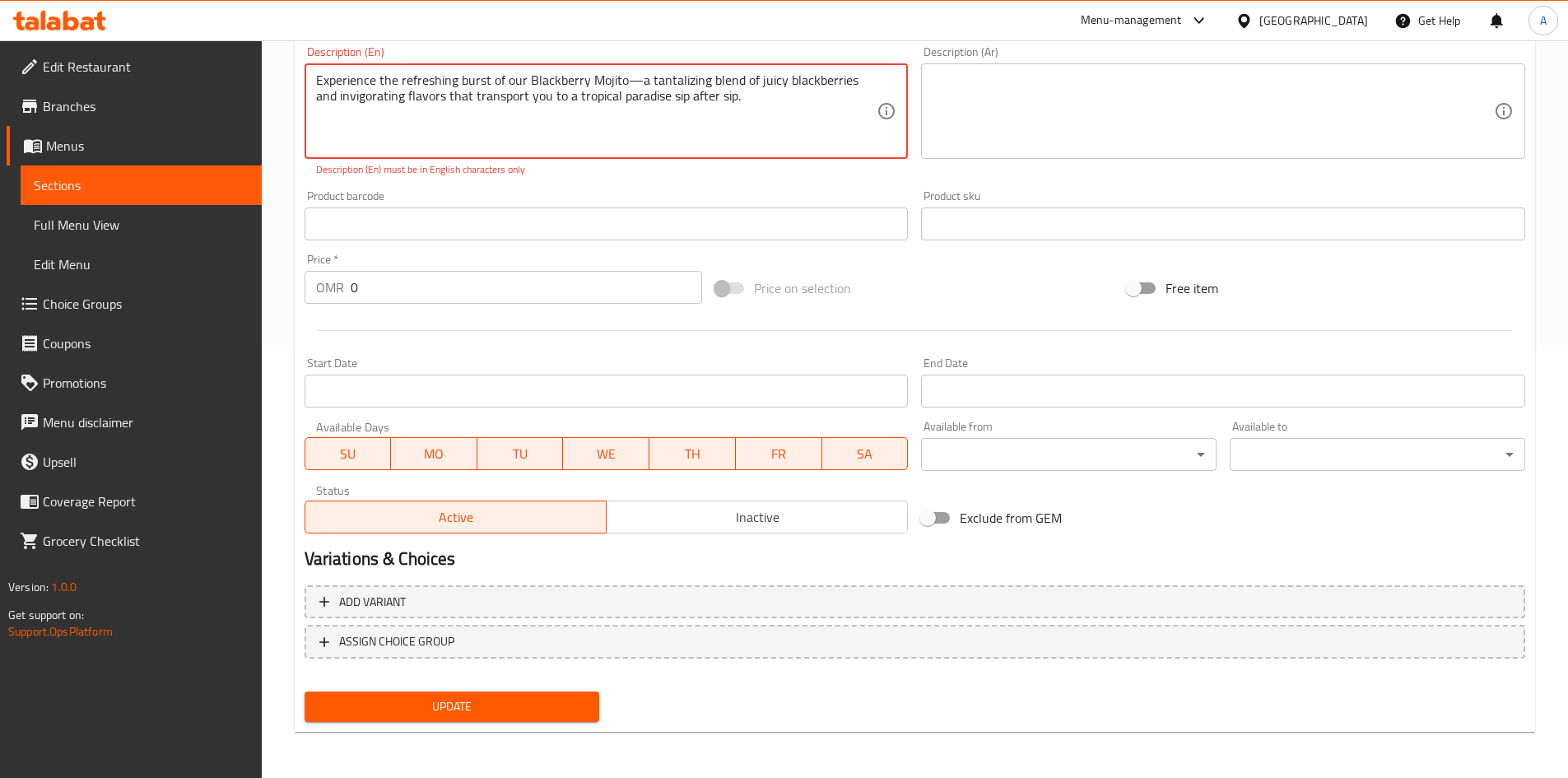
click at [501, 712] on span "Update" at bounding box center [452, 707] width 269 height 20
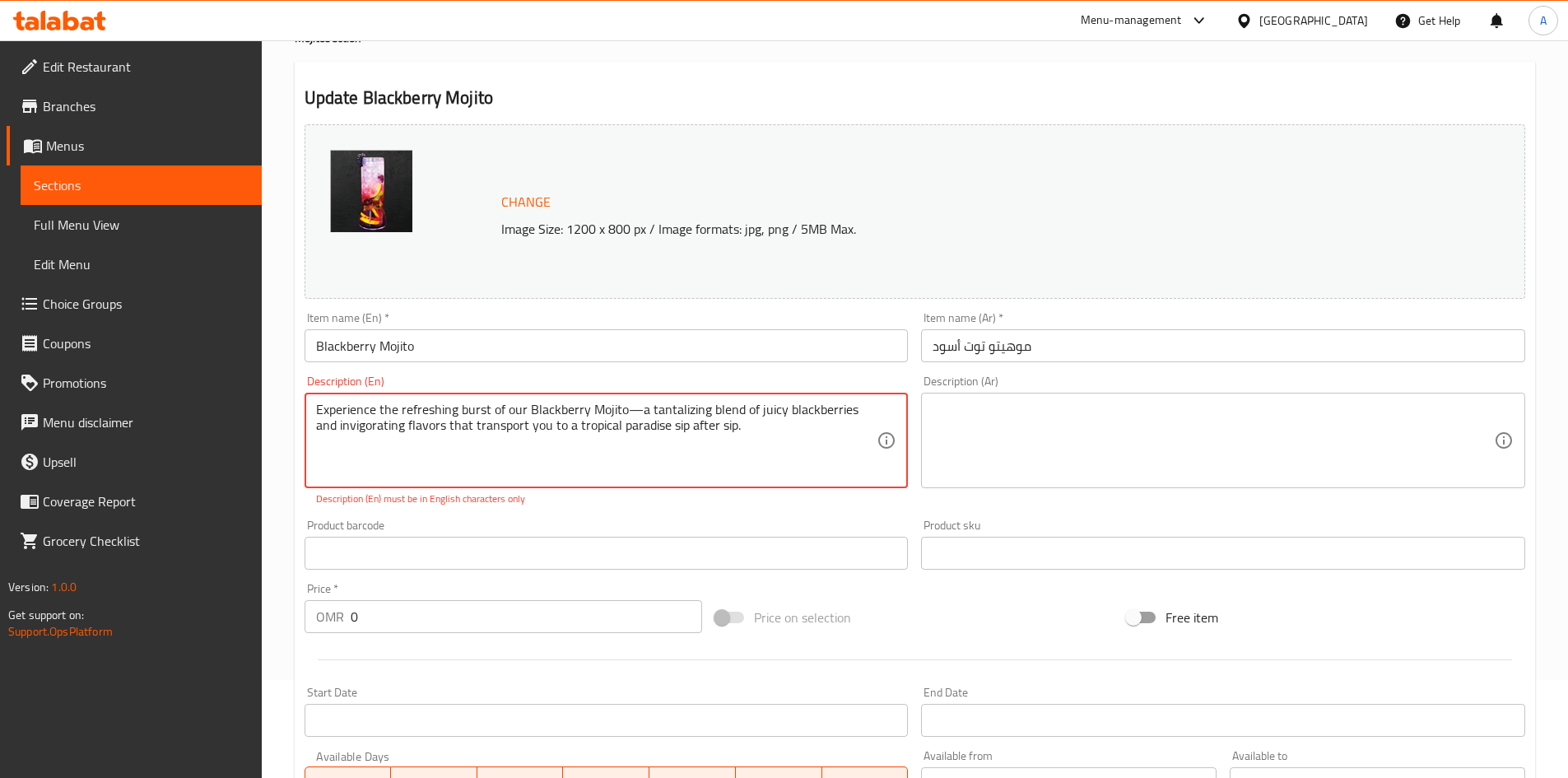
click at [636, 411] on textarea "Experience the refreshing burst of our Blackberry Mojito—a tantalizing blend of…" at bounding box center [597, 441] width 562 height 78
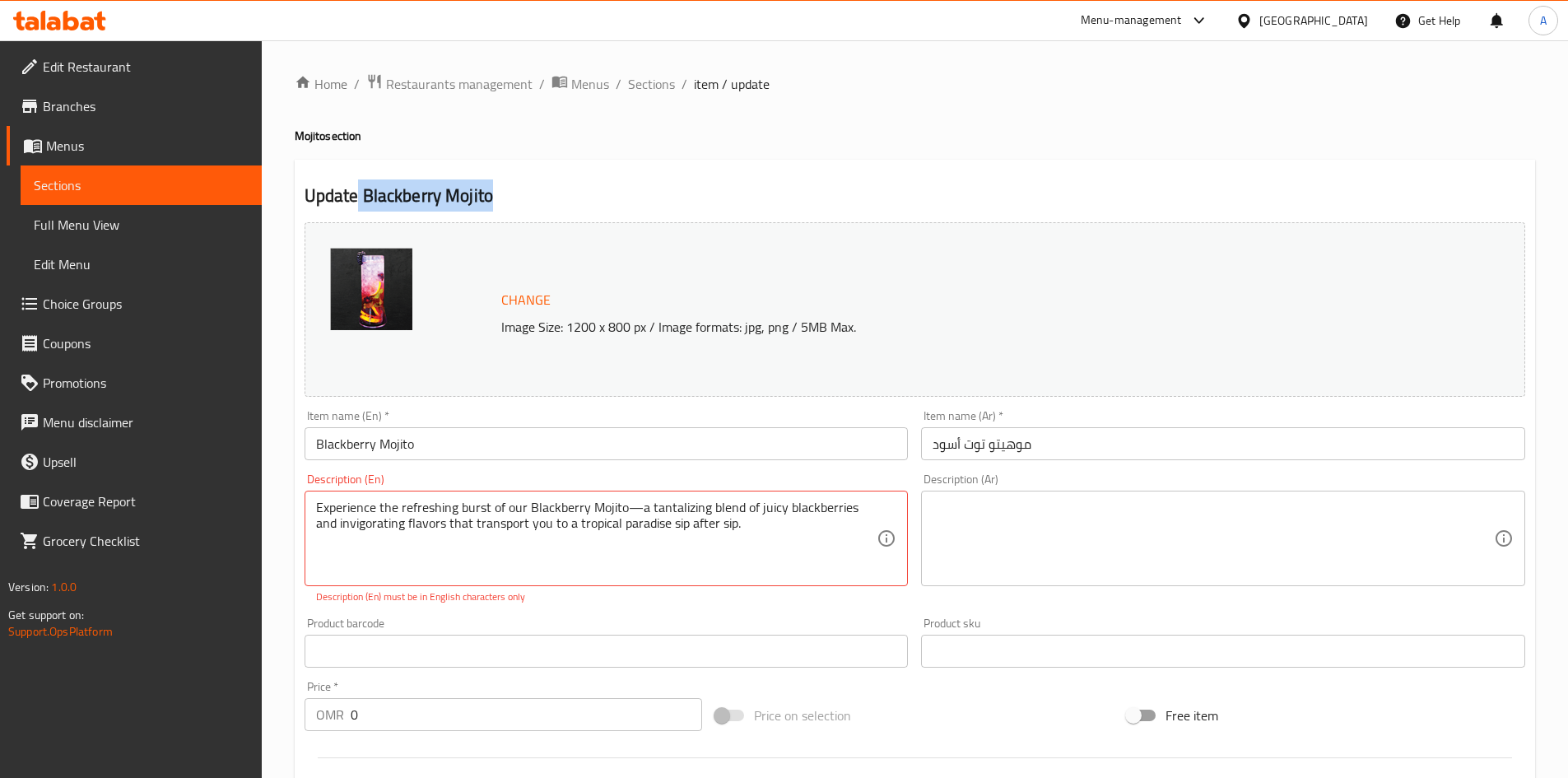
drag, startPoint x: 503, startPoint y: 195, endPoint x: 355, endPoint y: 204, distance: 148.3
click at [355, 204] on h2 "Update Blackberry Mojito" at bounding box center [916, 197] width 1221 height 25
copy h2 "Blackberry Mojito"
click at [649, 83] on span "Sections" at bounding box center [652, 84] width 47 height 20
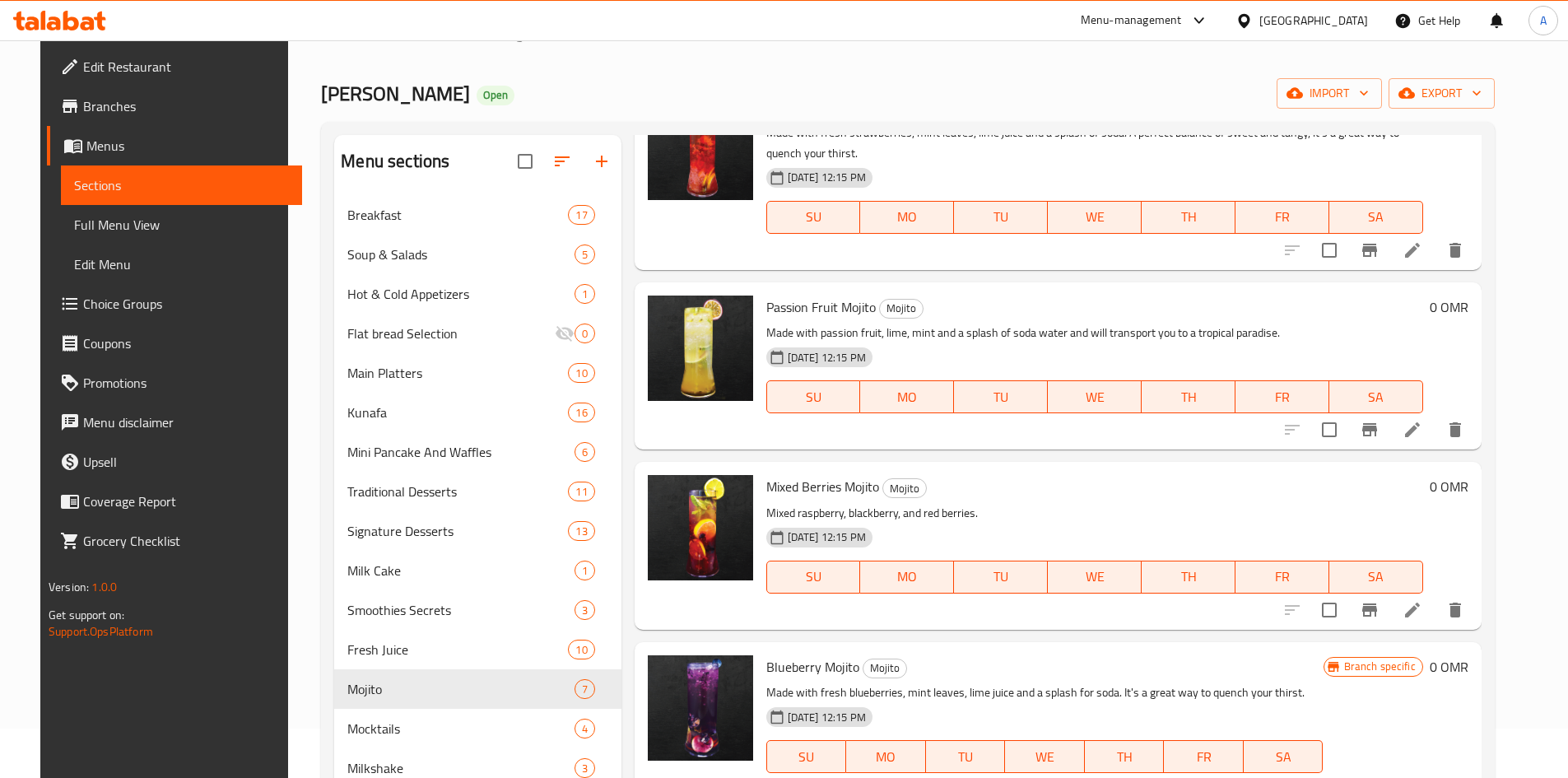
scroll to position [508, 0]
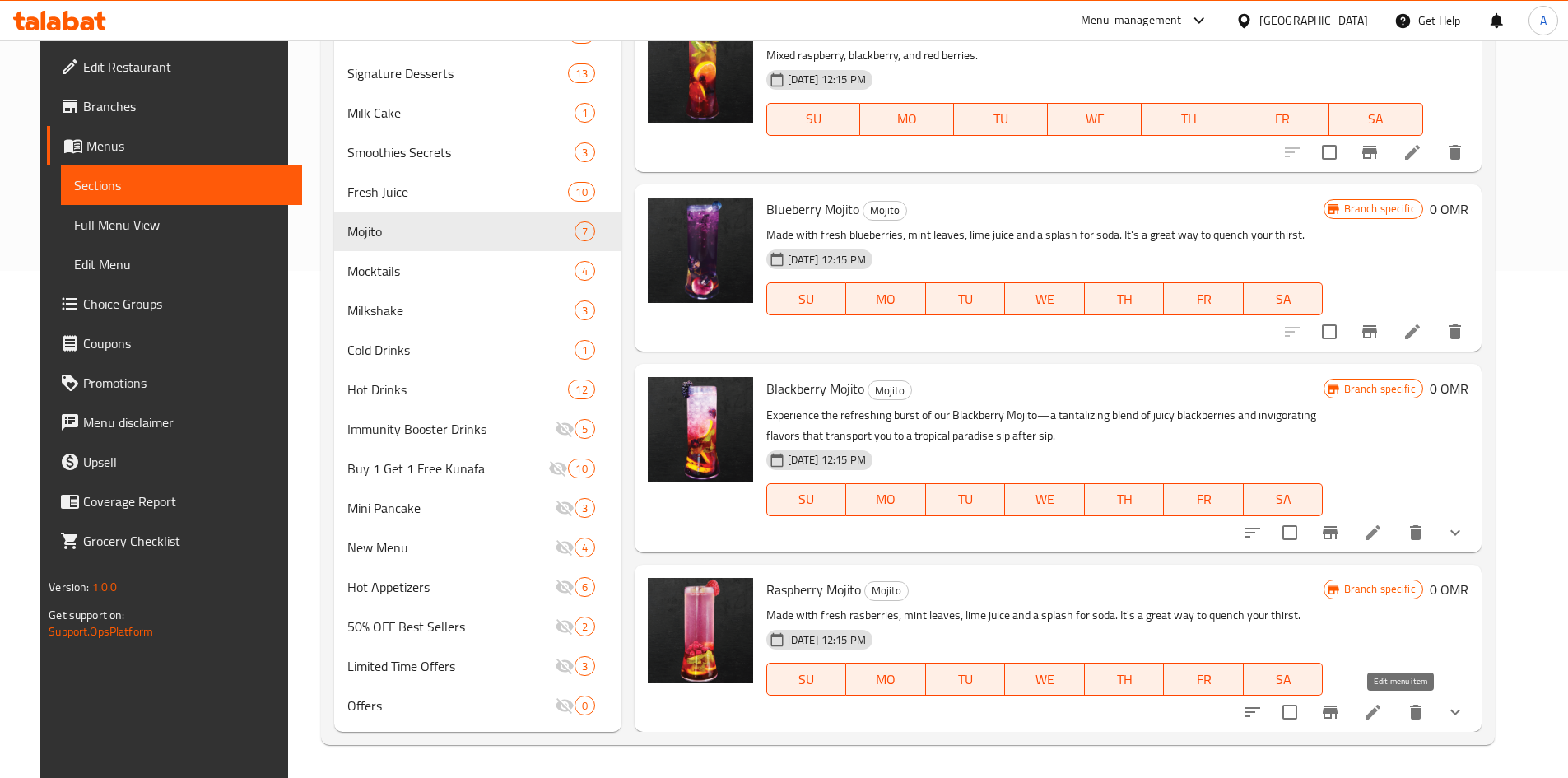
click at [1383, 712] on icon at bounding box center [1373, 712] width 20 height 20
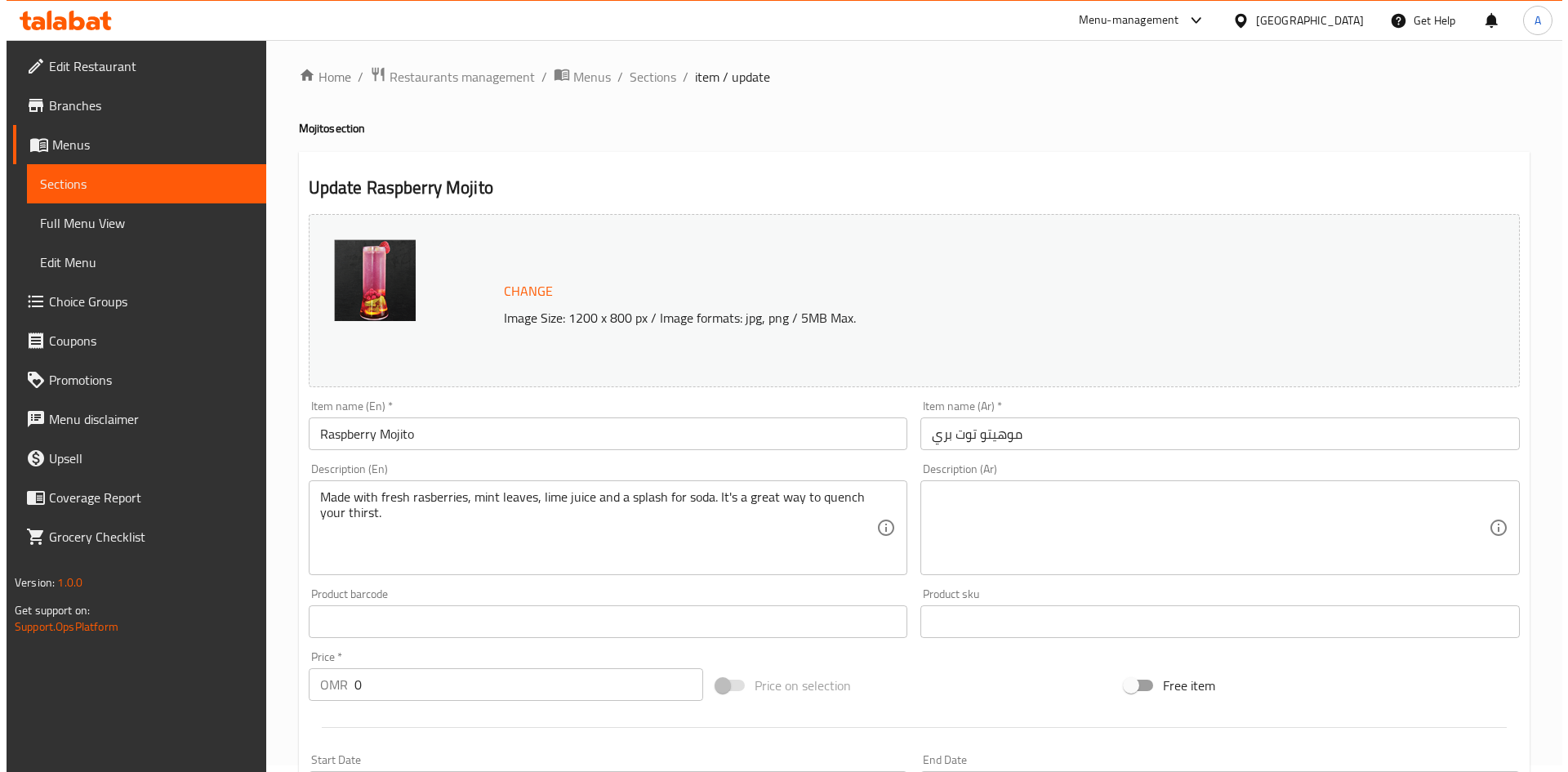
scroll to position [443, 0]
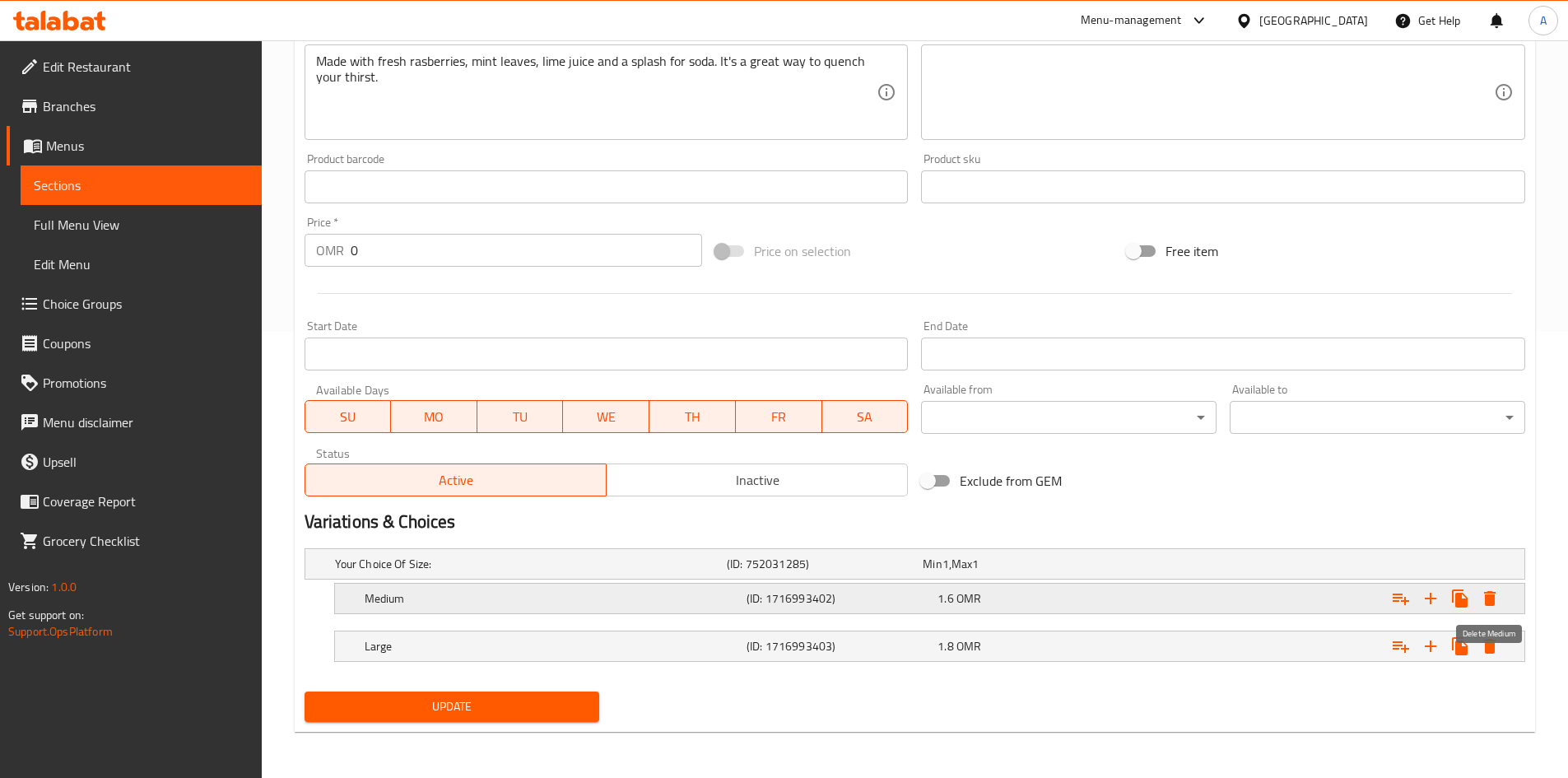
click at [1486, 602] on icon "Expand" at bounding box center [1490, 598] width 12 height 15
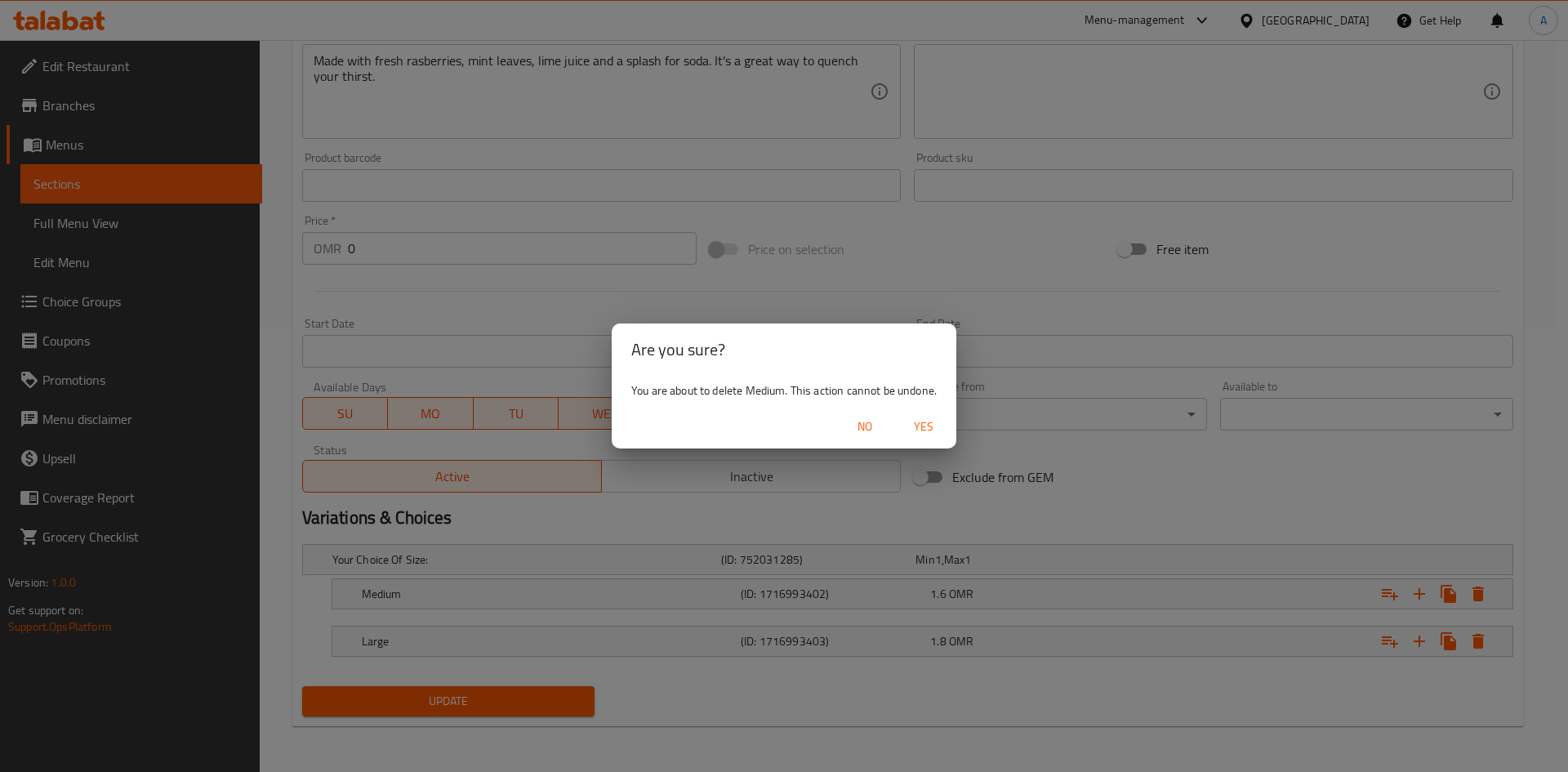
click at [924, 419] on span "Yes" at bounding box center [923, 426] width 39 height 20
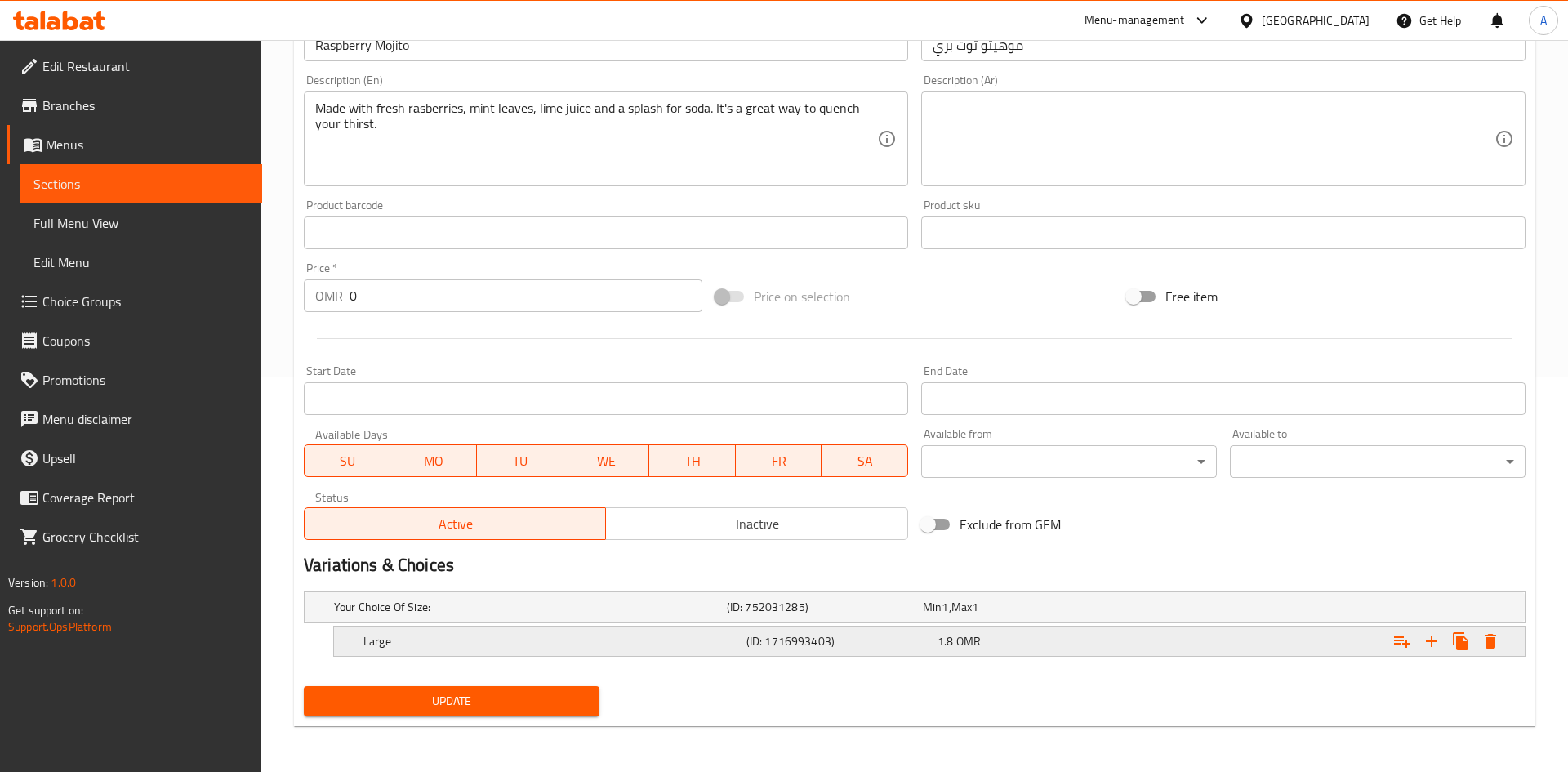
scroll to position [395, 0]
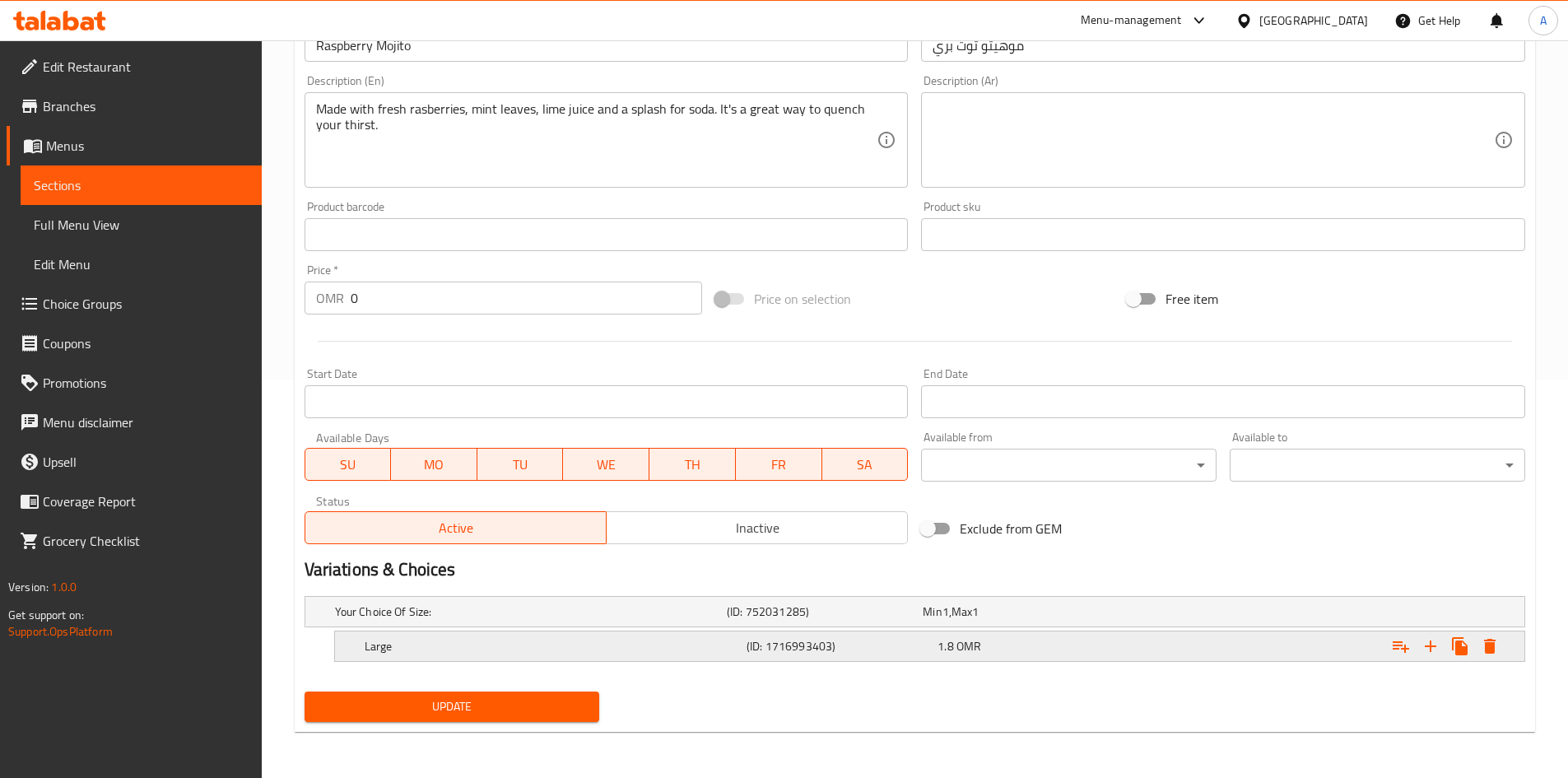
click at [1492, 644] on icon "Expand" at bounding box center [1490, 646] width 12 height 15
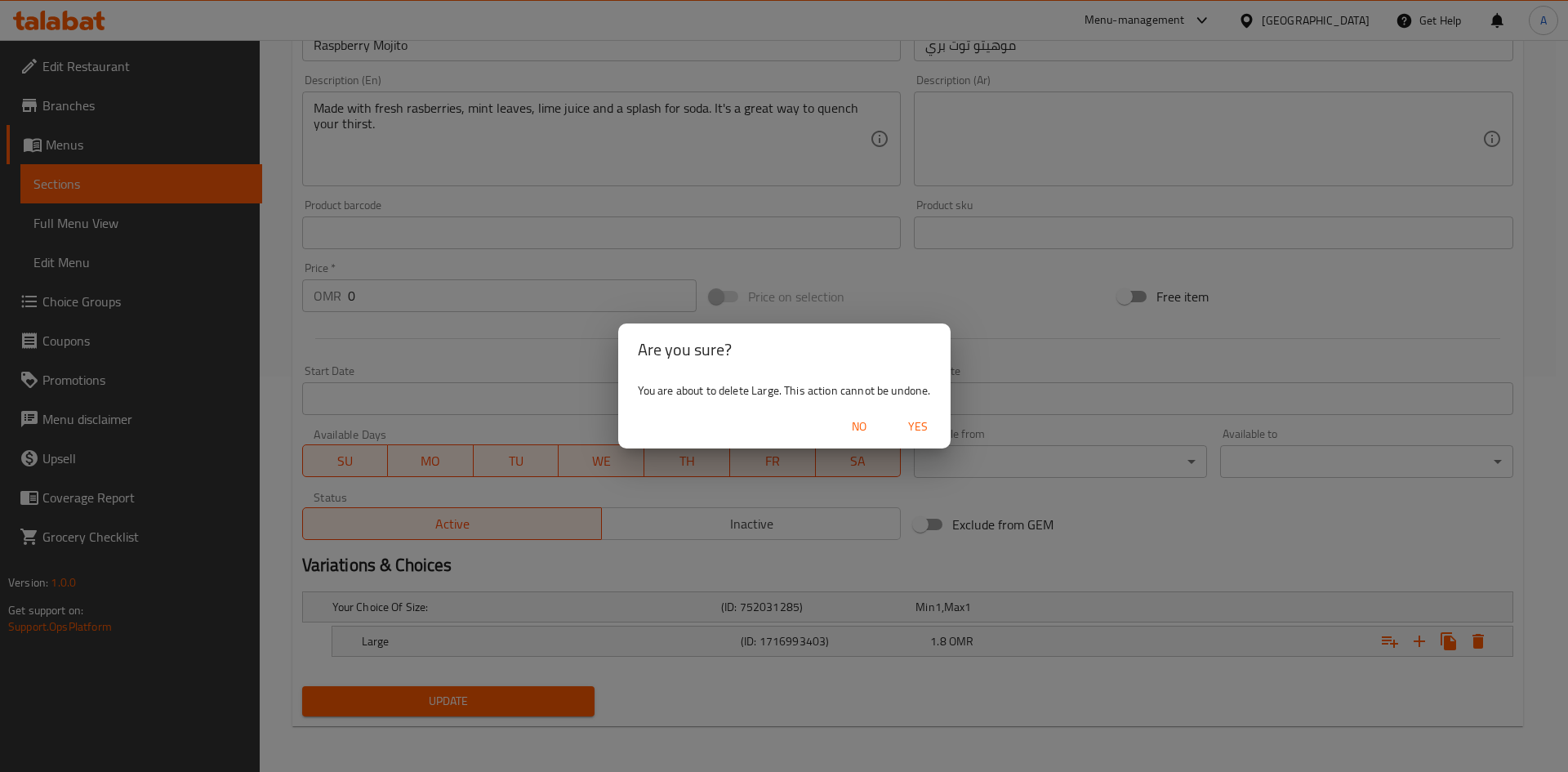
click at [914, 416] on span "Yes" at bounding box center [918, 426] width 39 height 20
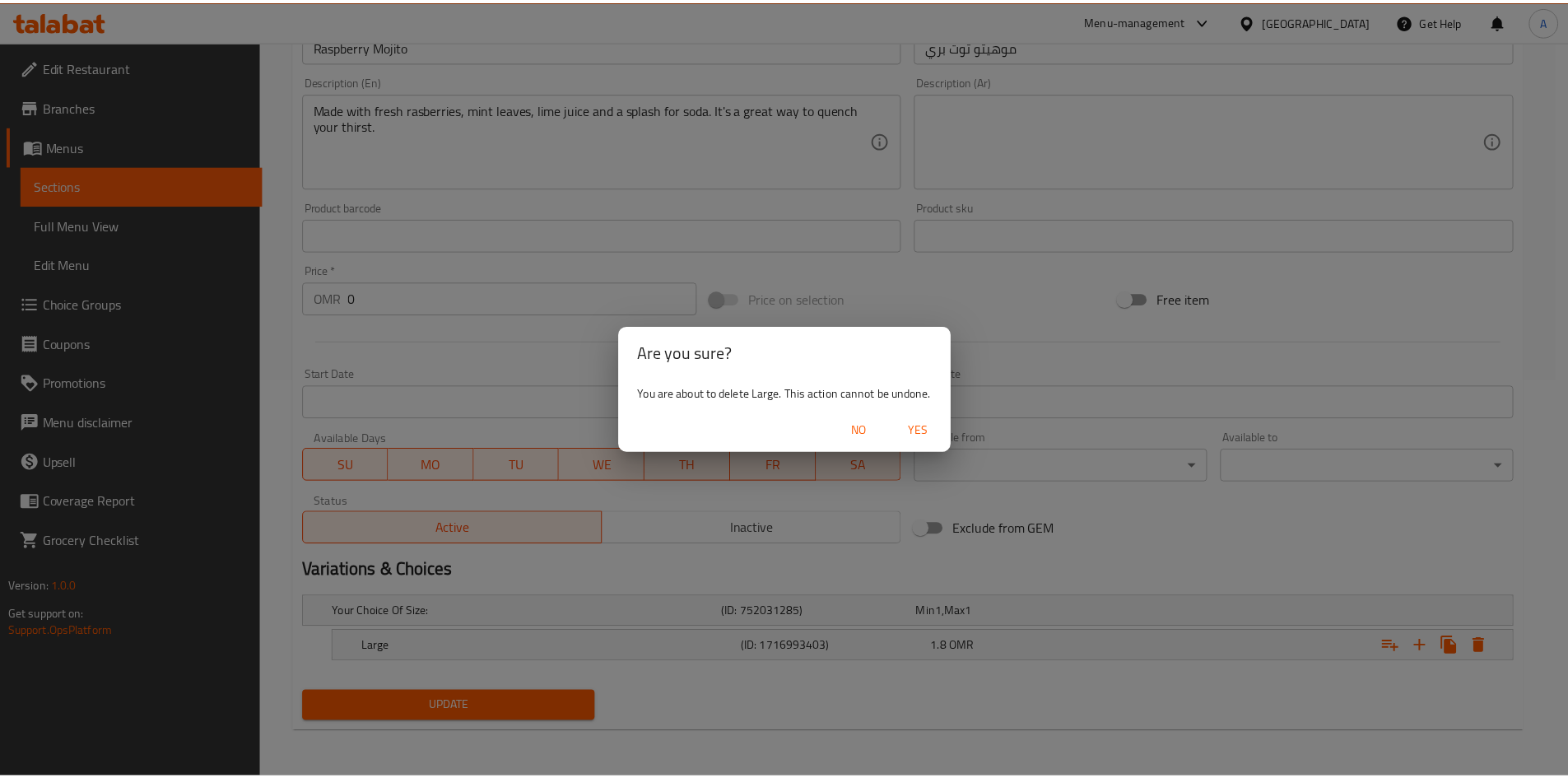
scroll to position [393, 0]
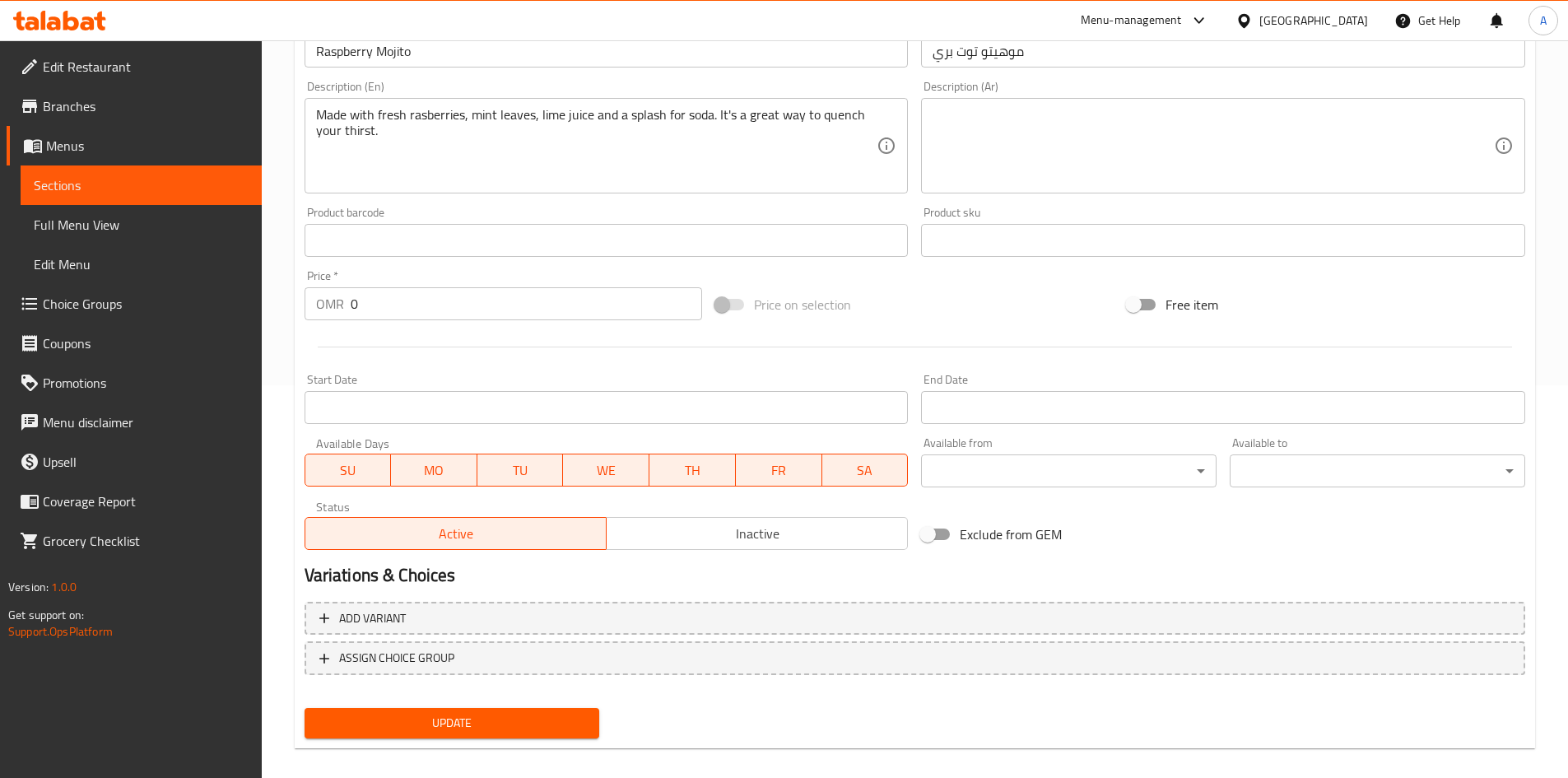
click at [420, 715] on span "Update" at bounding box center [452, 723] width 269 height 20
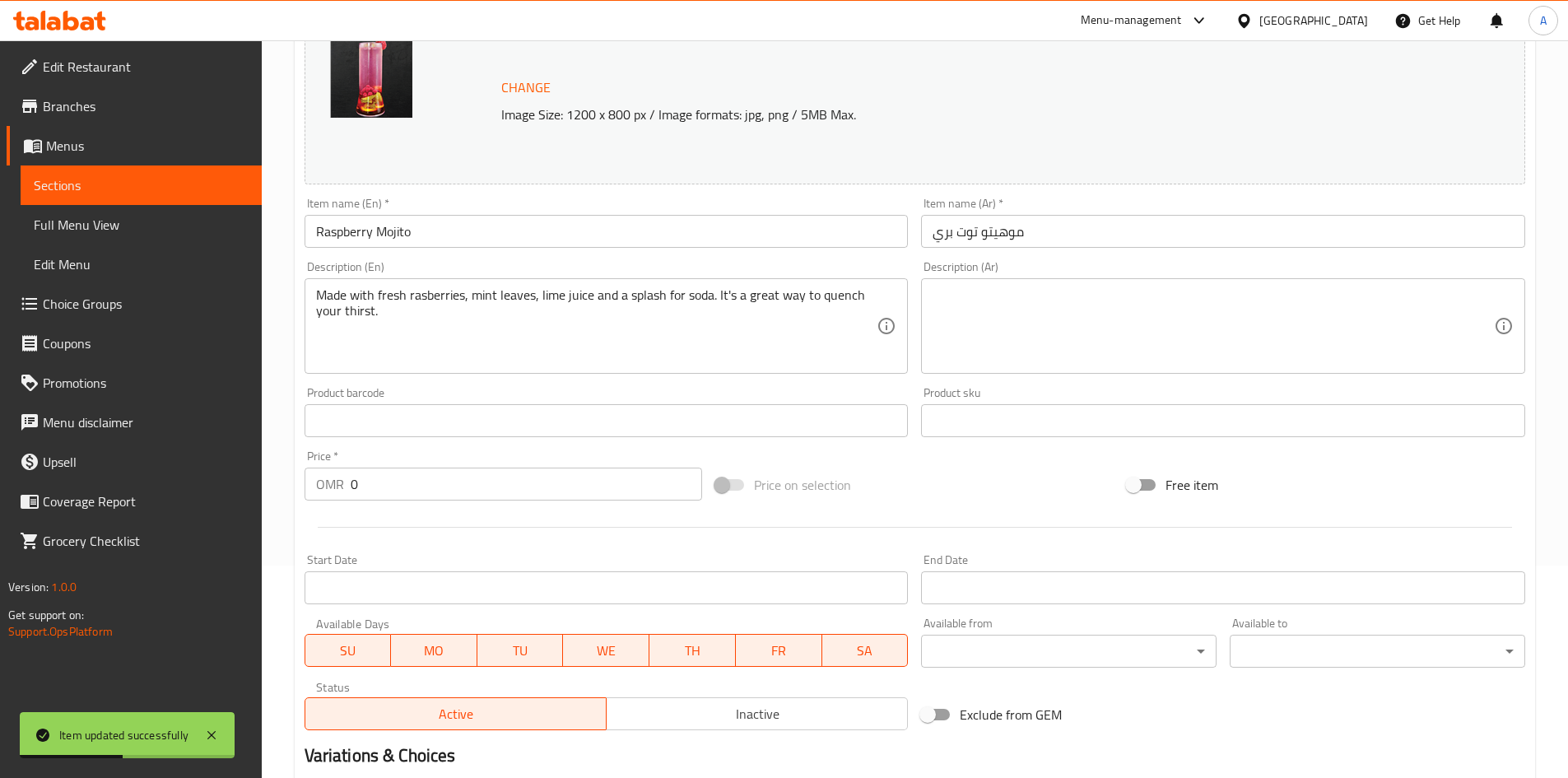
scroll to position [0, 0]
